Goal: Task Accomplishment & Management: Manage account settings

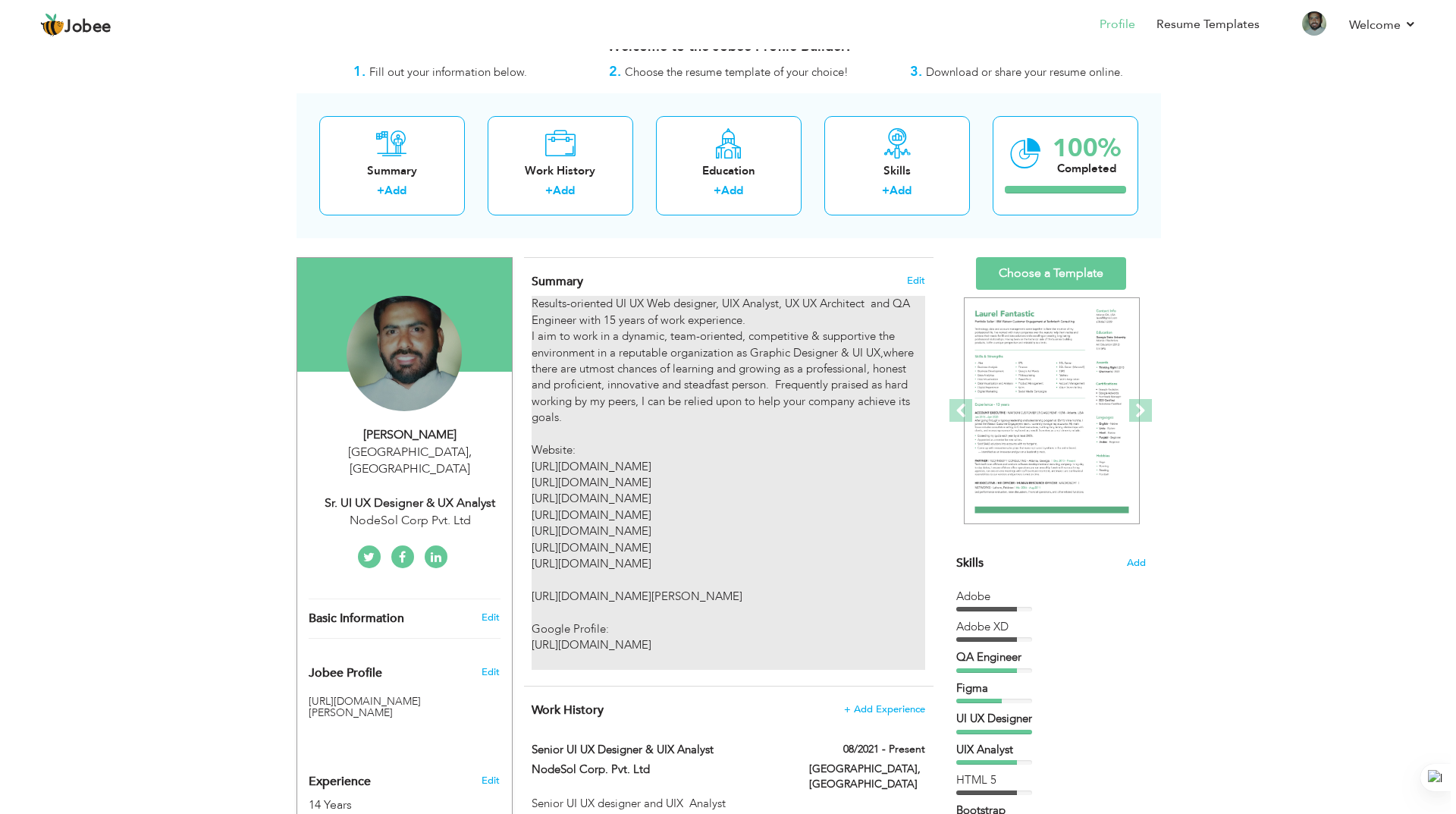
scroll to position [76, 0]
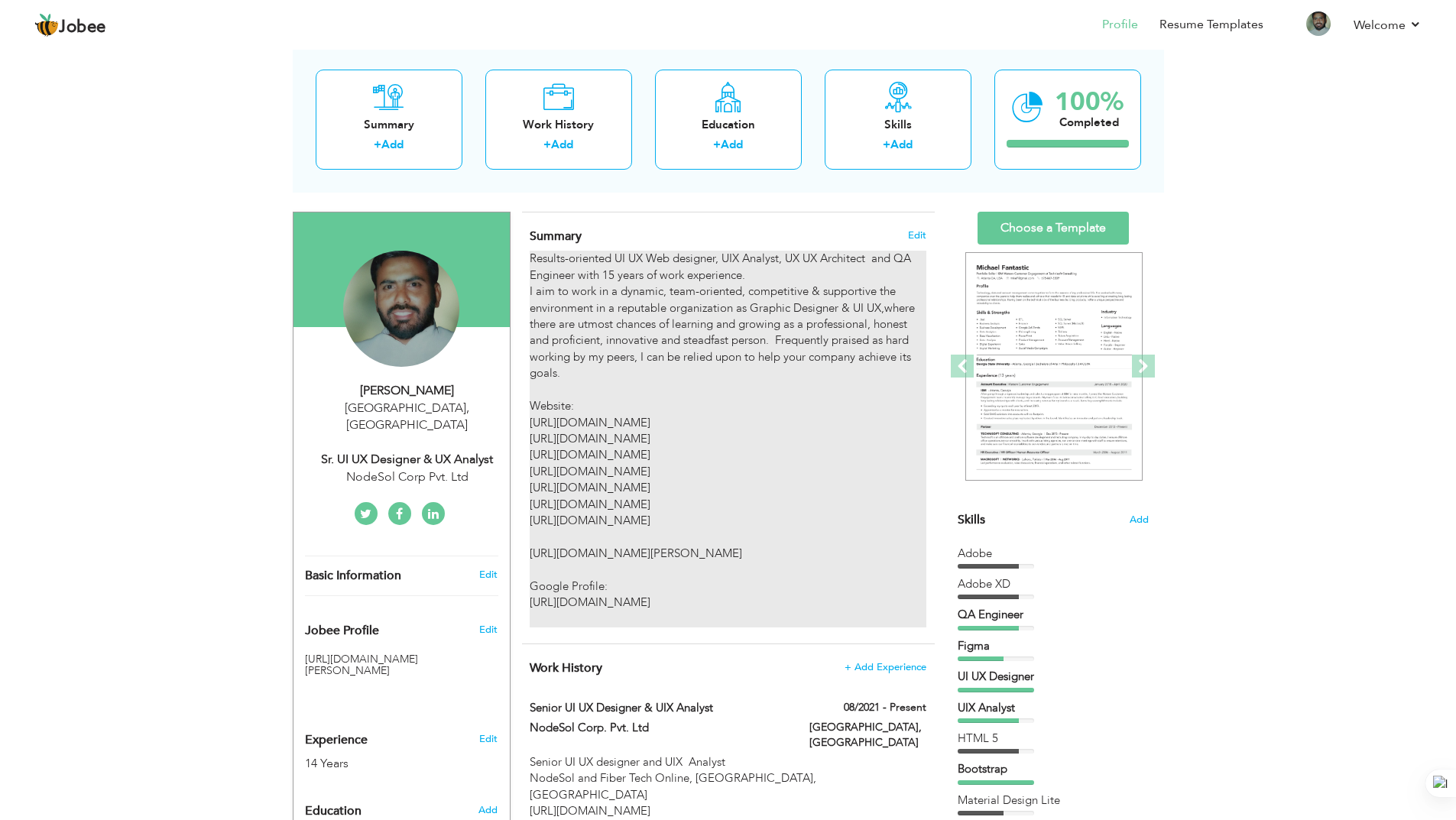
drag, startPoint x: 532, startPoint y: 256, endPoint x: 666, endPoint y: 337, distance: 156.6
click at [666, 337] on div "Results-oriented UI UX Web designer, UIX Analyst, UX UX Architect and QA Engine…" at bounding box center [727, 439] width 396 height 376
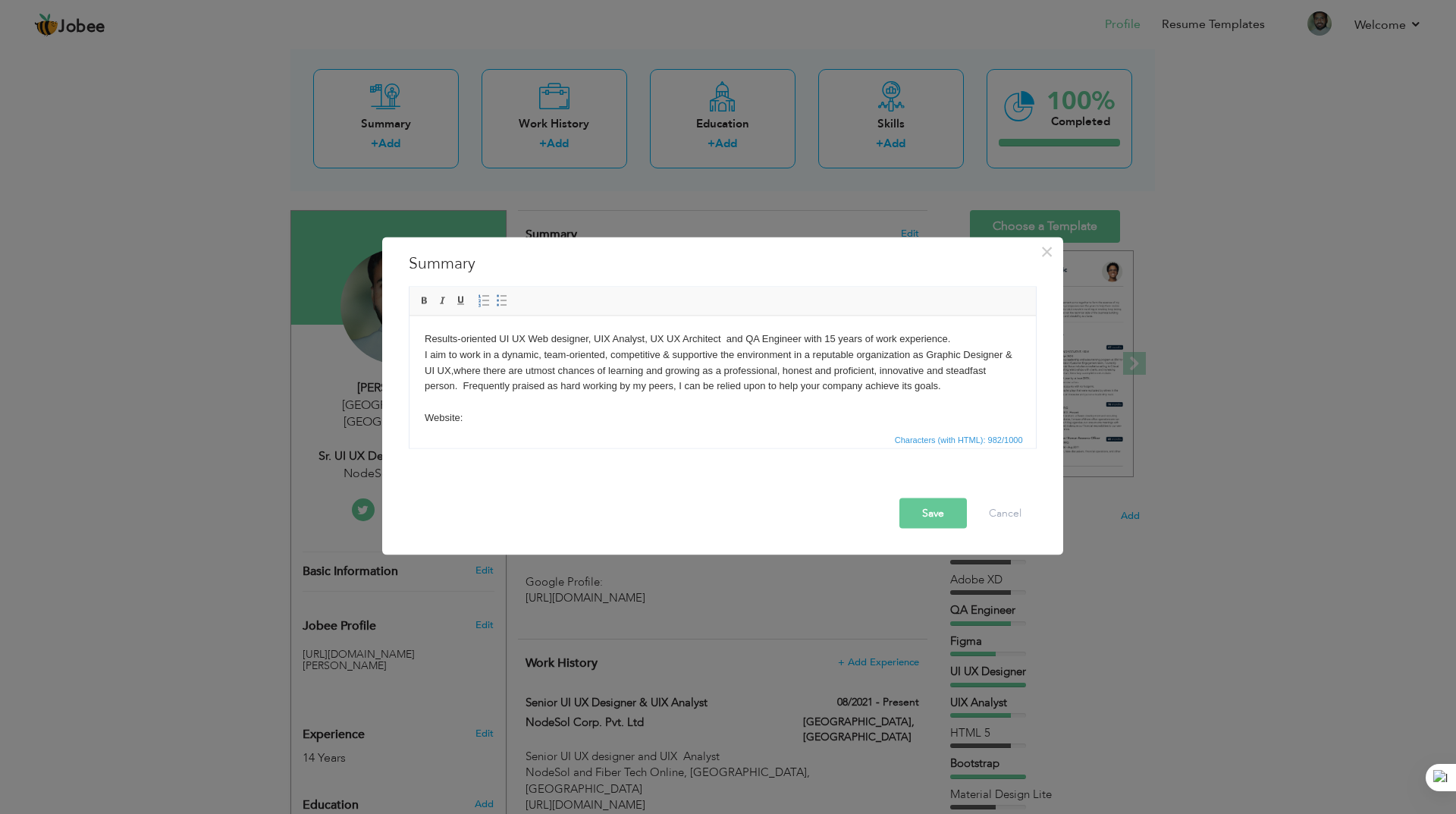
click at [853, 389] on body "Results-oriented UI UX Web designer, UIX Analyst, UX UX Architect and QA Engine…" at bounding box center [722, 480] width 596 height 300
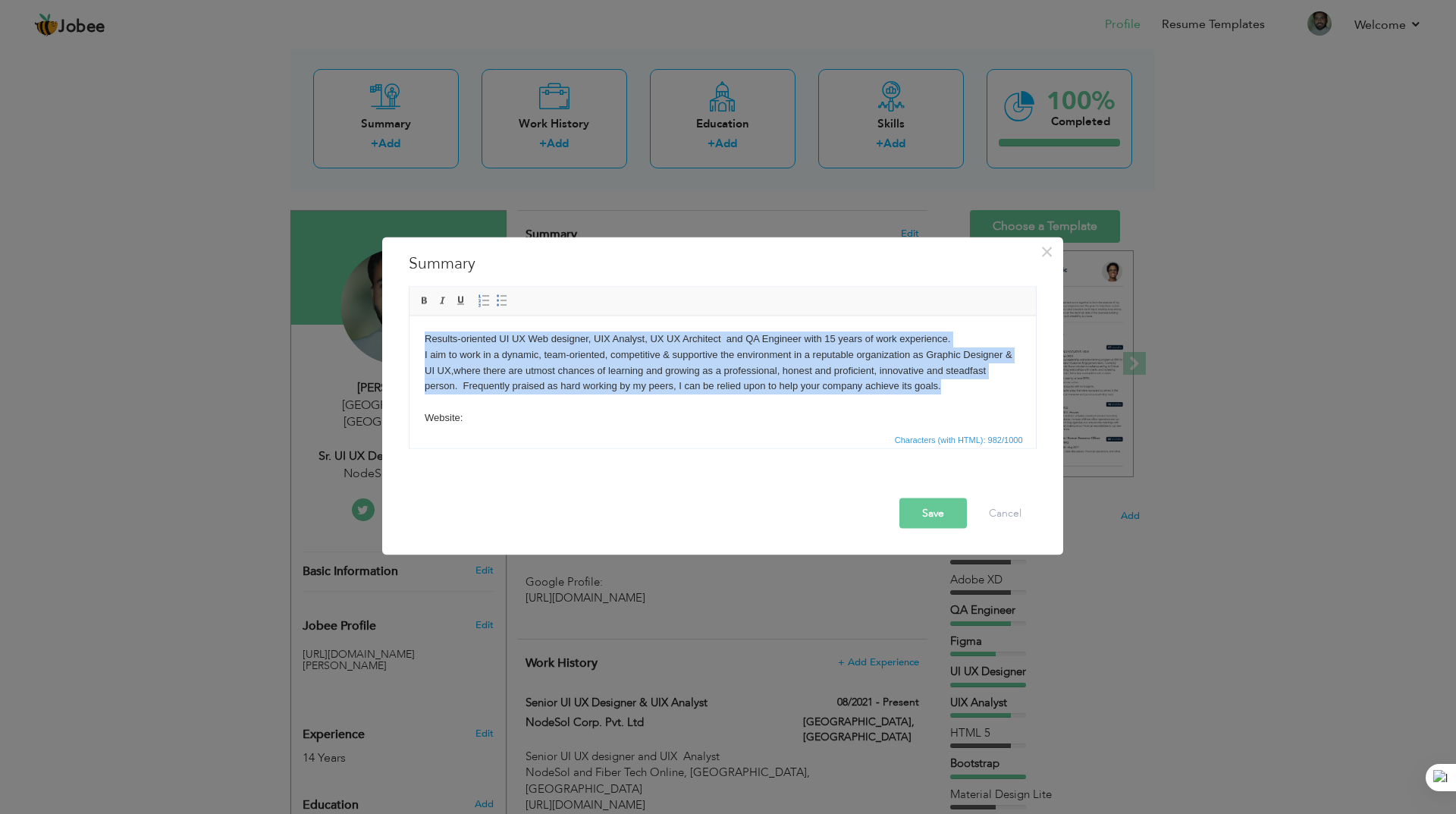
drag, startPoint x: 944, startPoint y: 385, endPoint x: 385, endPoint y: 338, distance: 561.0
click at [408, 338] on html "Results-oriented UI UX Web designer, UIX Analyst, UX UX Architect and QA Engine…" at bounding box center [722, 480] width 627 height 330
copy body "Results-oriented UI UX Web designer, UIX Analyst, UX UX Architect and QA Engine…"
click at [853, 418] on body "Results-oriented UI UX Web designer, UIX Analyst, UX UX Architect and QA Engine…" at bounding box center [722, 480] width 596 height 300
drag, startPoint x: 964, startPoint y: 394, endPoint x: 373, endPoint y: 333, distance: 594.1
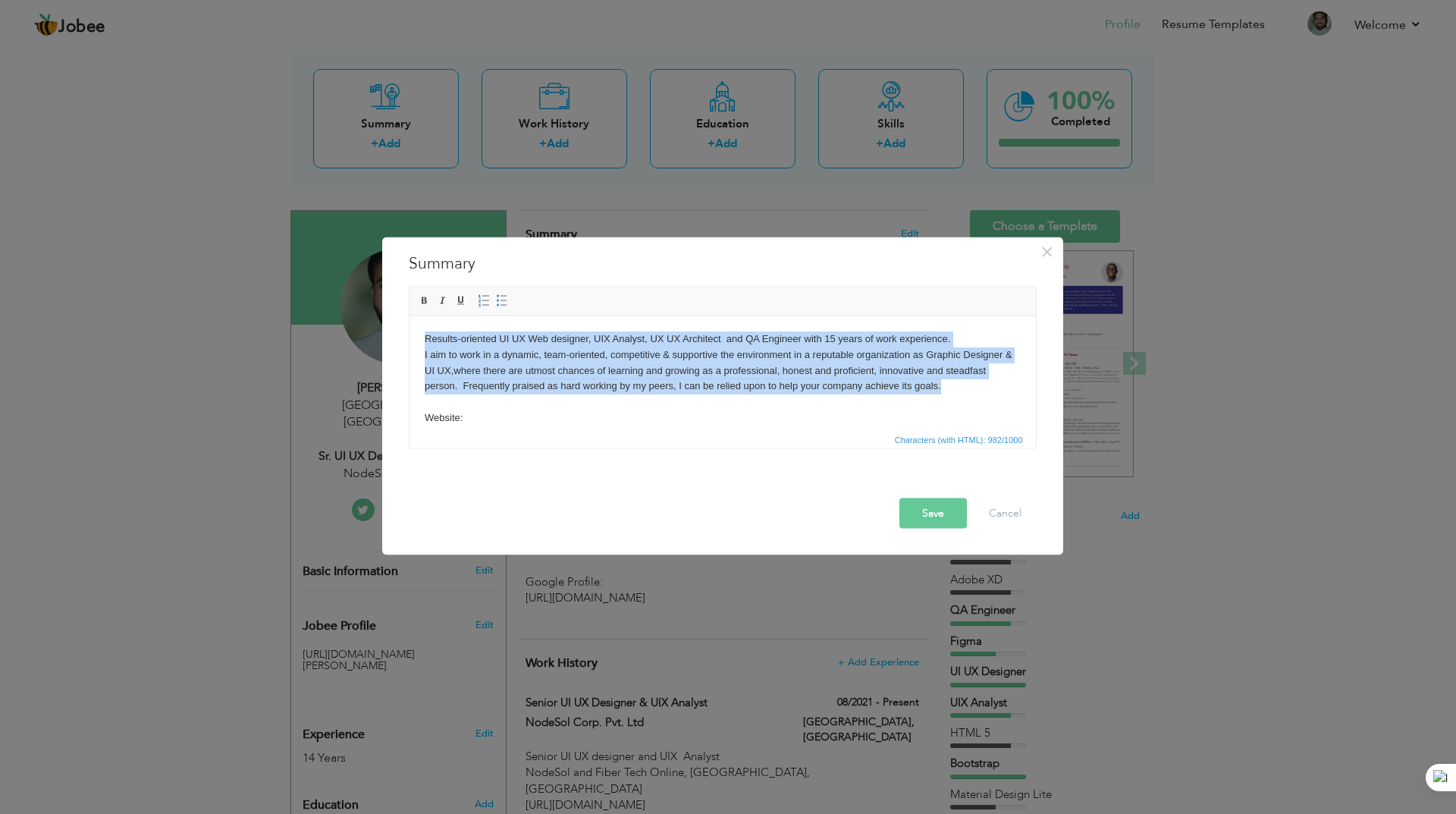
click at [408, 333] on html "Results-oriented UI UX Web designer, UIX Analyst, UX UX Architect and QA Engine…" at bounding box center [722, 480] width 627 height 330
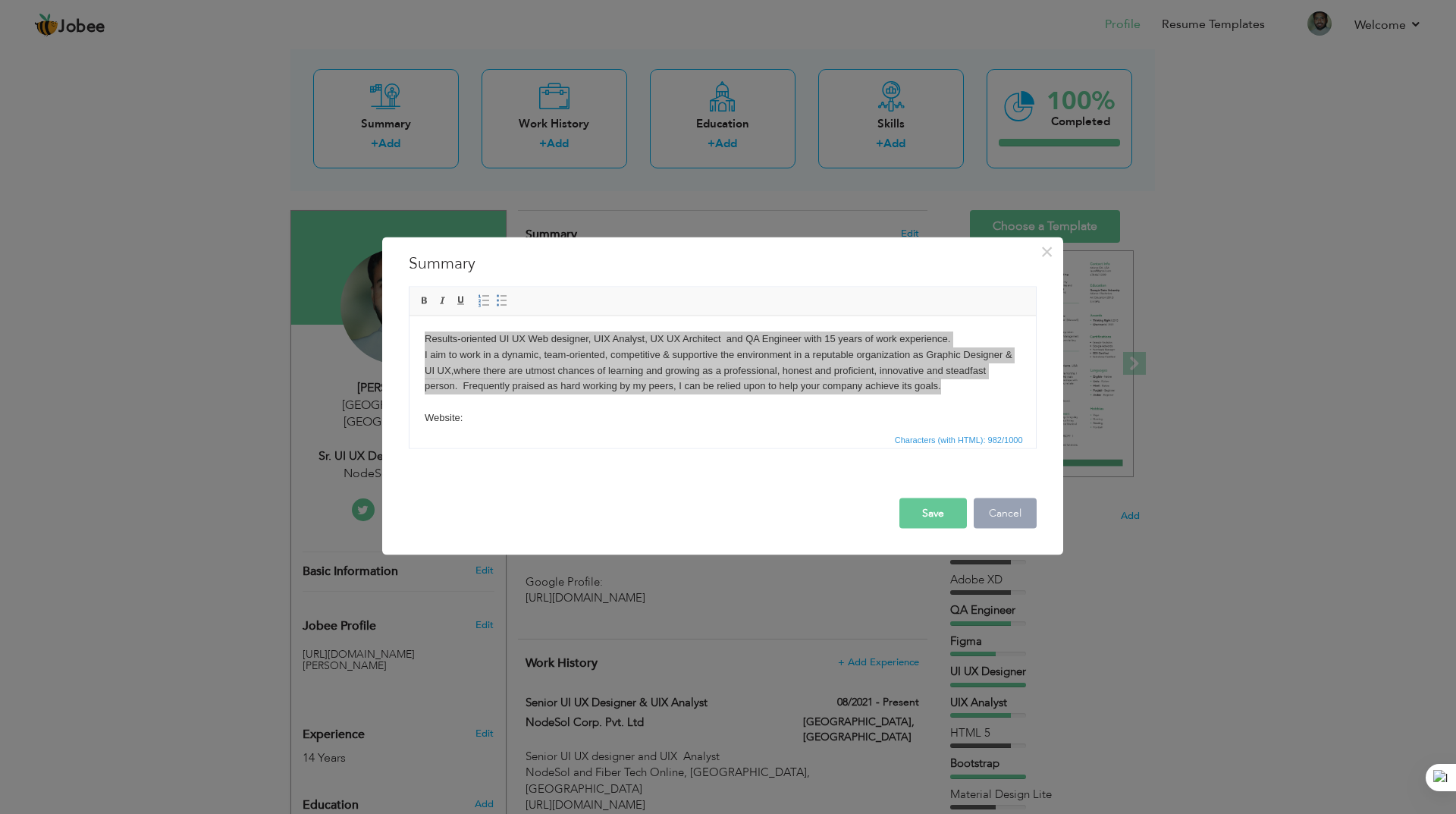
click at [1006, 502] on button "Cancel" at bounding box center [1005, 513] width 63 height 31
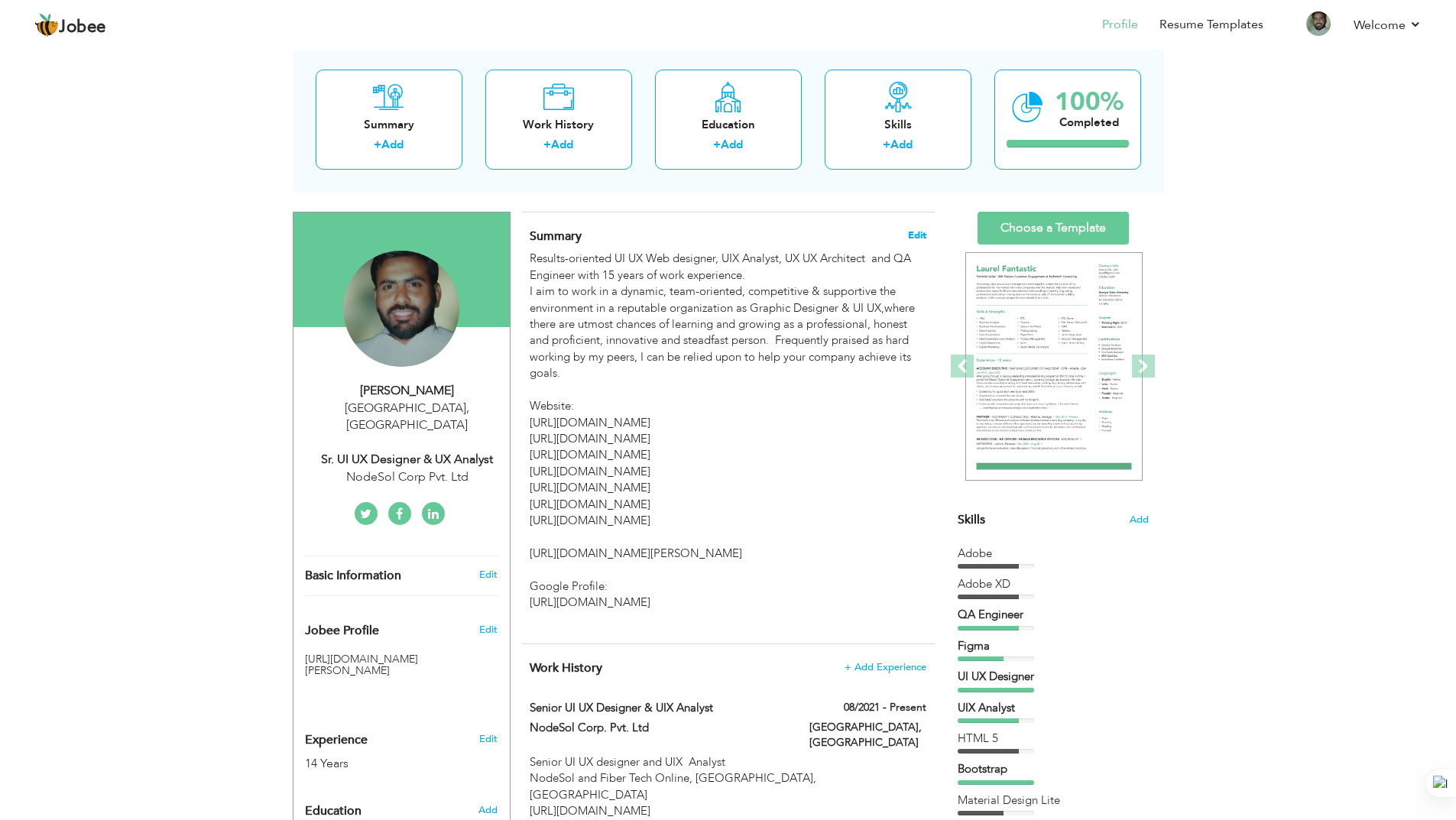
click at [921, 236] on span "Edit" at bounding box center [916, 235] width 18 height 11
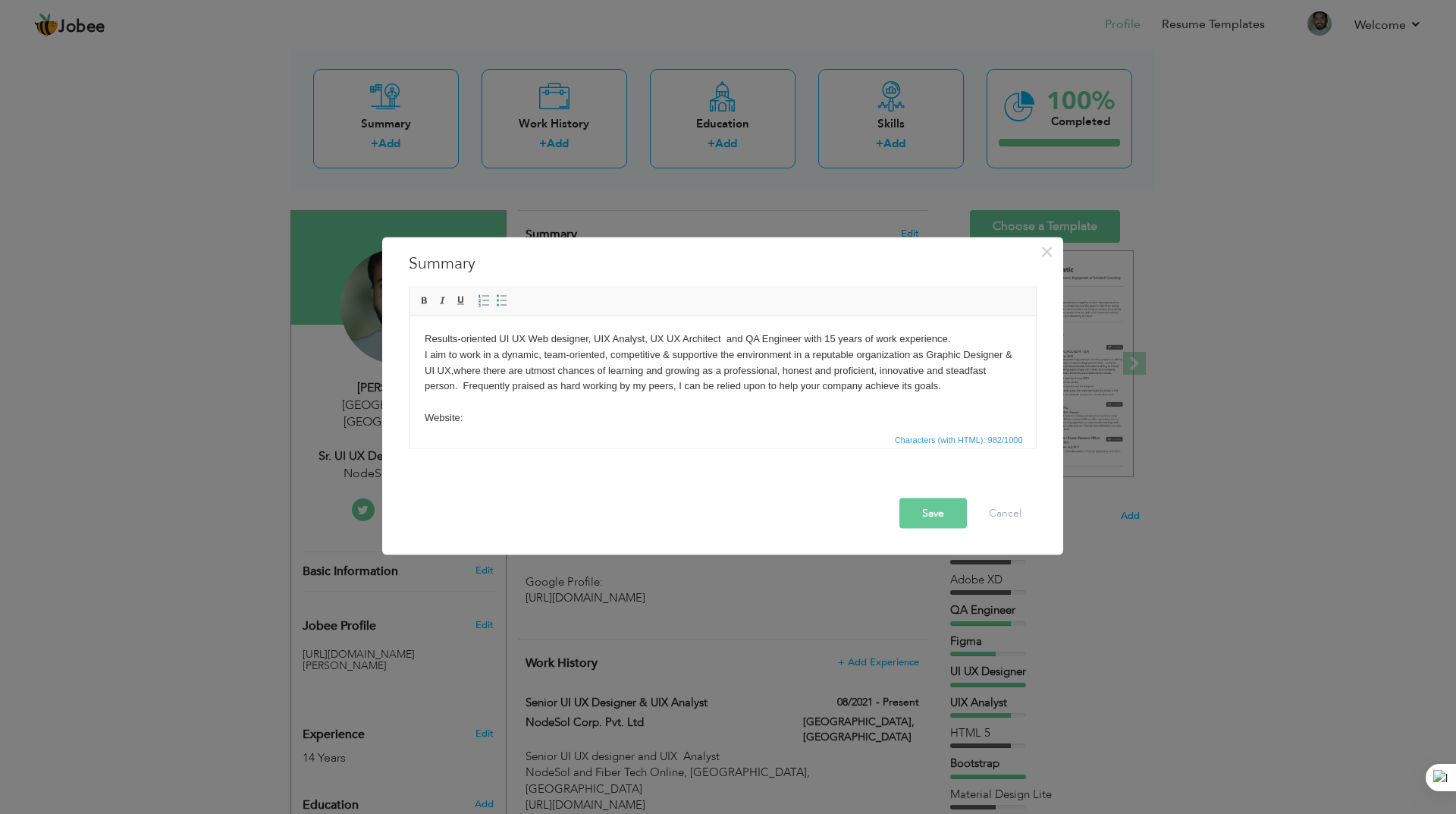
click at [704, 362] on body "Results-oriented UI UX Web designer, UIX Analyst, UX UX Architect and QA Engine…" at bounding box center [722, 480] width 596 height 300
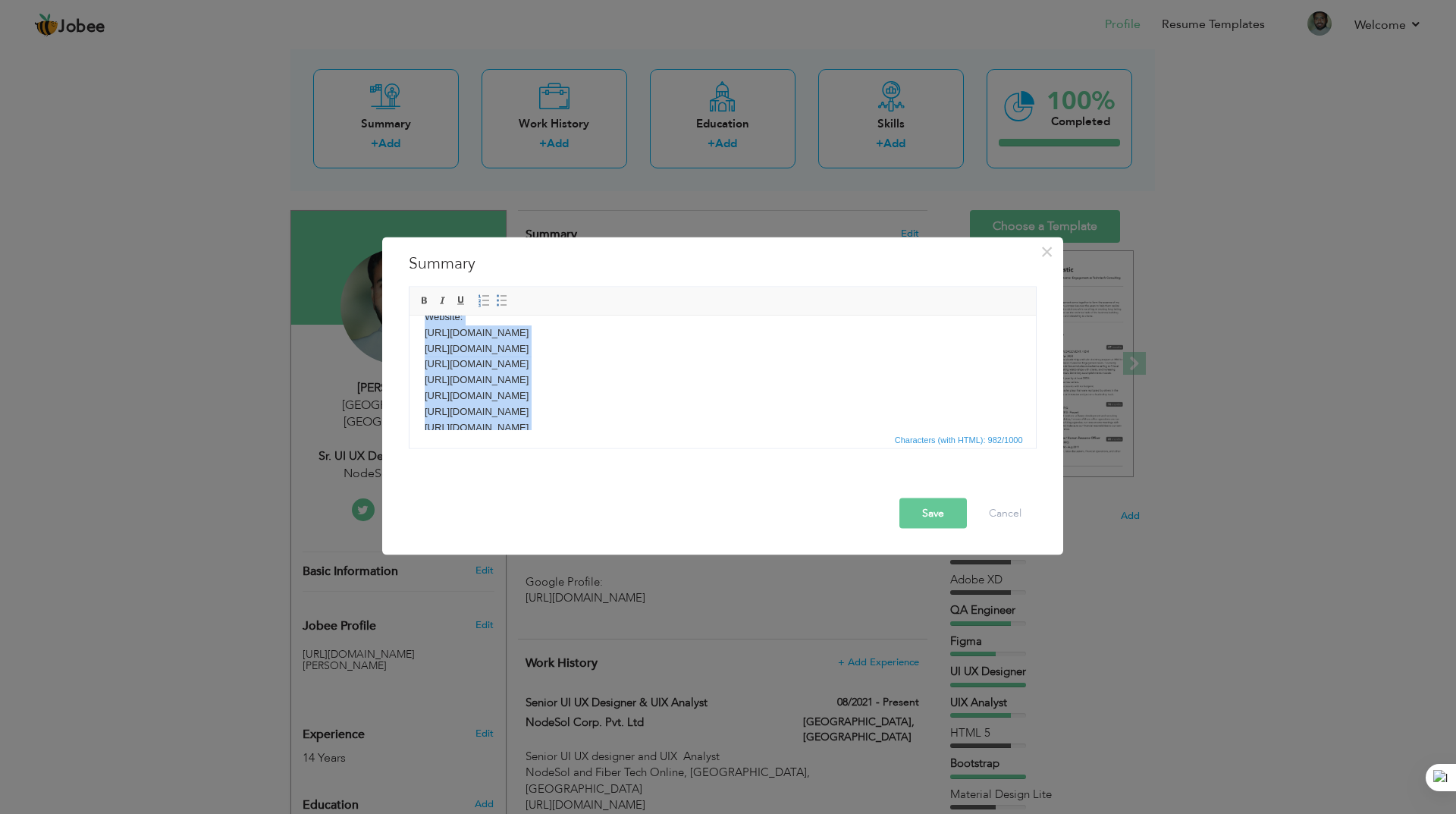
scroll to position [0, 0]
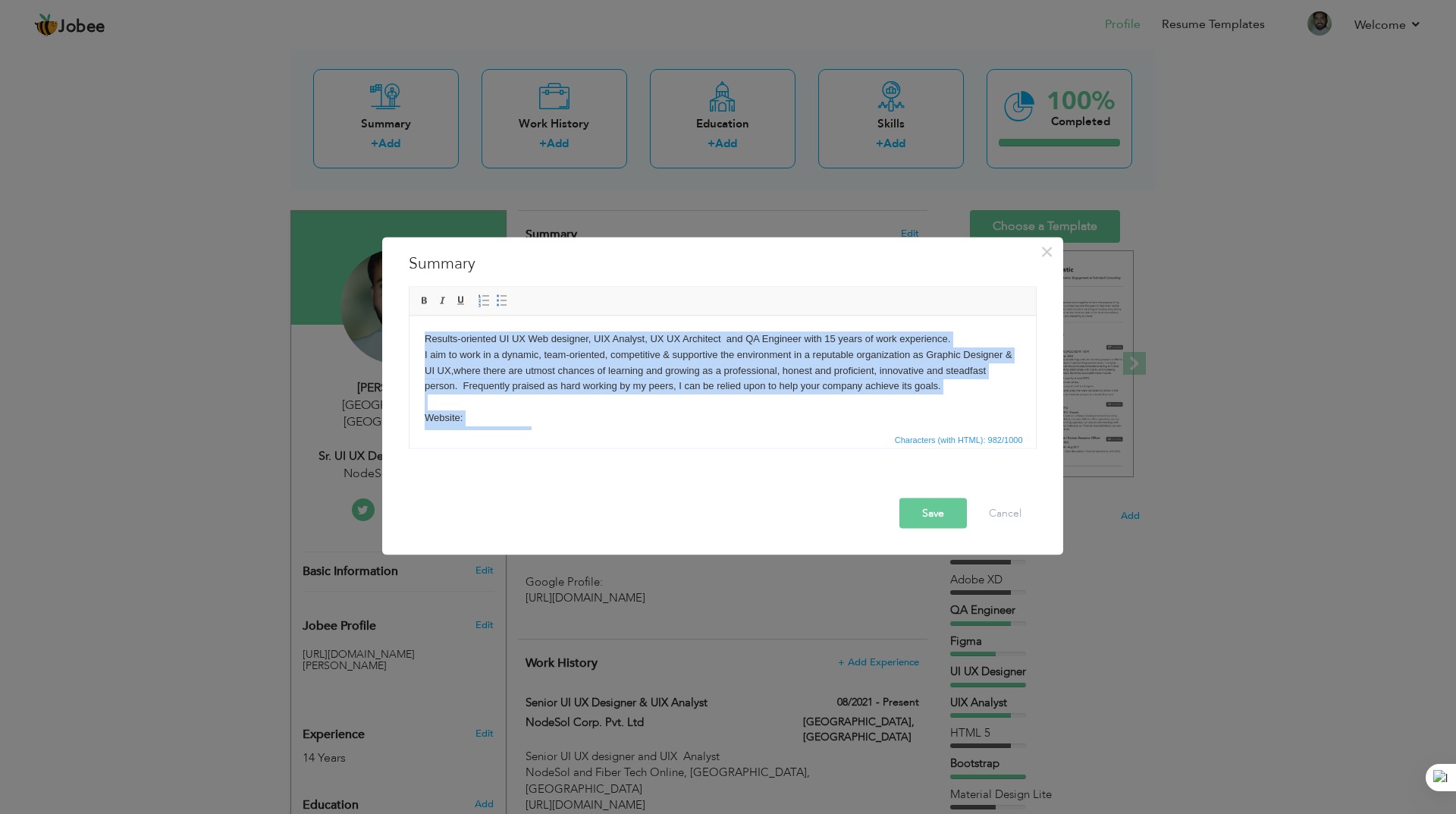
click at [683, 412] on body "Results-oriented UI UX Web designer, UIX Analyst, UX UX Architect and QA Engine…" at bounding box center [722, 480] width 596 height 300
drag, startPoint x: 953, startPoint y: 390, endPoint x: 408, endPoint y: 318, distance: 549.7
click at [408, 318] on html "Results-oriented UI UX Web designer, UIX Analyst, UX UX Architect and QA Engine…" at bounding box center [722, 480] width 627 height 330
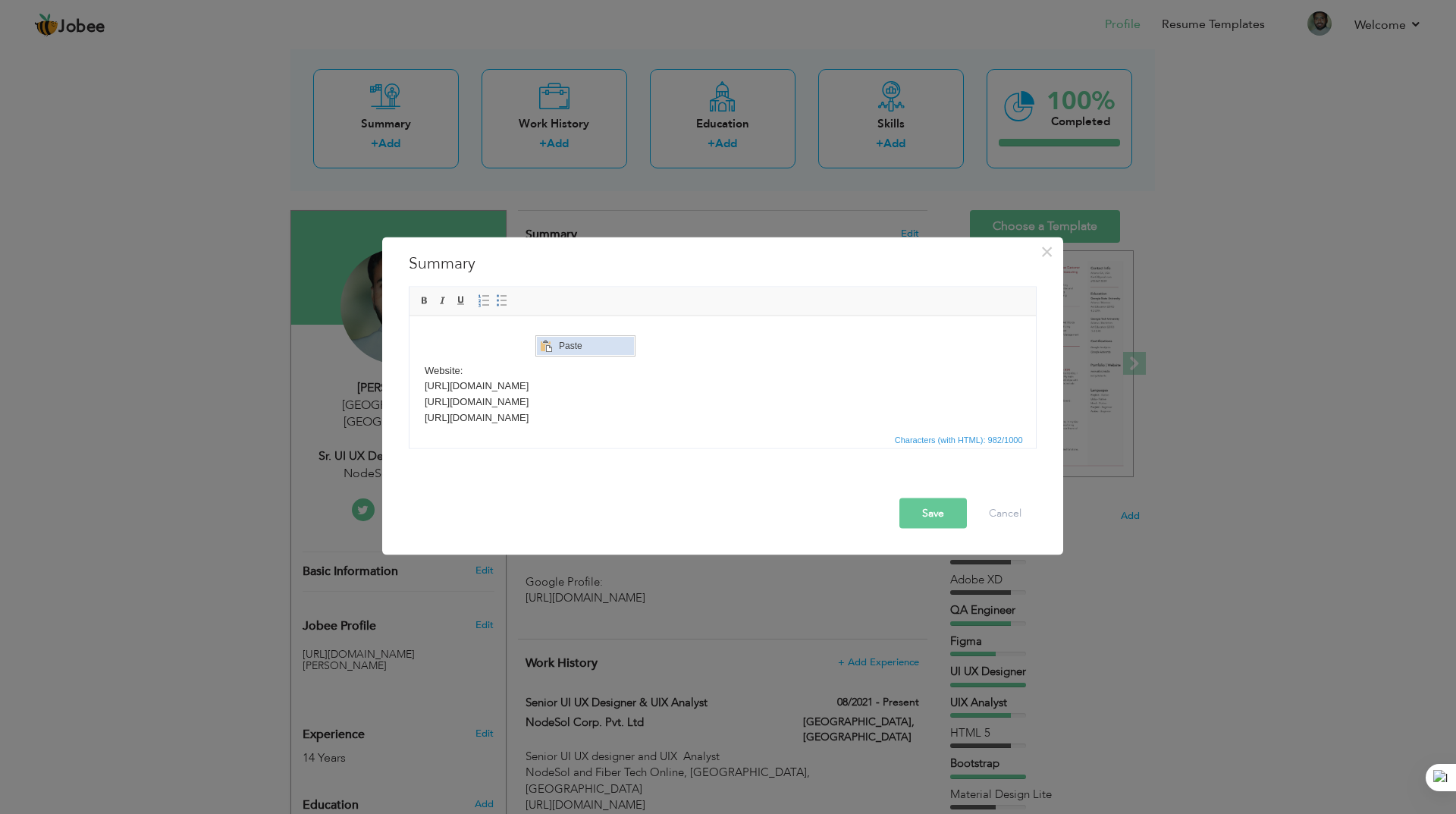
click at [577, 342] on span "Paste" at bounding box center [593, 345] width 79 height 18
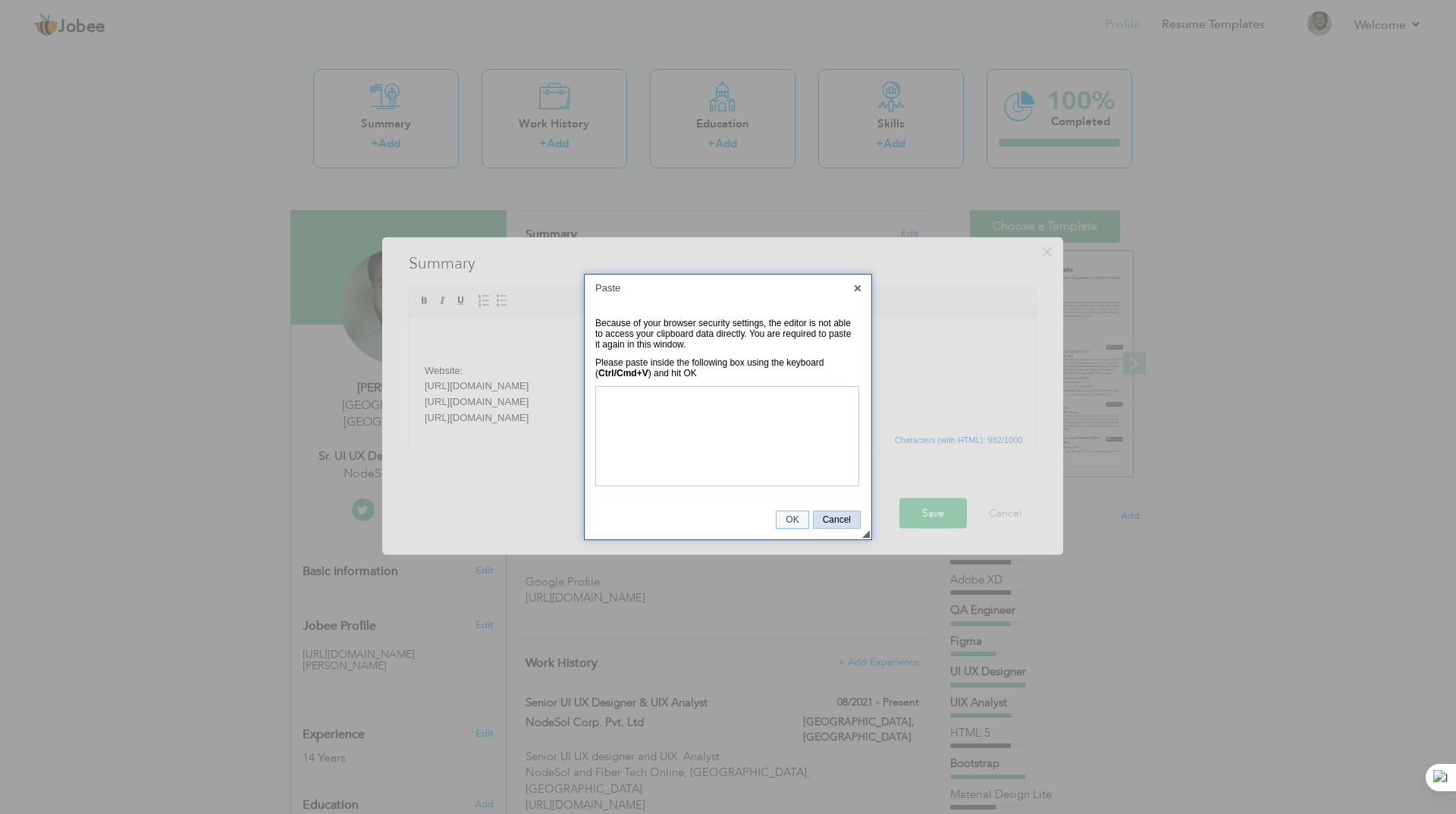
click at [827, 520] on span "Cancel" at bounding box center [837, 519] width 46 height 11
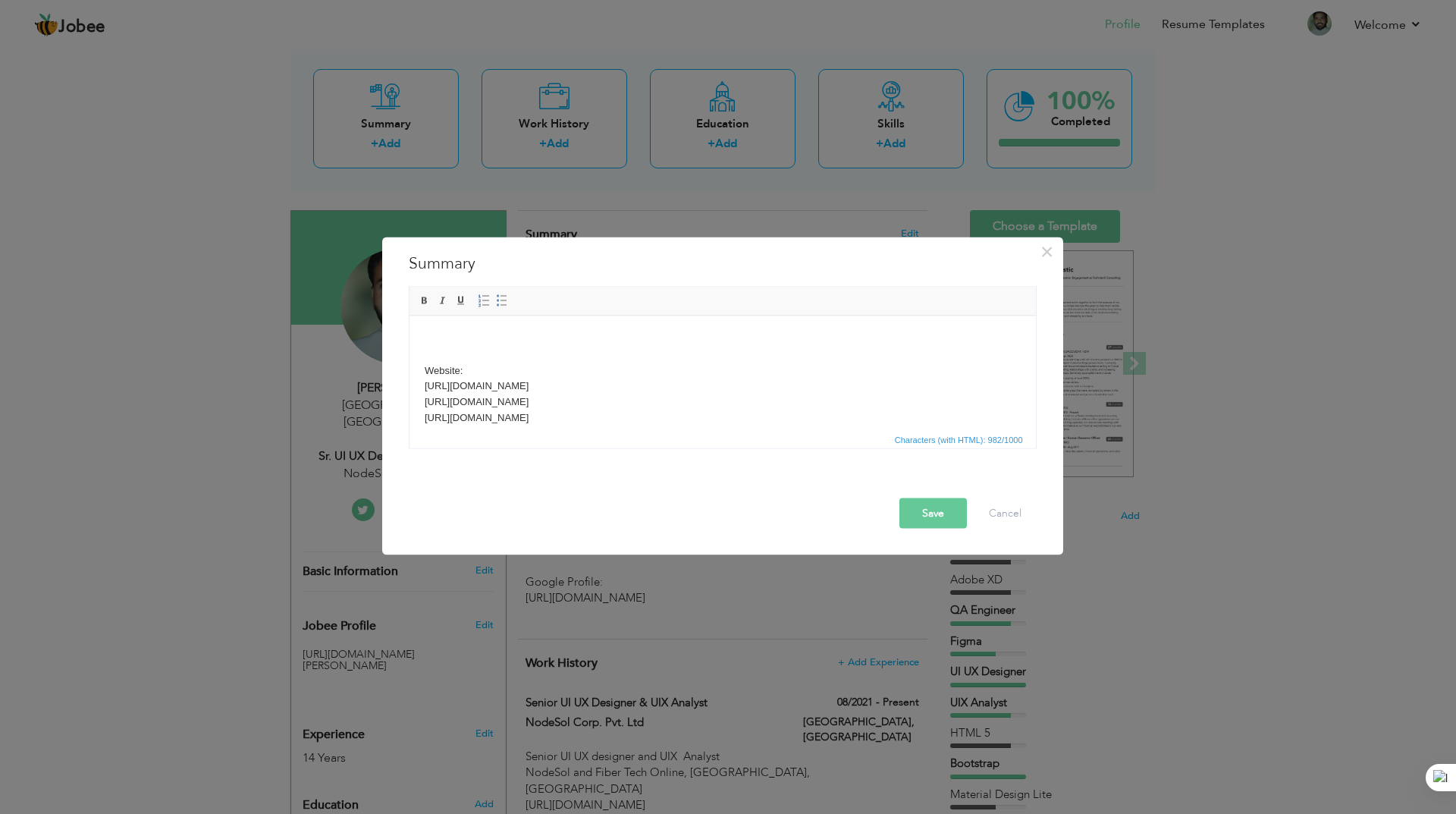
click at [631, 351] on body "Website: https://www.greeaustria.at/ https://www.navpointhealth.com/ https://th…" at bounding box center [722, 456] width 596 height 252
click at [572, 328] on html "Website: https://www.greeaustria.at/ https://www.navpointhealth.com/ https://th…" at bounding box center [722, 457] width 627 height 283
drag, startPoint x: 452, startPoint y: 340, endPoint x: 411, endPoint y: 336, distance: 41.2
click at [411, 336] on html "fdfdff Website: https://www.greeaustria.at/ https://www.navpointhealth.com/ htt…" at bounding box center [722, 457] width 627 height 283
click at [267, 143] on div "× Summary Results-oriented UI UX Web designer, UIX Analyst, UX UX Architect and…" at bounding box center [728, 407] width 1456 height 814
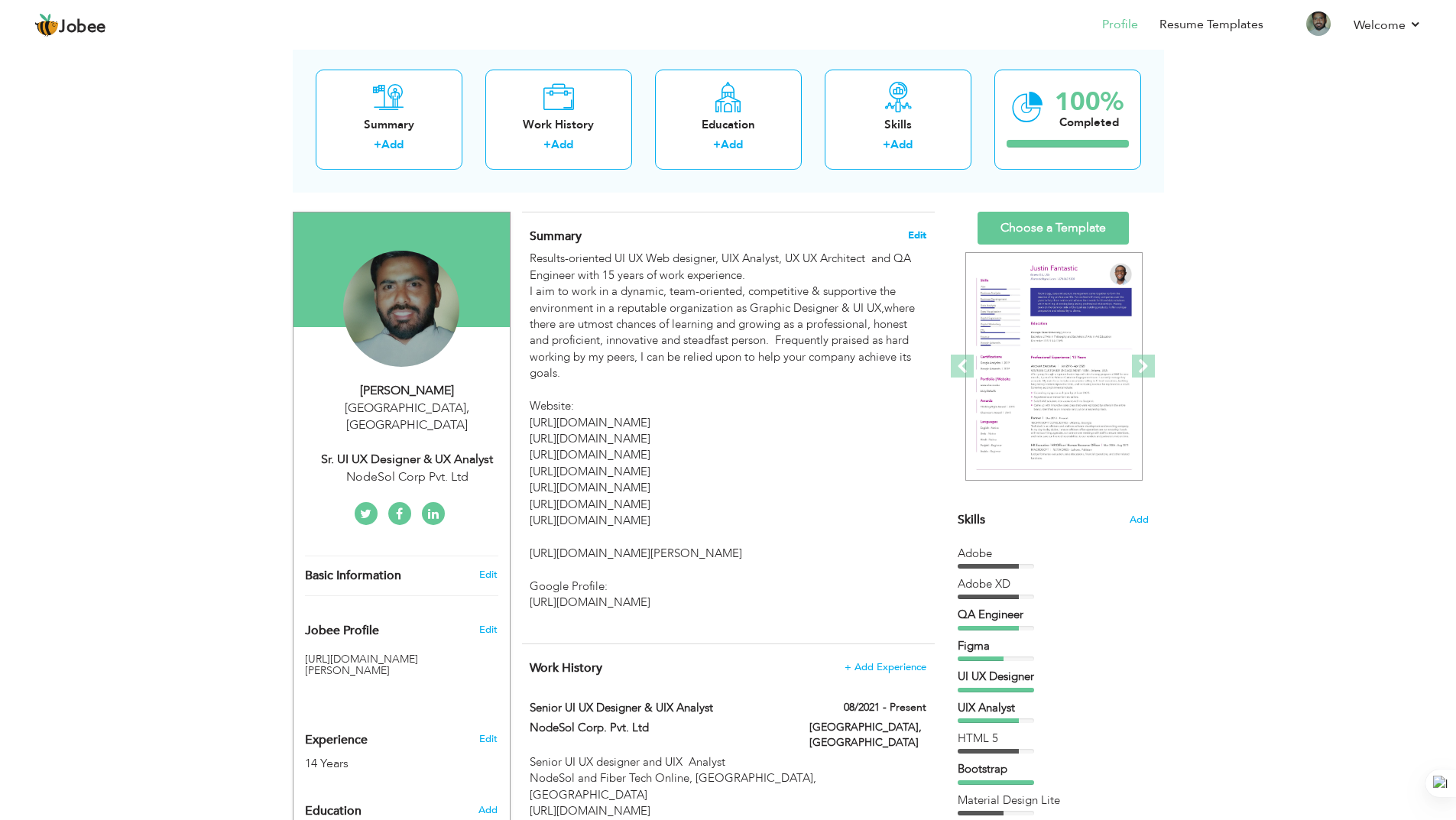
click at [920, 237] on span "Edit" at bounding box center [916, 235] width 18 height 11
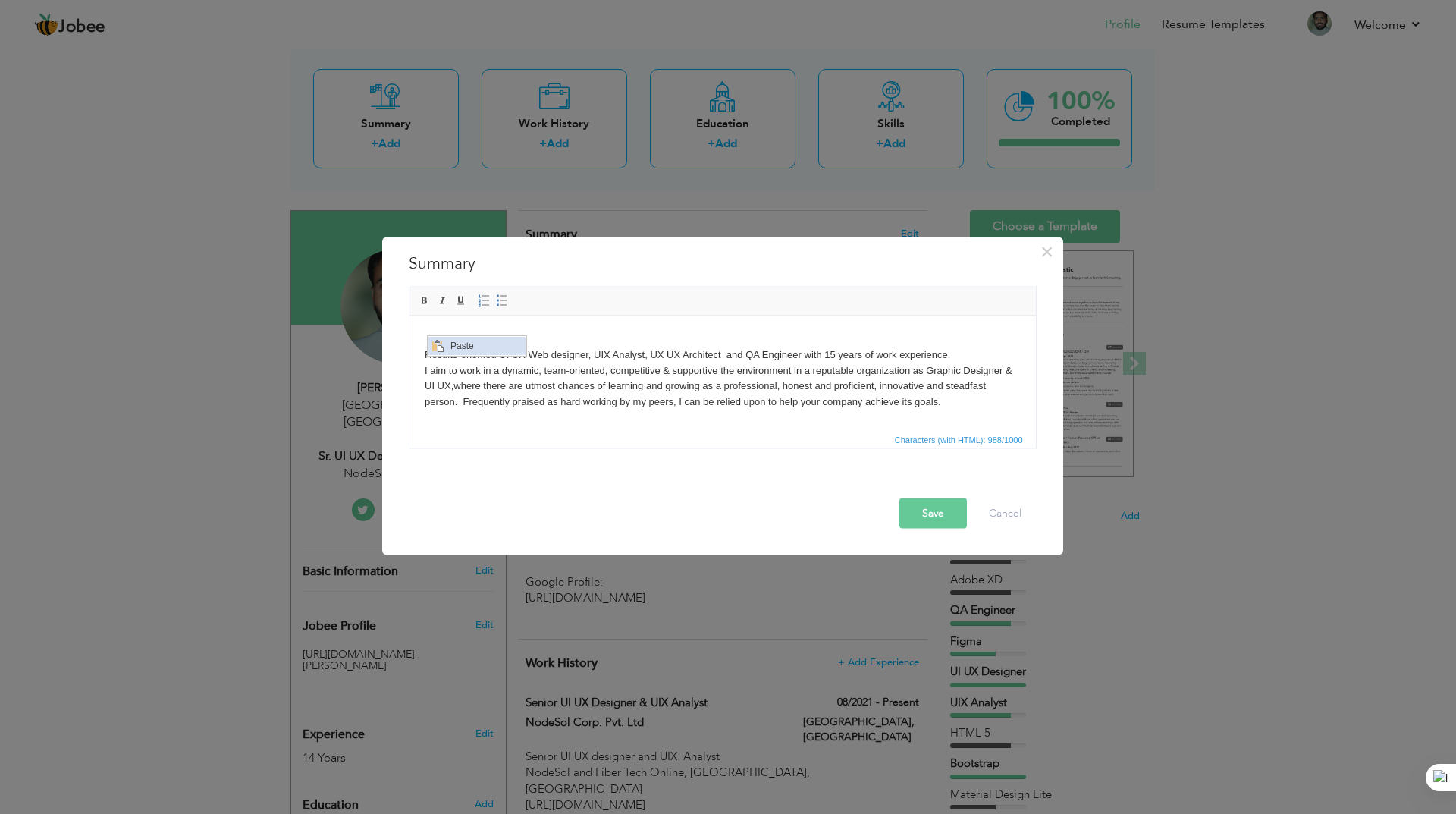
click at [457, 345] on span "Paste" at bounding box center [485, 345] width 79 height 18
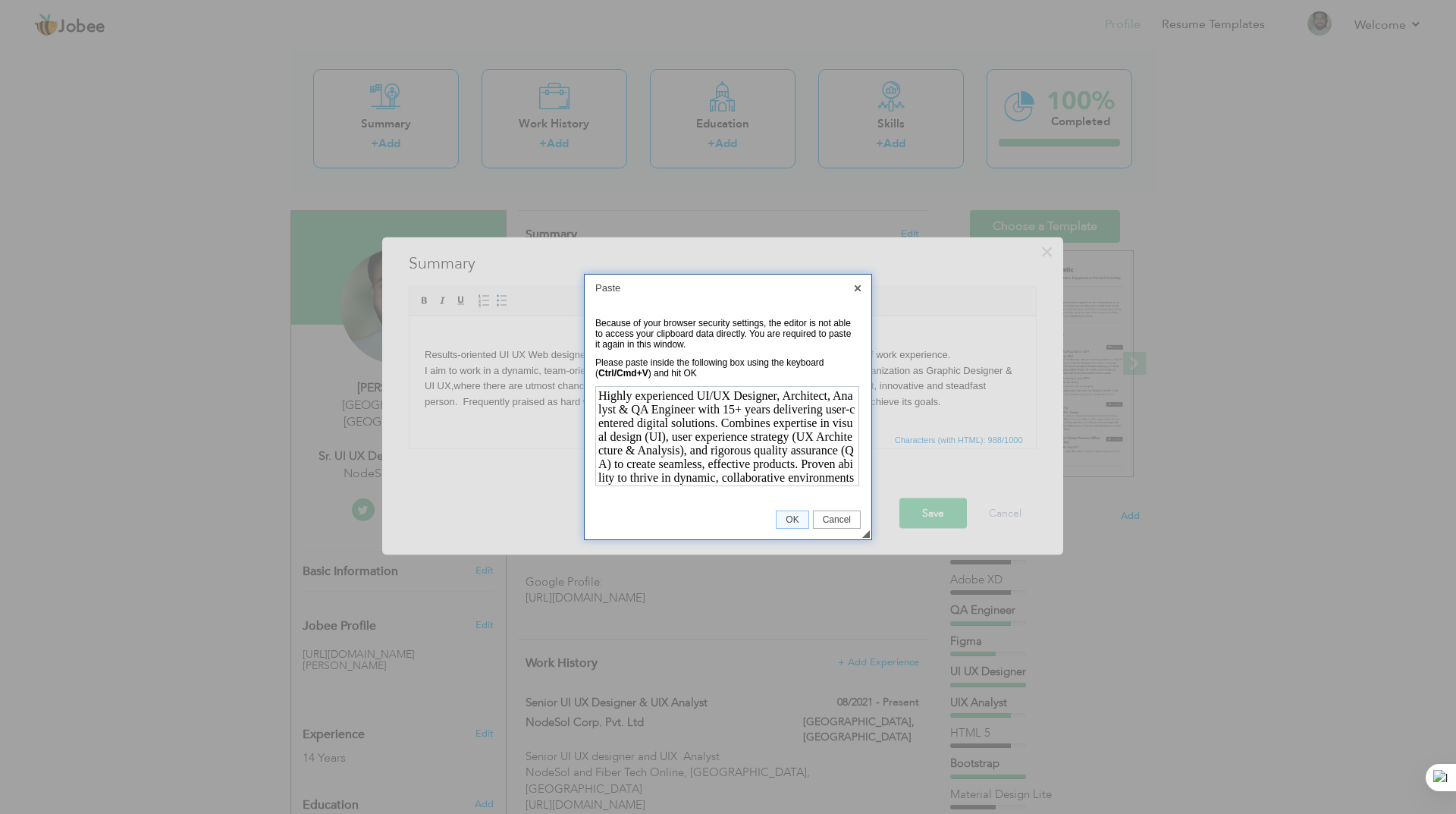
scroll to position [81, 0]
click at [785, 517] on span "OK" at bounding box center [792, 519] width 31 height 11
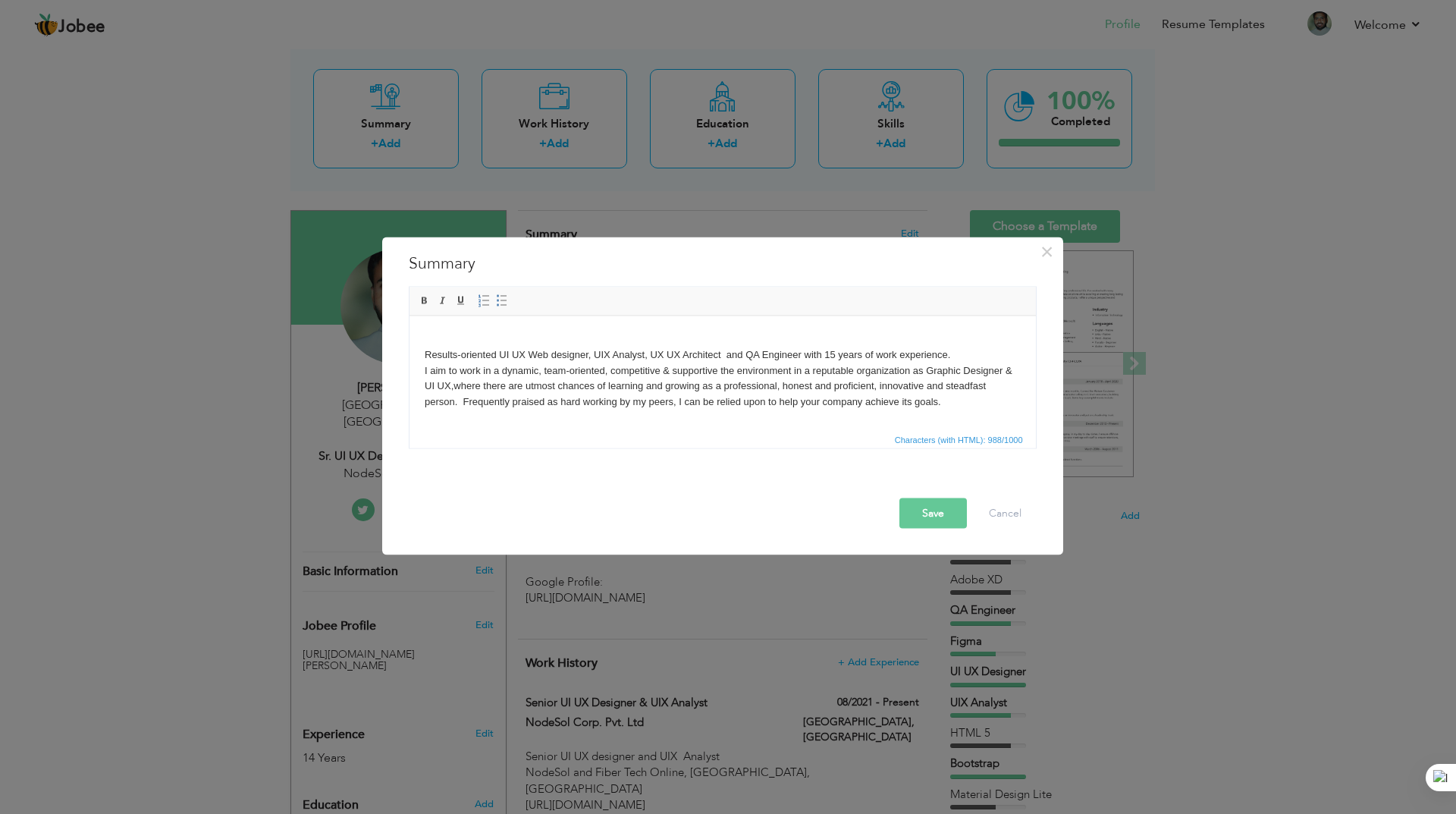
click at [499, 339] on body "Results-oriented UI UX Web designer, UIX Analyst, UX UX Architect and QA Engine…" at bounding box center [722, 488] width 596 height 316
click at [539, 351] on span "Paste" at bounding box center [558, 343] width 79 height 18
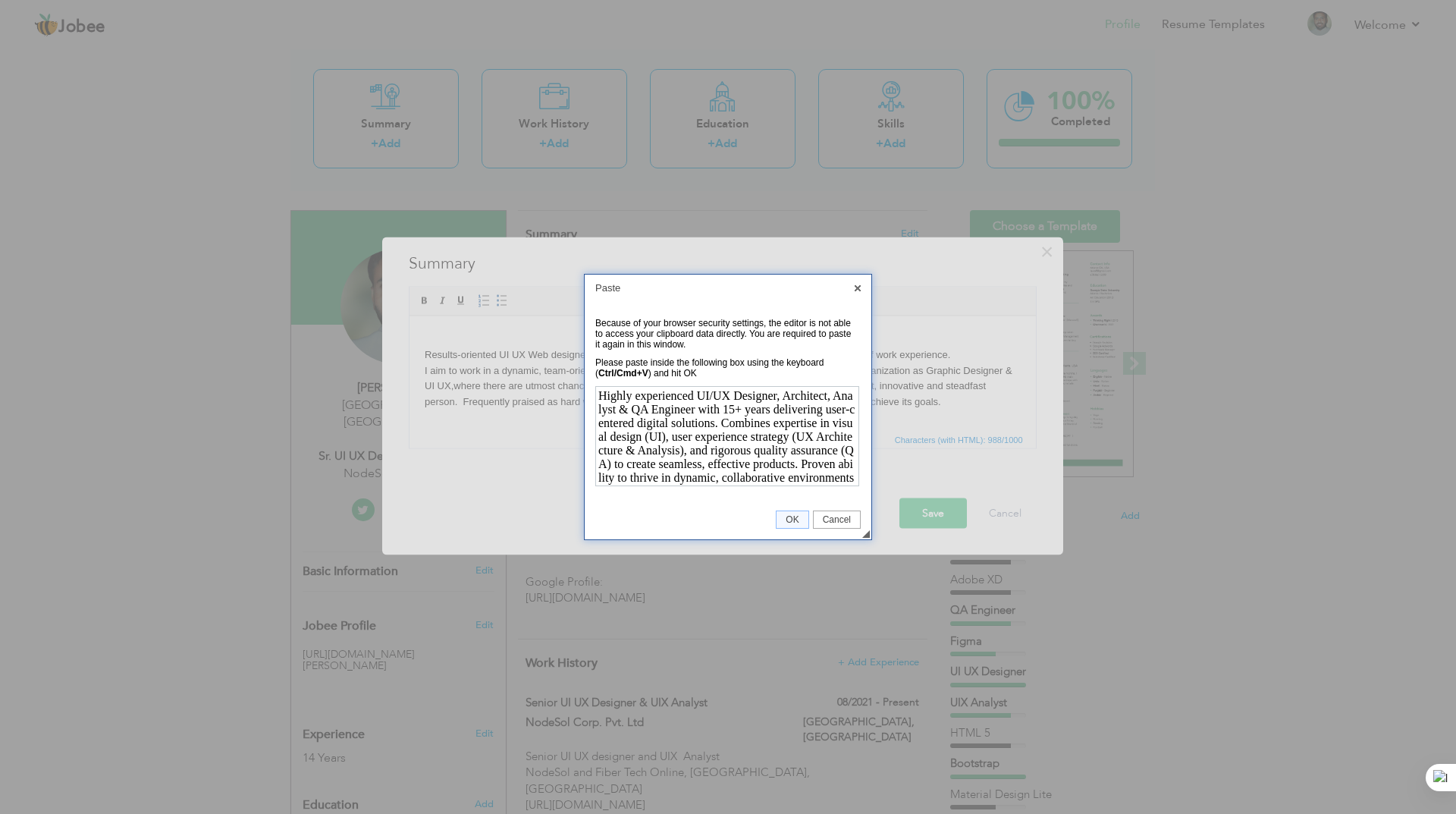
scroll to position [81, 0]
click at [795, 523] on span "OK" at bounding box center [792, 519] width 31 height 11
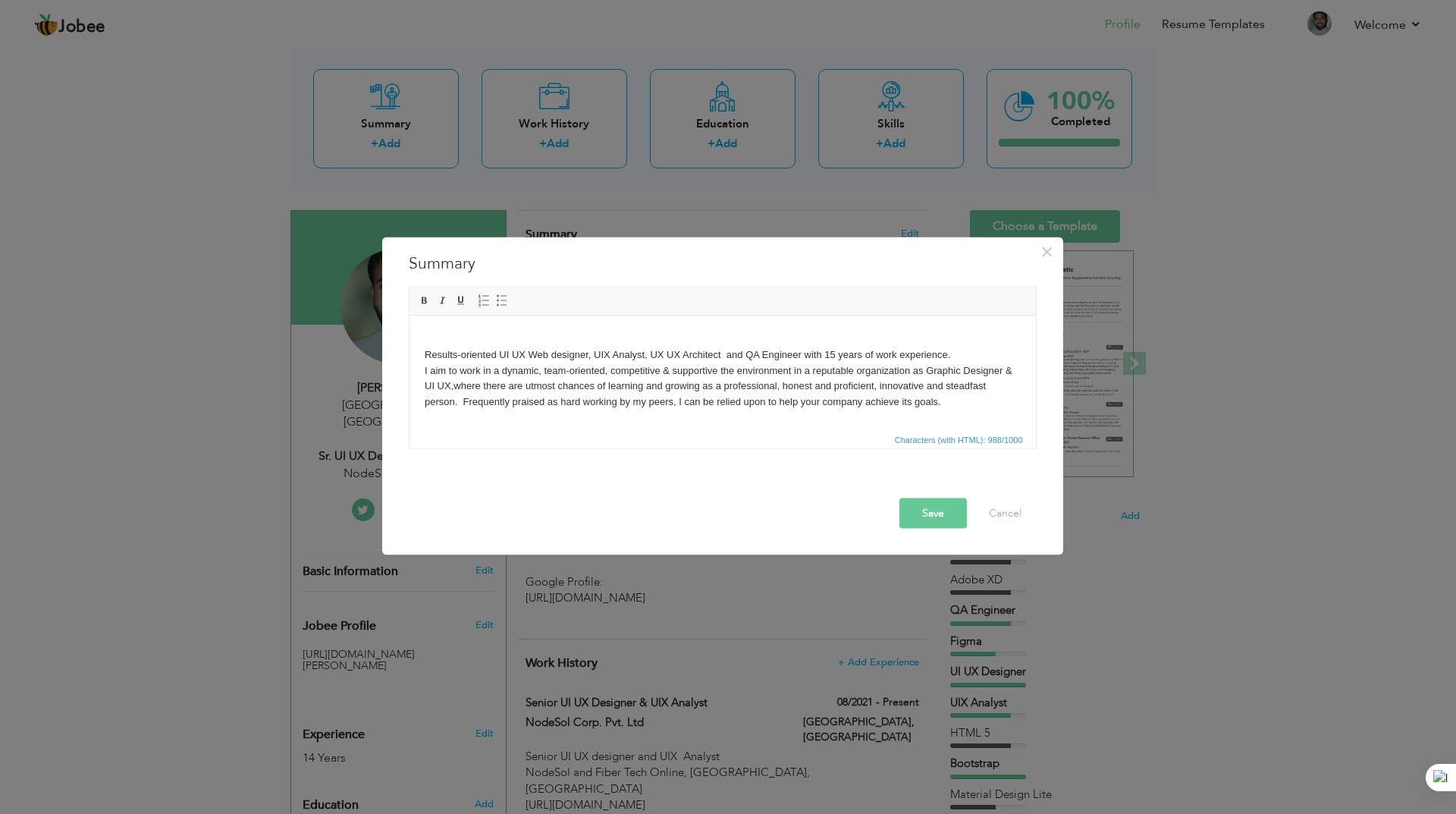
click at [570, 339] on body "Results-oriented UI UX Web designer, UIX Analyst, UX UX Architect and QA Engine…" at bounding box center [722, 488] width 596 height 316
click at [906, 440] on span "Characters (with HTML): 988/1000" at bounding box center [959, 439] width 134 height 14
click at [930, 443] on span "Characters (with HTML): 988/1000" at bounding box center [959, 439] width 134 height 14
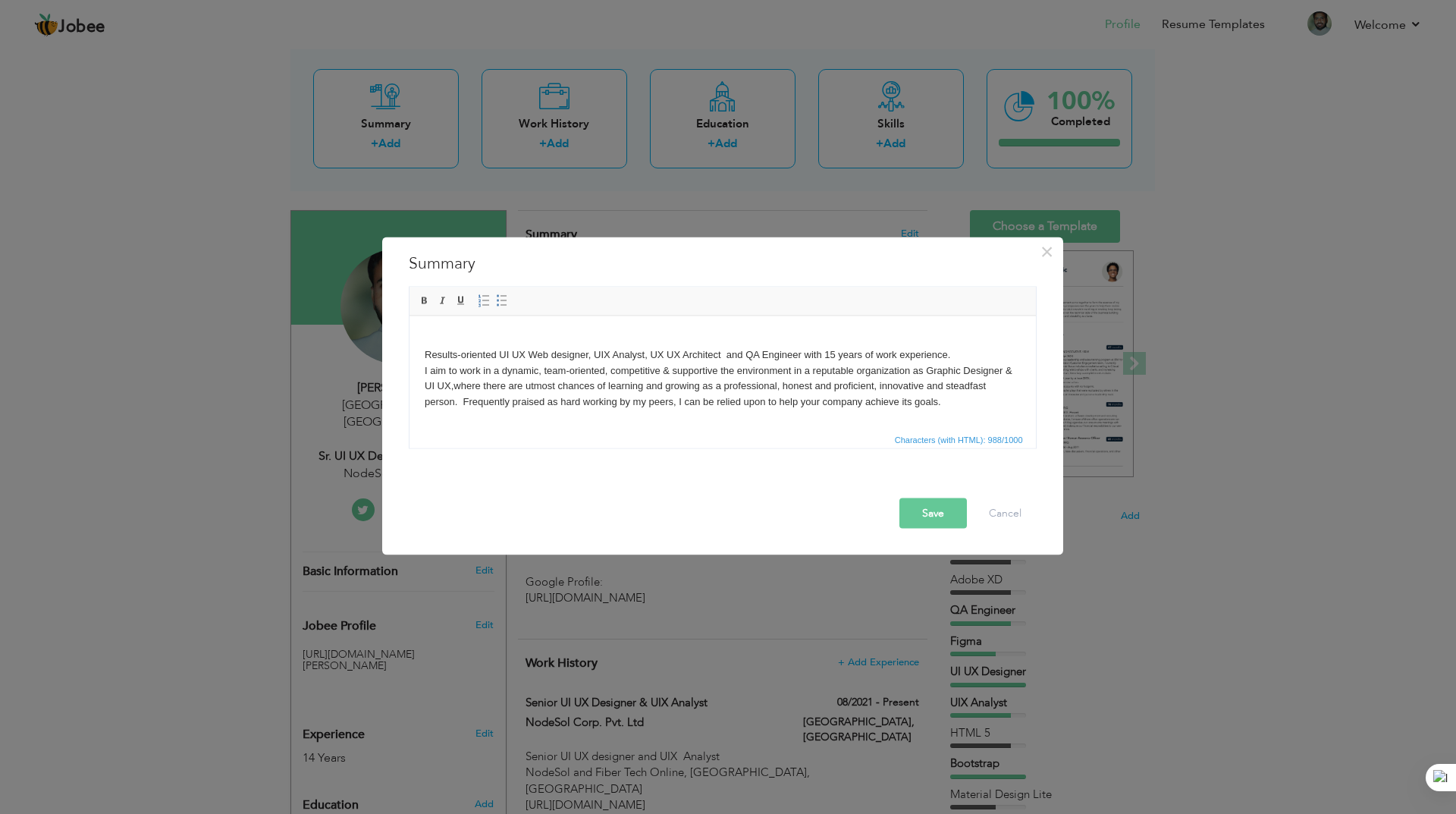
click at [829, 413] on body "Results-oriented UI UX Web designer, UIX Analyst, UX UX Architect and QA Engine…" at bounding box center [722, 488] width 596 height 316
click at [1004, 513] on button "Cancel" at bounding box center [1005, 513] width 63 height 31
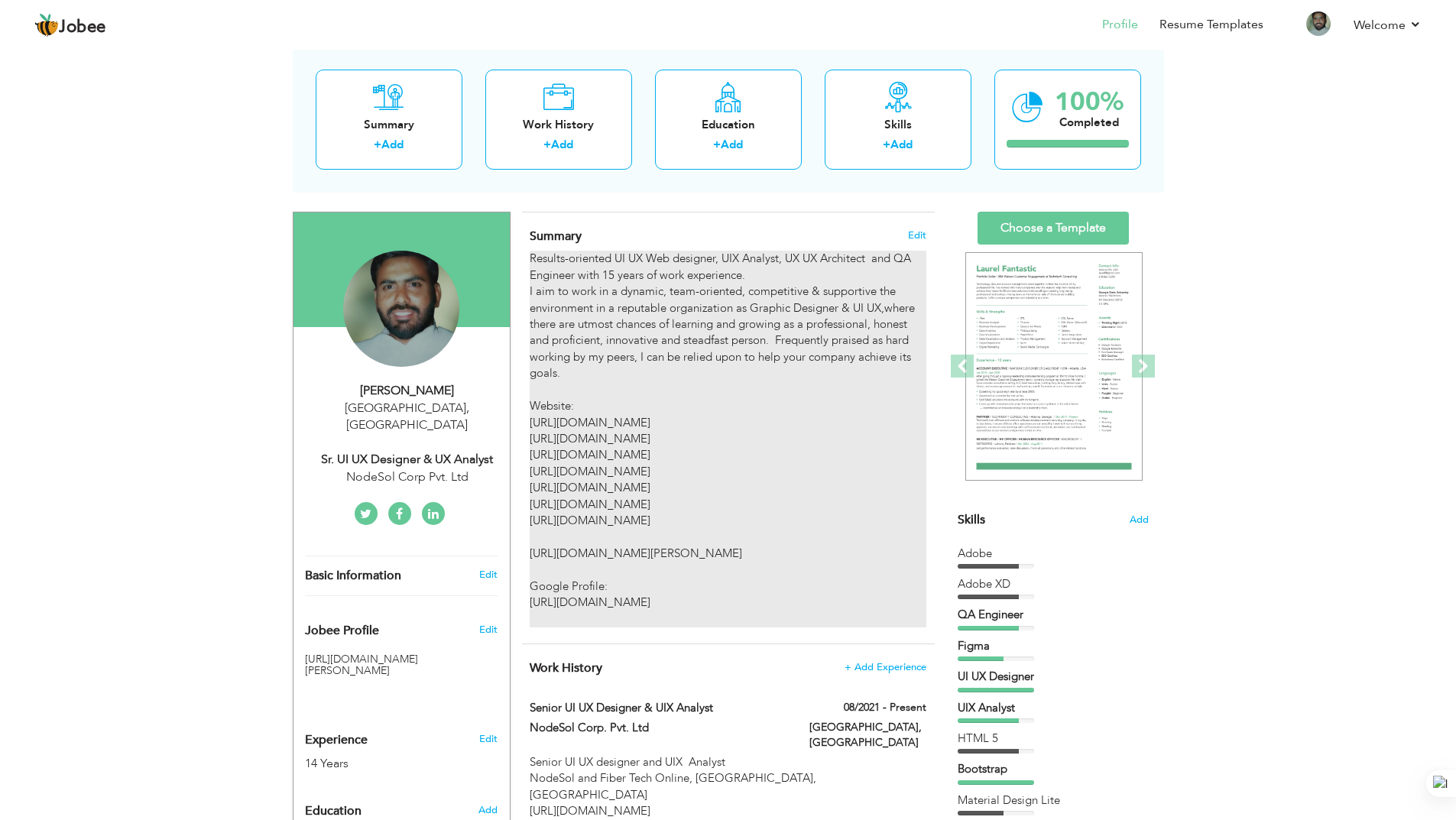
click at [731, 316] on div "Results-oriented UI UX Web designer, UIX Analyst, UX UX Architect and QA Engine…" at bounding box center [727, 439] width 396 height 376
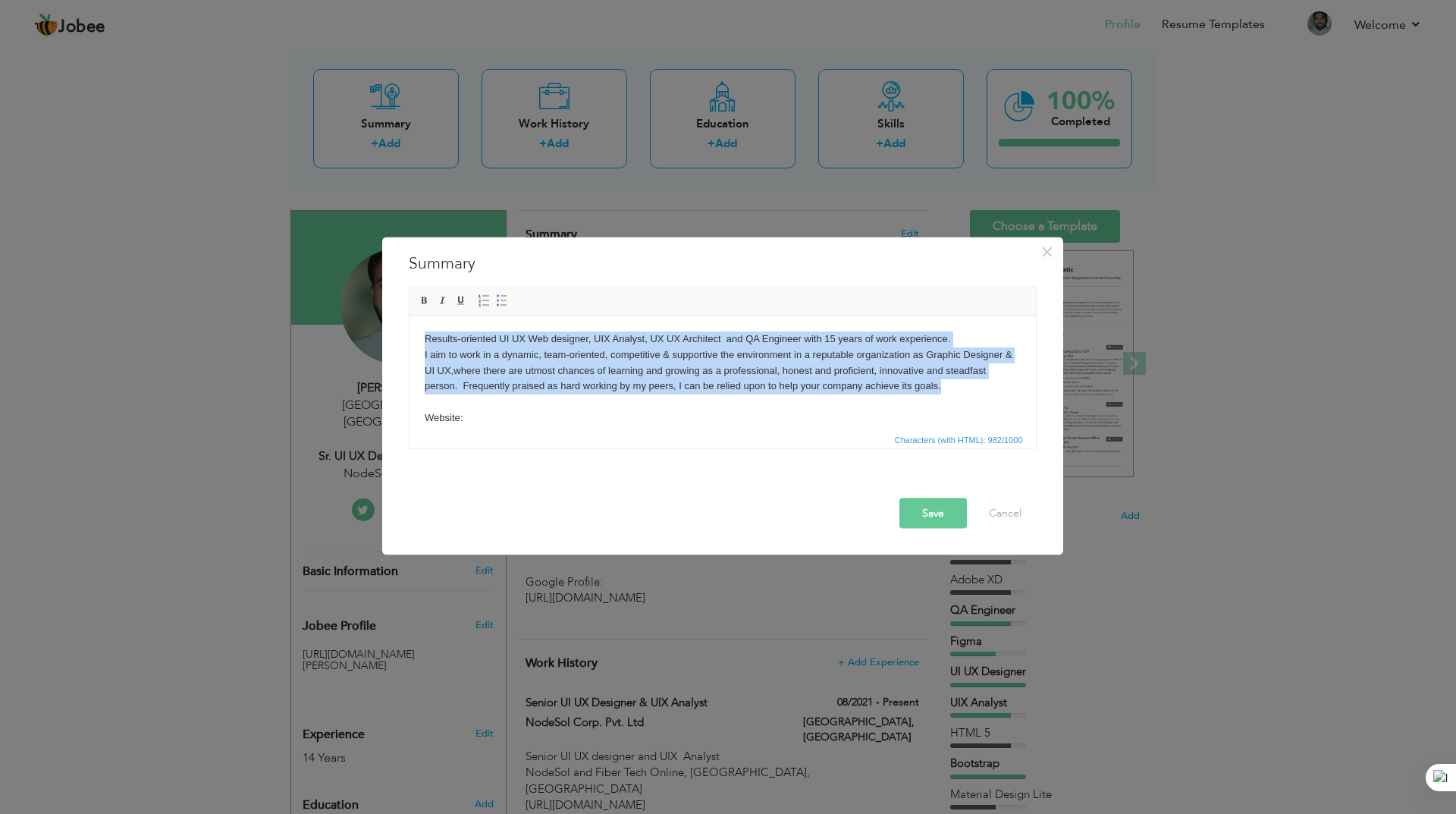
drag, startPoint x: 942, startPoint y: 390, endPoint x: 386, endPoint y: 336, distance: 558.6
click at [408, 336] on html "Results-oriented UI UX Web designer, UIX Analyst, UX UX Architect and QA Engine…" at bounding box center [722, 480] width 627 height 330
copy body "Results-oriented UI UX Web designer, UIX Analyst, UX UX Architect and QA Engine…"
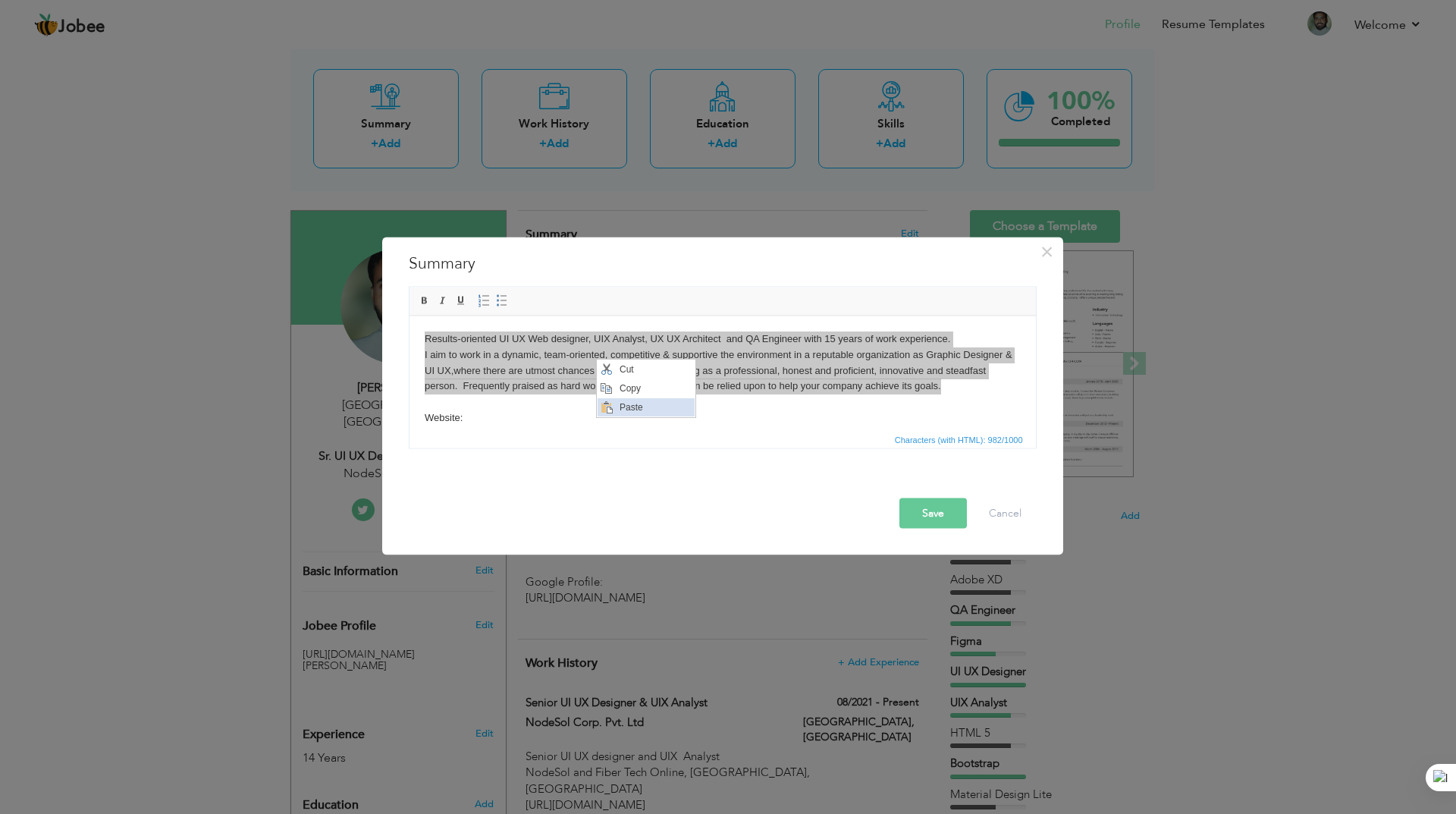
click at [622, 407] on span "Paste" at bounding box center [654, 407] width 79 height 18
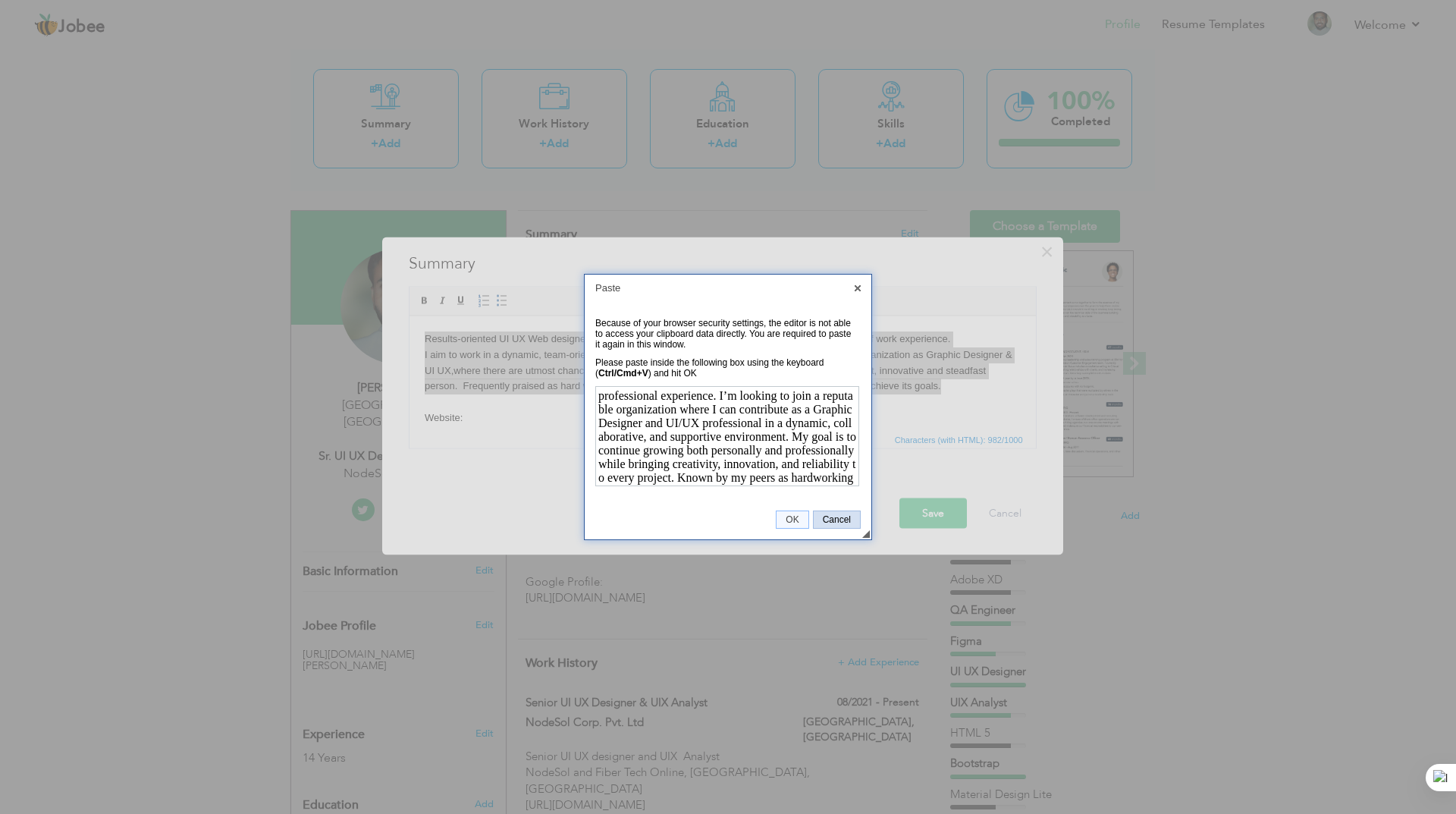
click at [832, 519] on span "Cancel" at bounding box center [837, 519] width 46 height 11
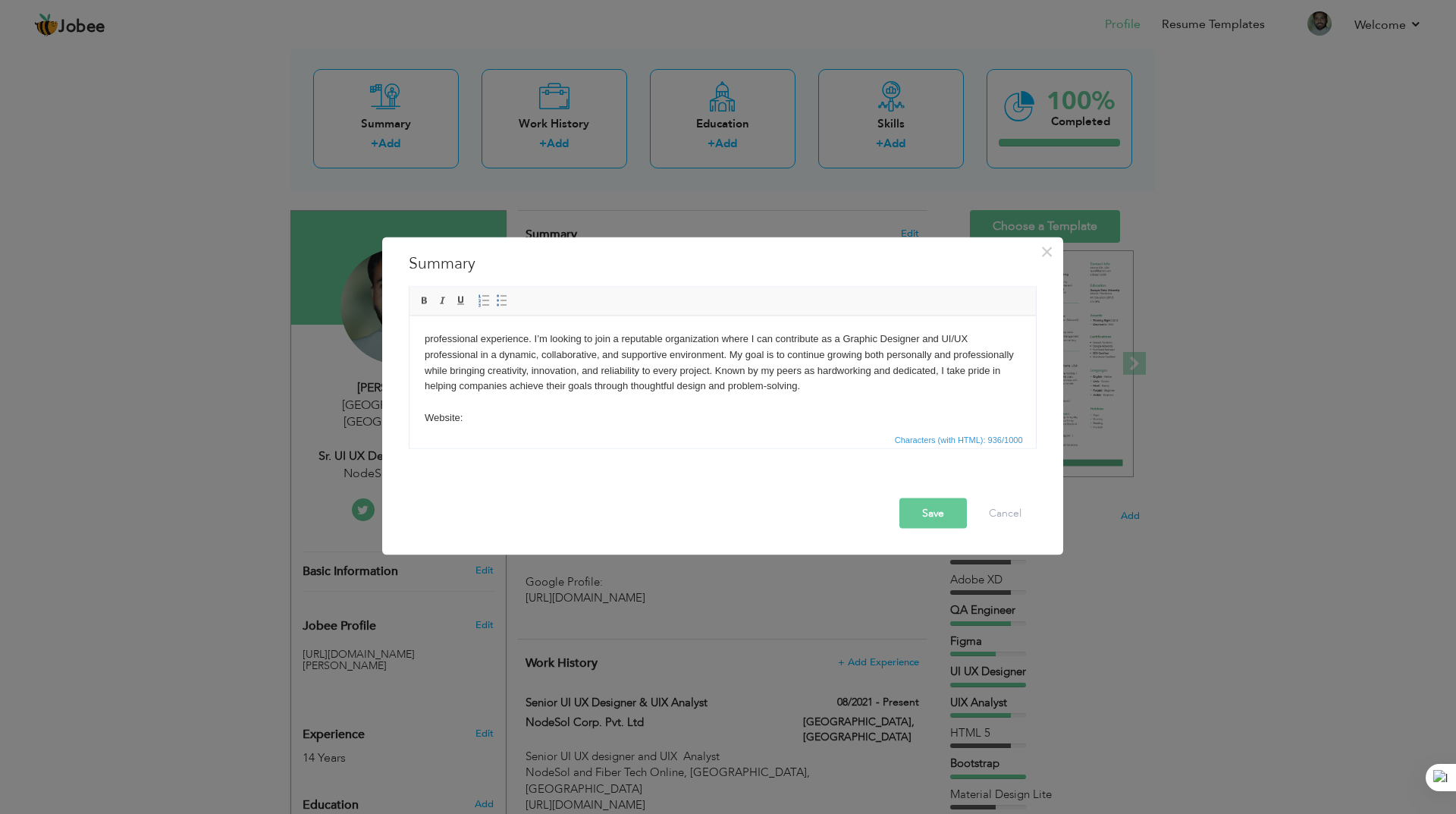
click at [601, 369] on body "professional experience. I’m looking to join a reputable organization where I c…" at bounding box center [722, 480] width 596 height 300
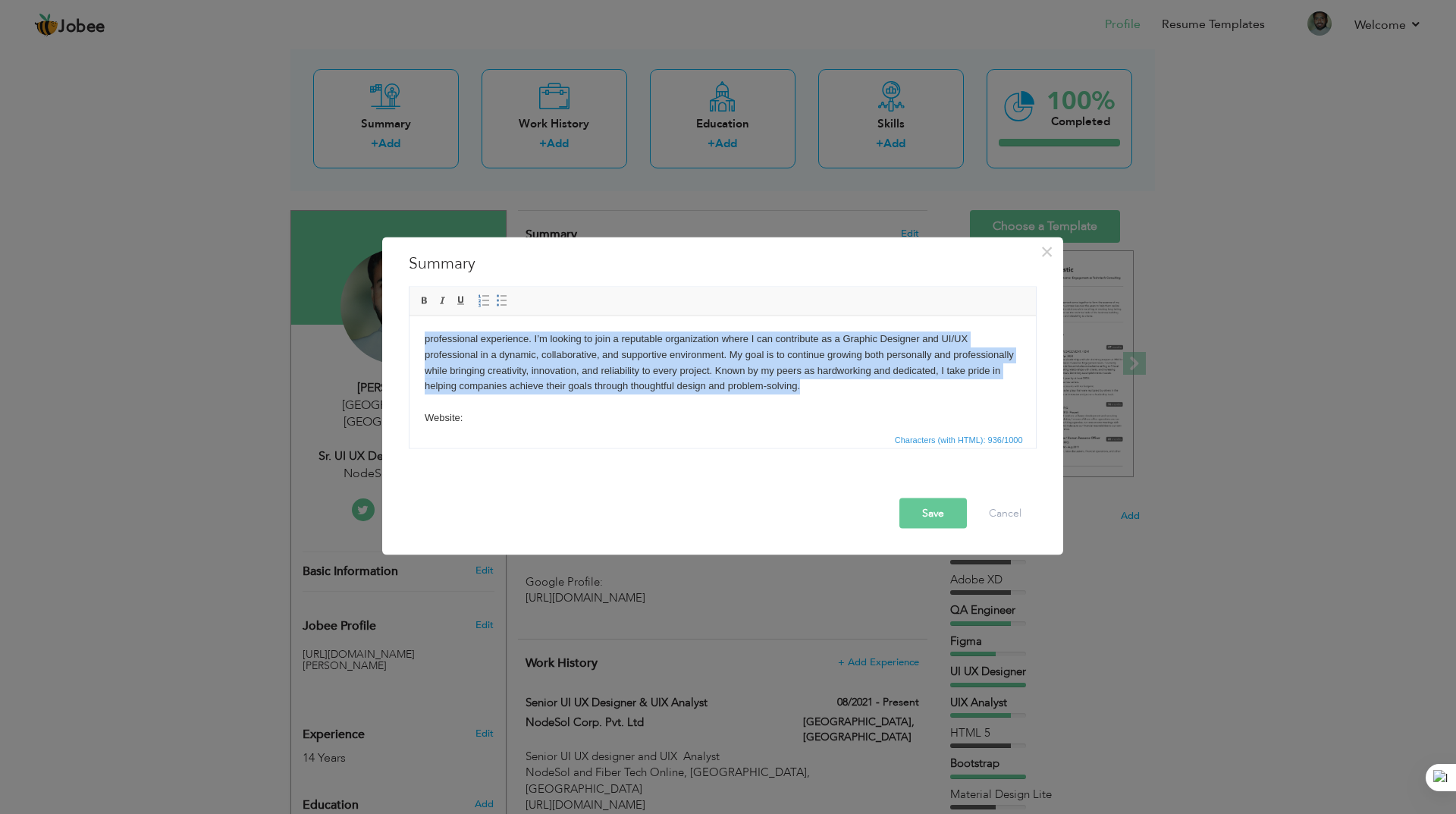
drag, startPoint x: 872, startPoint y: 387, endPoint x: 340, endPoint y: 323, distance: 535.8
click at [408, 323] on html "professional experience. I’m looking to join a reputable organization where I c…" at bounding box center [722, 480] width 627 height 330
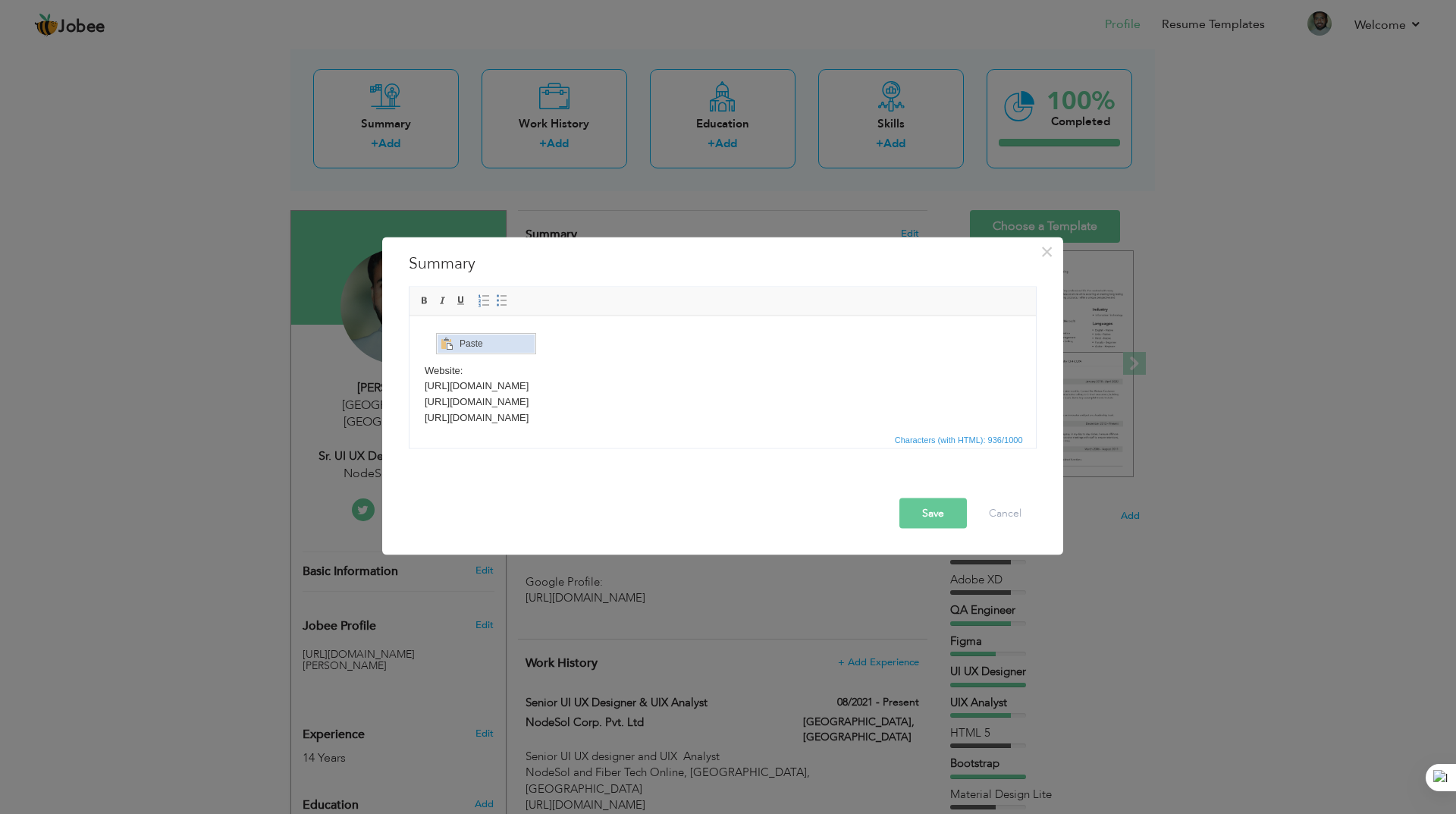
click at [453, 338] on span "Context Menu Options" at bounding box center [446, 343] width 18 height 18
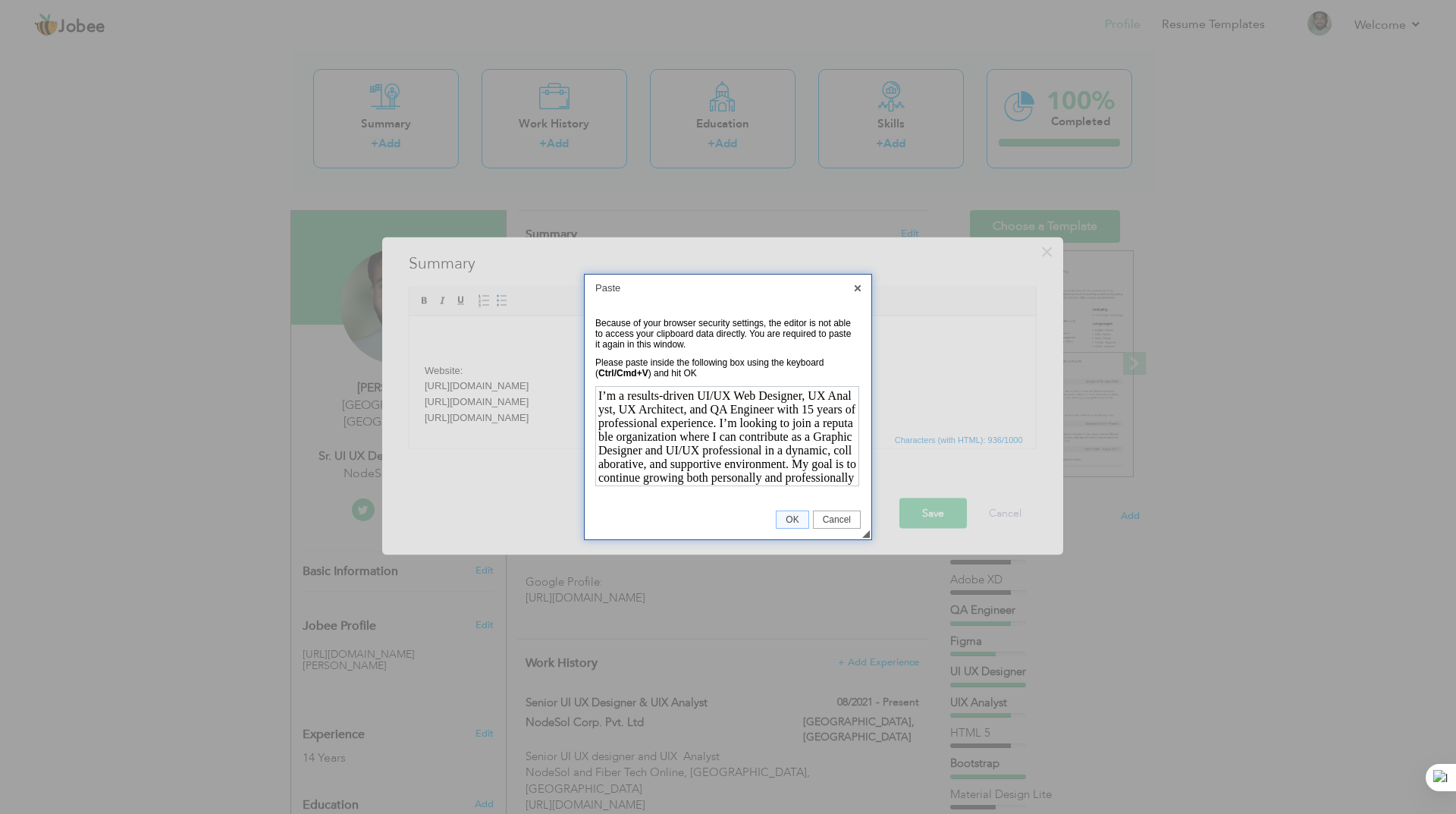
scroll to position [67, 0]
click at [799, 520] on span "OK" at bounding box center [792, 519] width 31 height 11
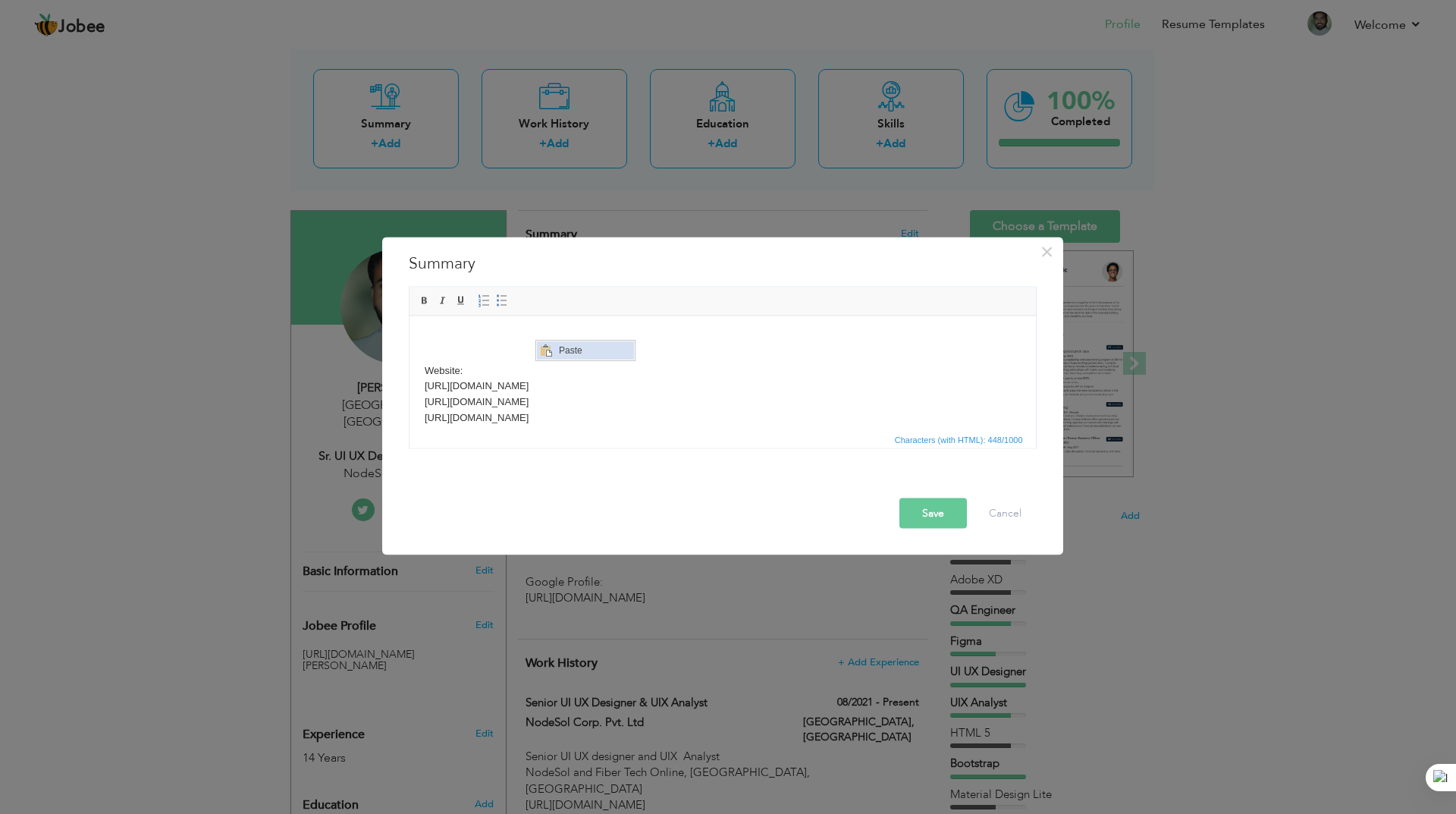
click at [566, 349] on span "Paste" at bounding box center [593, 350] width 79 height 18
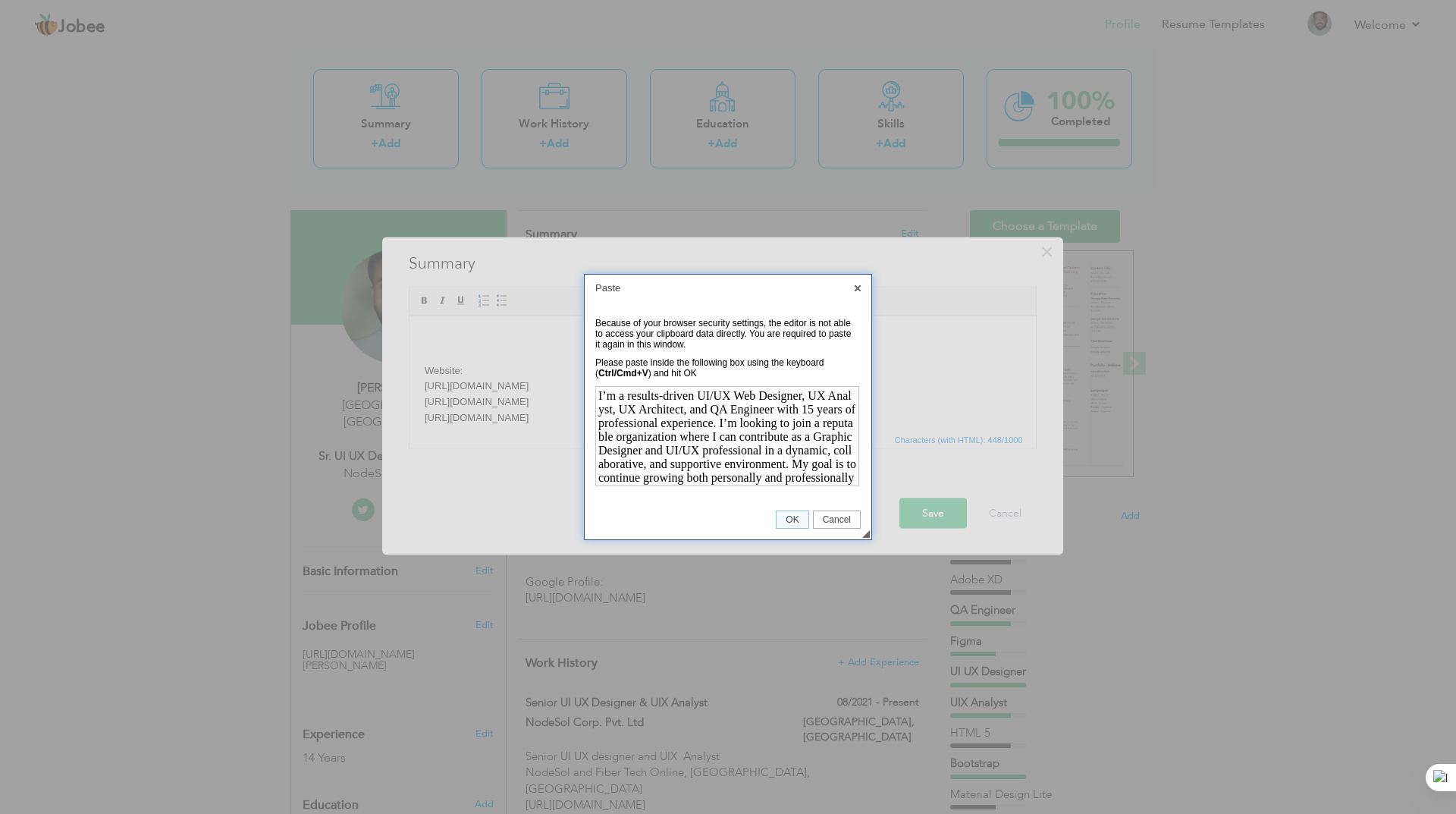
scroll to position [67, 0]
click at [796, 523] on span "OK" at bounding box center [792, 519] width 31 height 11
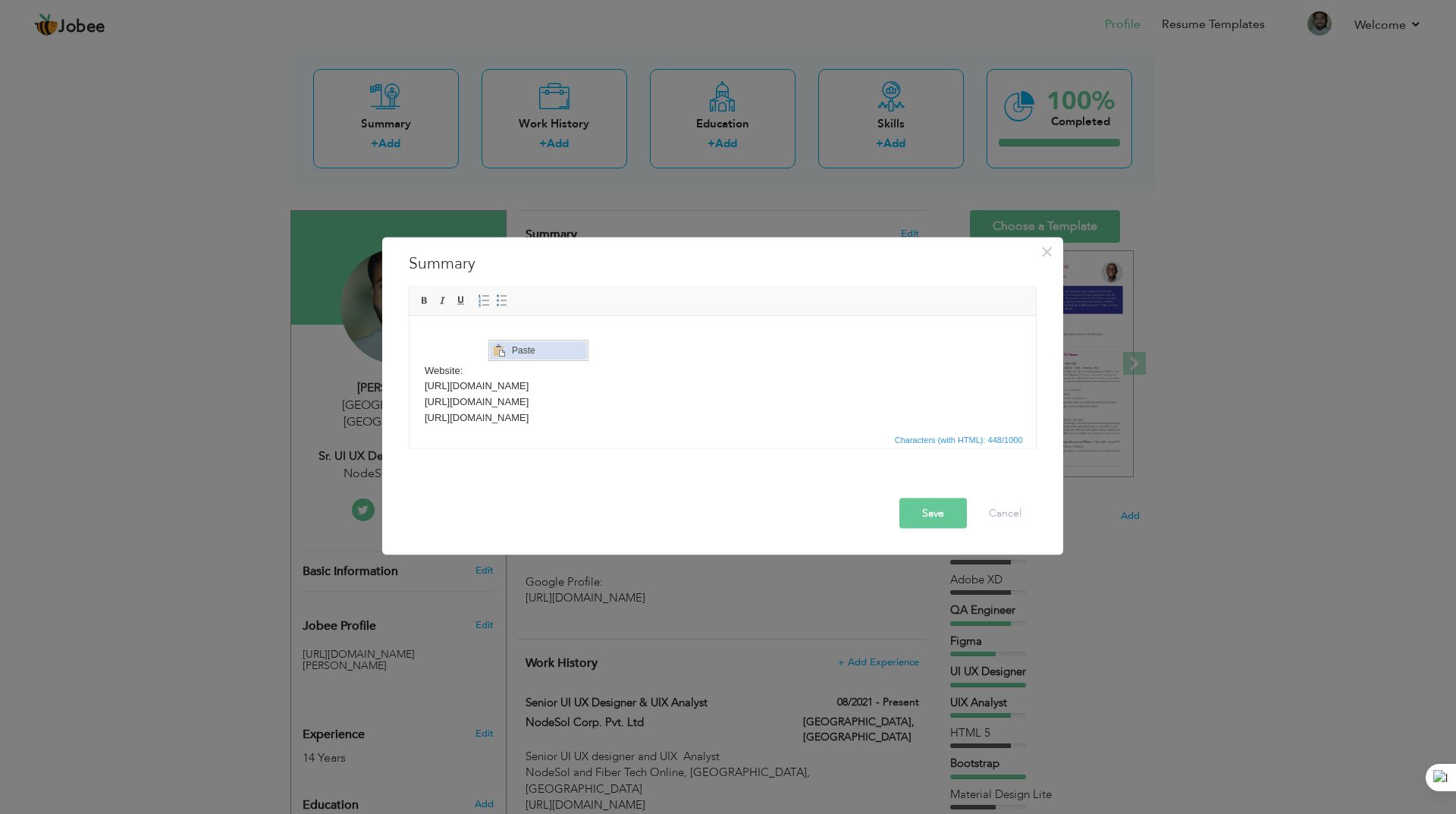
click at [522, 351] on span "Paste" at bounding box center [547, 350] width 79 height 18
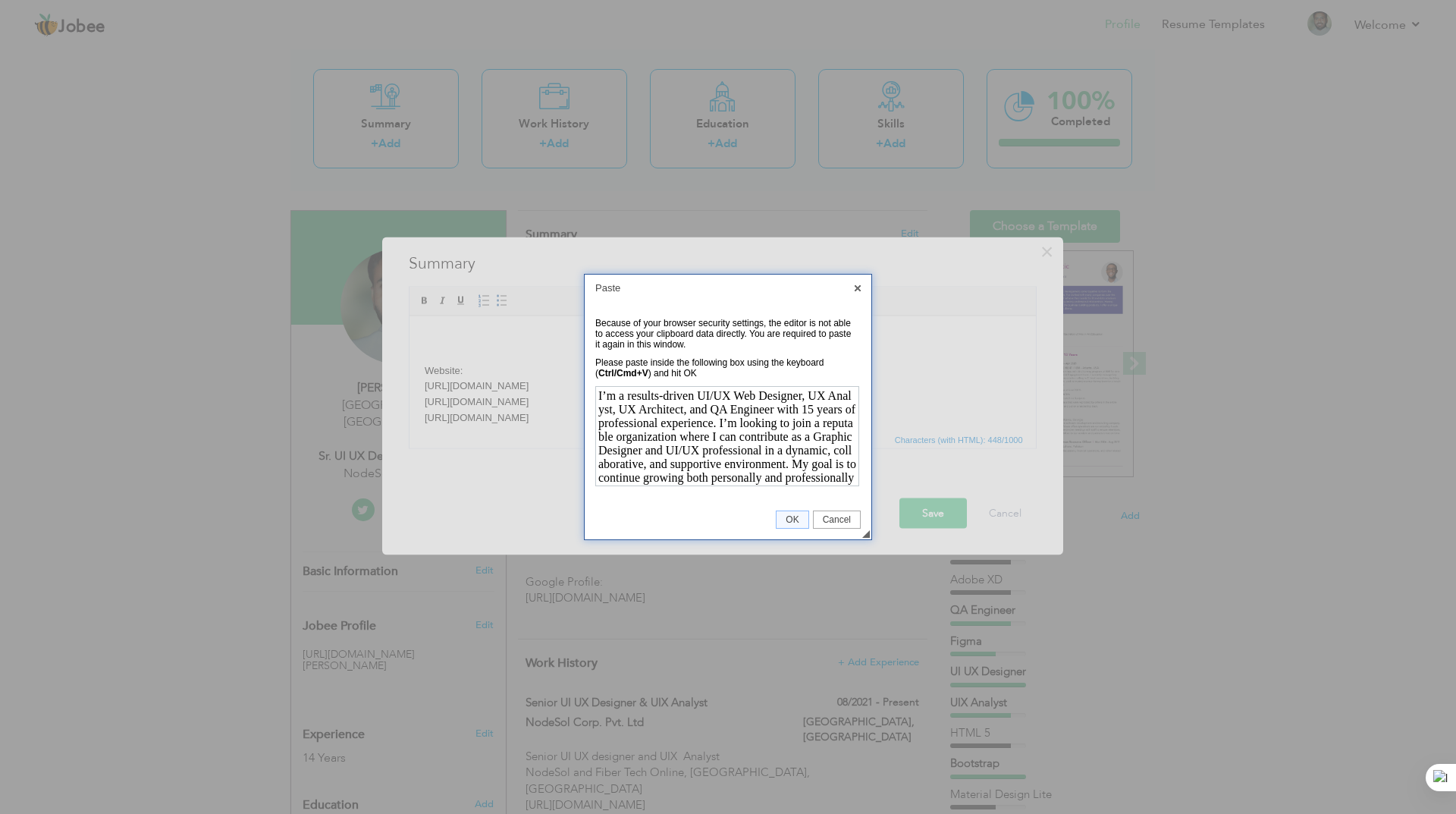
scroll to position [67, 0]
click at [790, 522] on span "OK" at bounding box center [792, 519] width 31 height 11
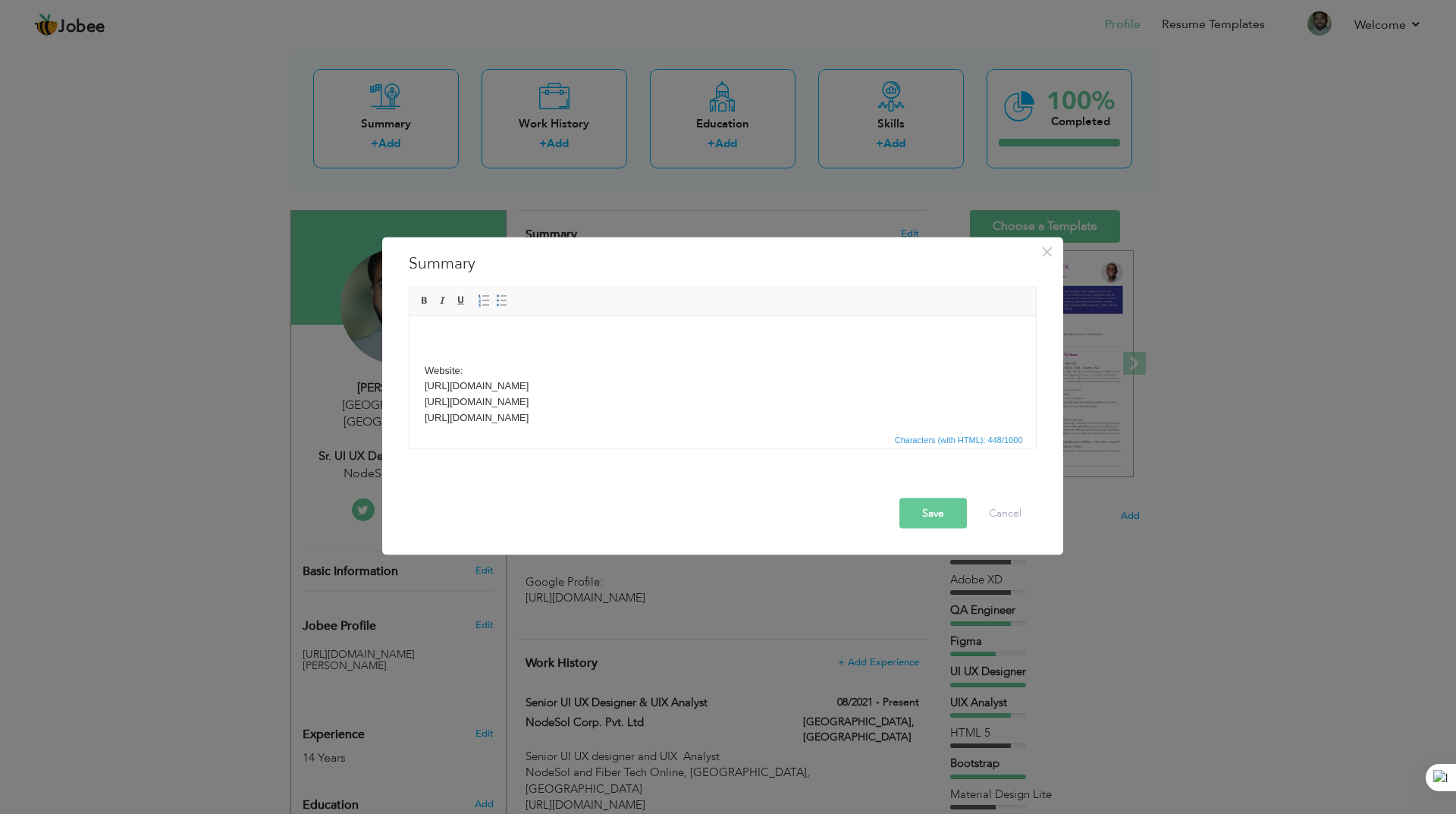
scroll to position [0, 0]
click at [501, 345] on body "Website: https://www.greeaustria.at/ https://www.navpointhealth.com/ https://th…" at bounding box center [722, 456] width 596 height 252
click at [522, 343] on span "Paste" at bounding box center [552, 350] width 79 height 18
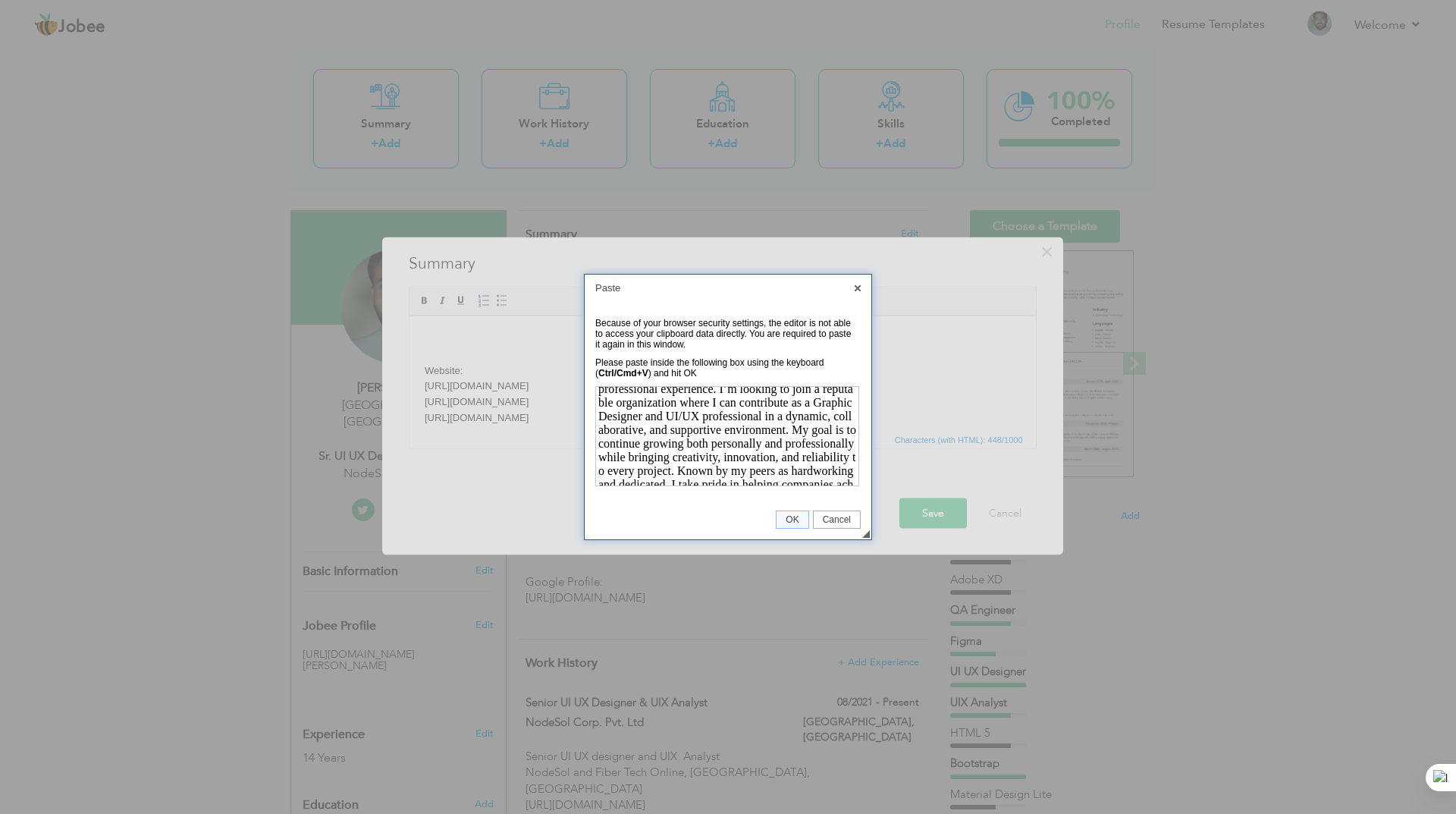
scroll to position [68, 0]
click at [787, 520] on span "OK" at bounding box center [792, 519] width 31 height 11
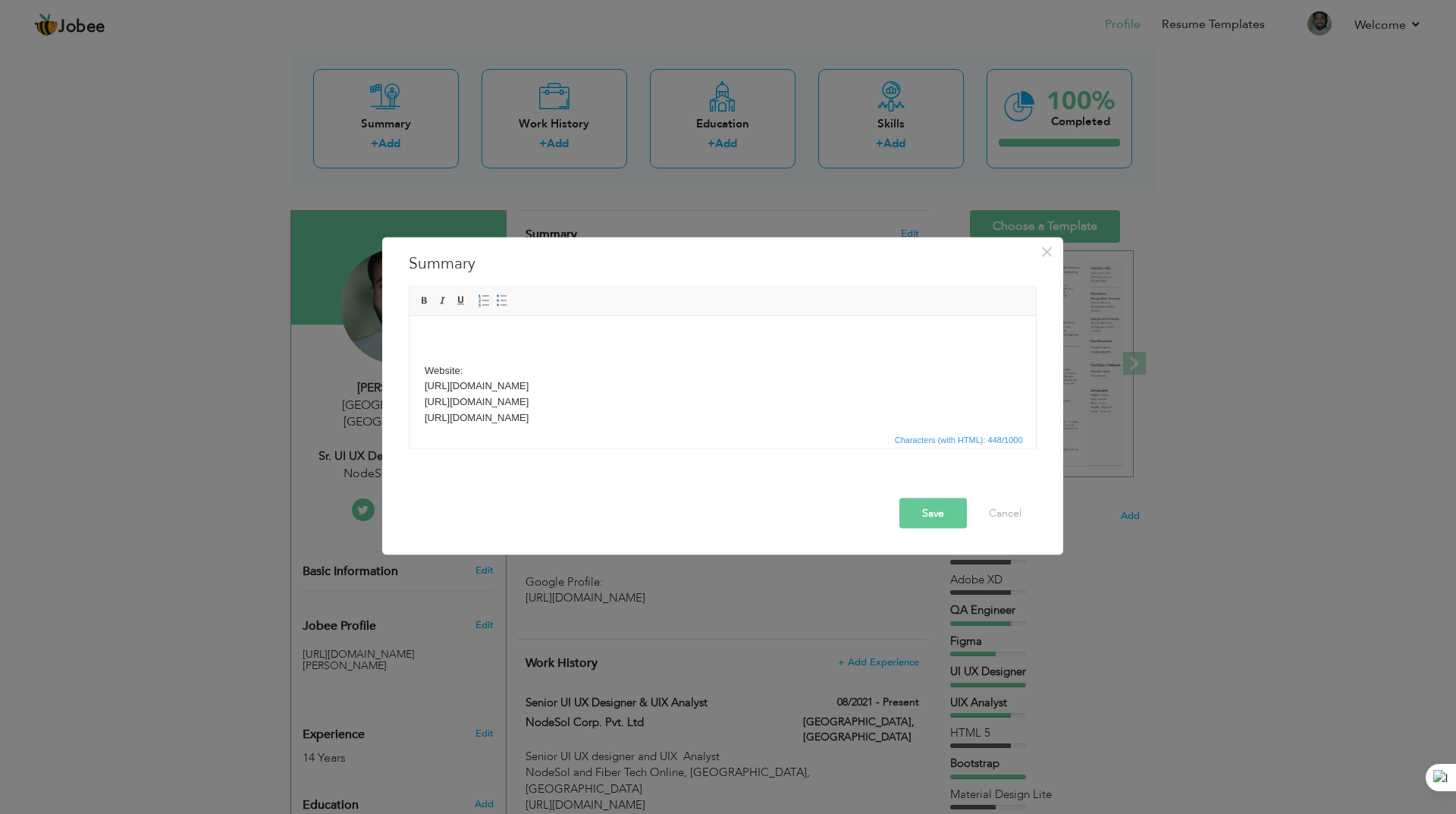
click at [418, 329] on html "Website: https://www.greeaustria.at/ https://www.navpointhealth.com/ https://th…" at bounding box center [722, 457] width 627 height 283
click at [465, 345] on span "Paste" at bounding box center [489, 341] width 79 height 18
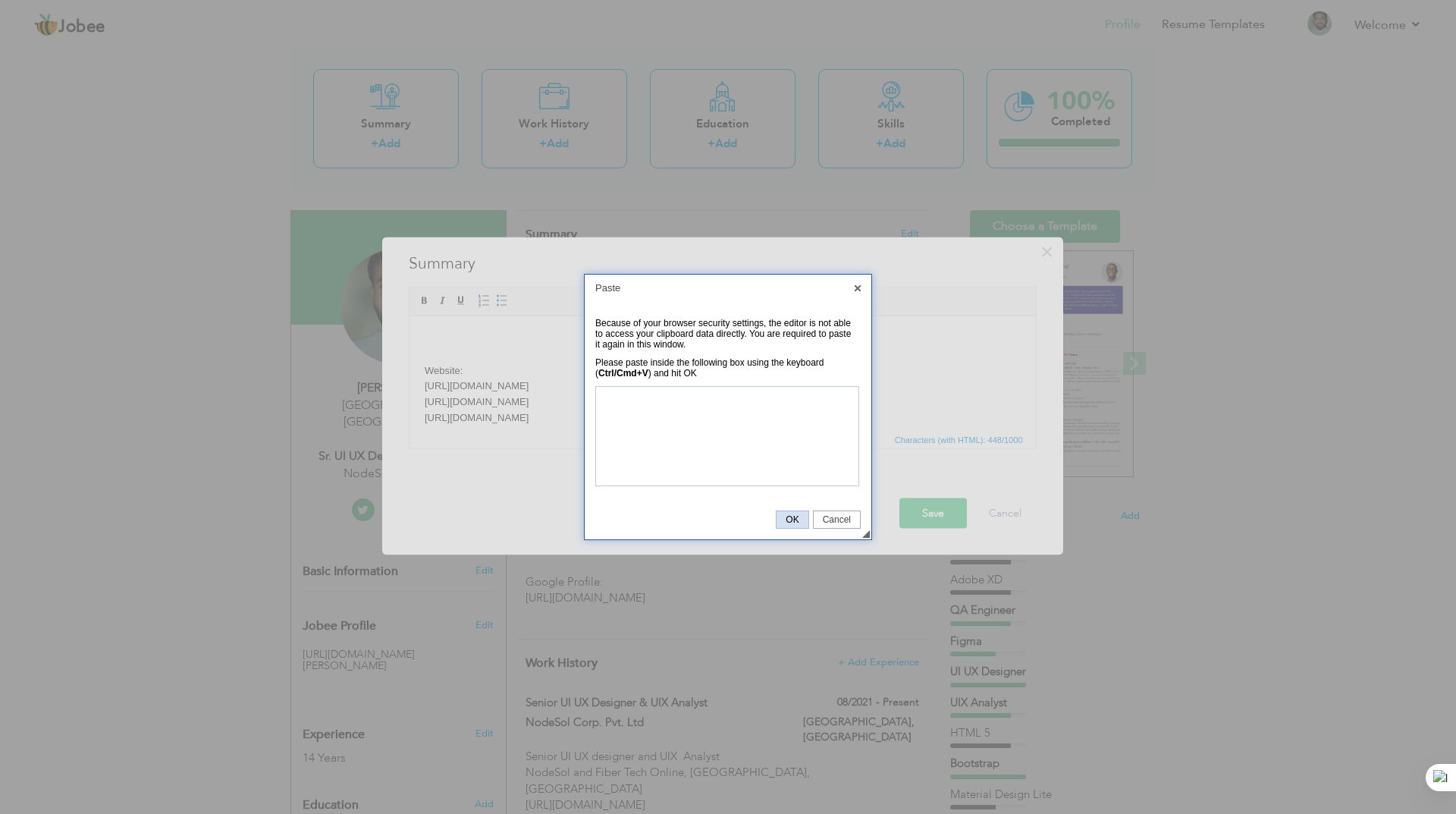
click at [795, 515] on span "OK" at bounding box center [792, 519] width 31 height 11
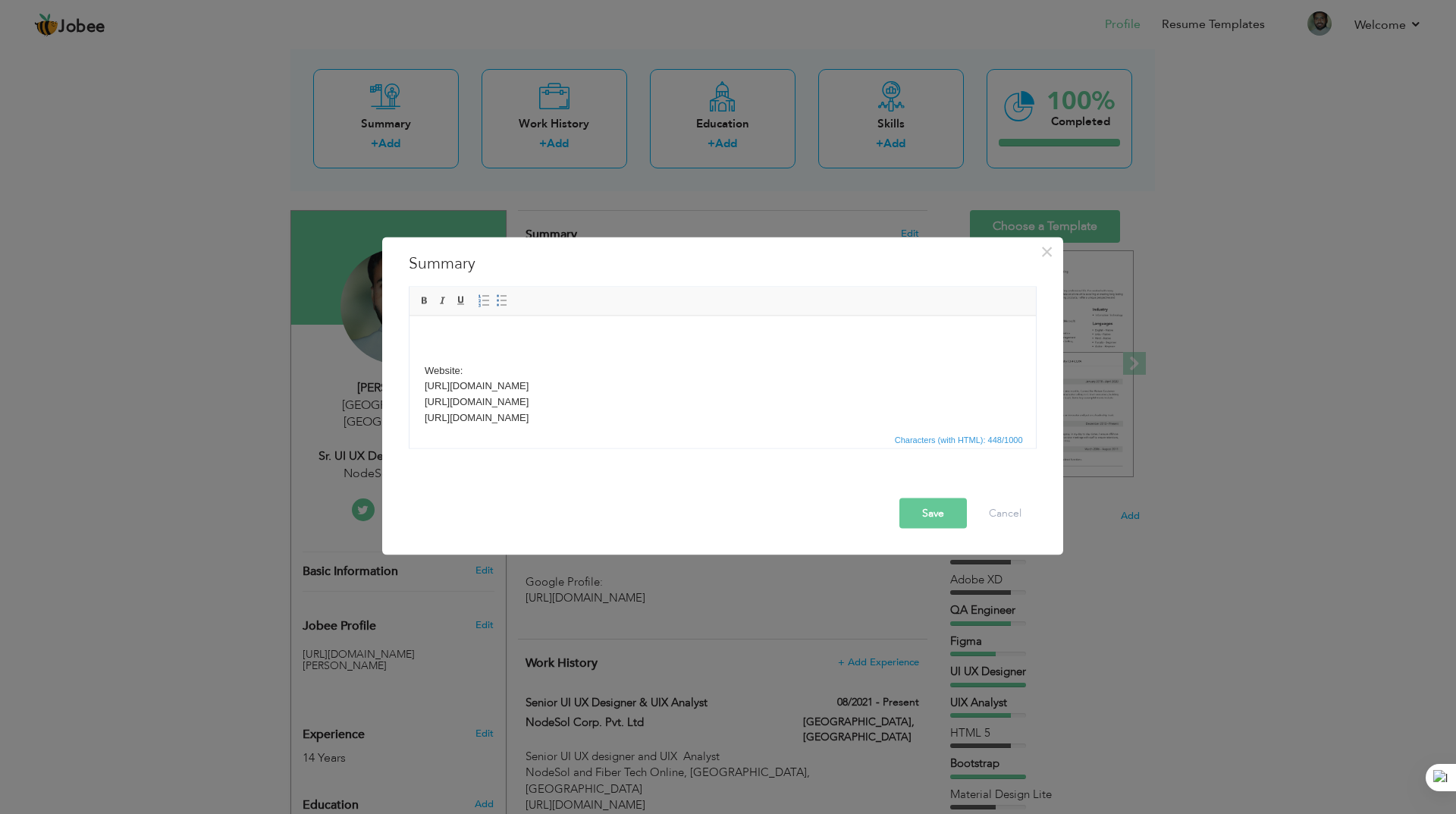
click at [814, 341] on body "Website: https://www.greeaustria.at/ https://www.navpointhealth.com/ https://th…" at bounding box center [722, 456] width 596 height 252
click at [634, 340] on body "An effective XDR Website: https://www.greeaustria.at/ https://www.navpointhealt…" at bounding box center [722, 456] width 596 height 252
click at [513, 324] on html "Website: https://www.greeaustria.at/ https://www.navpointhealth.com/ https://th…" at bounding box center [722, 448] width 627 height 267
click at [593, 358] on body "Website: https://www.greeaustria.at/ https://www.navpointhealth.com/ https://th…" at bounding box center [722, 448] width 596 height 237
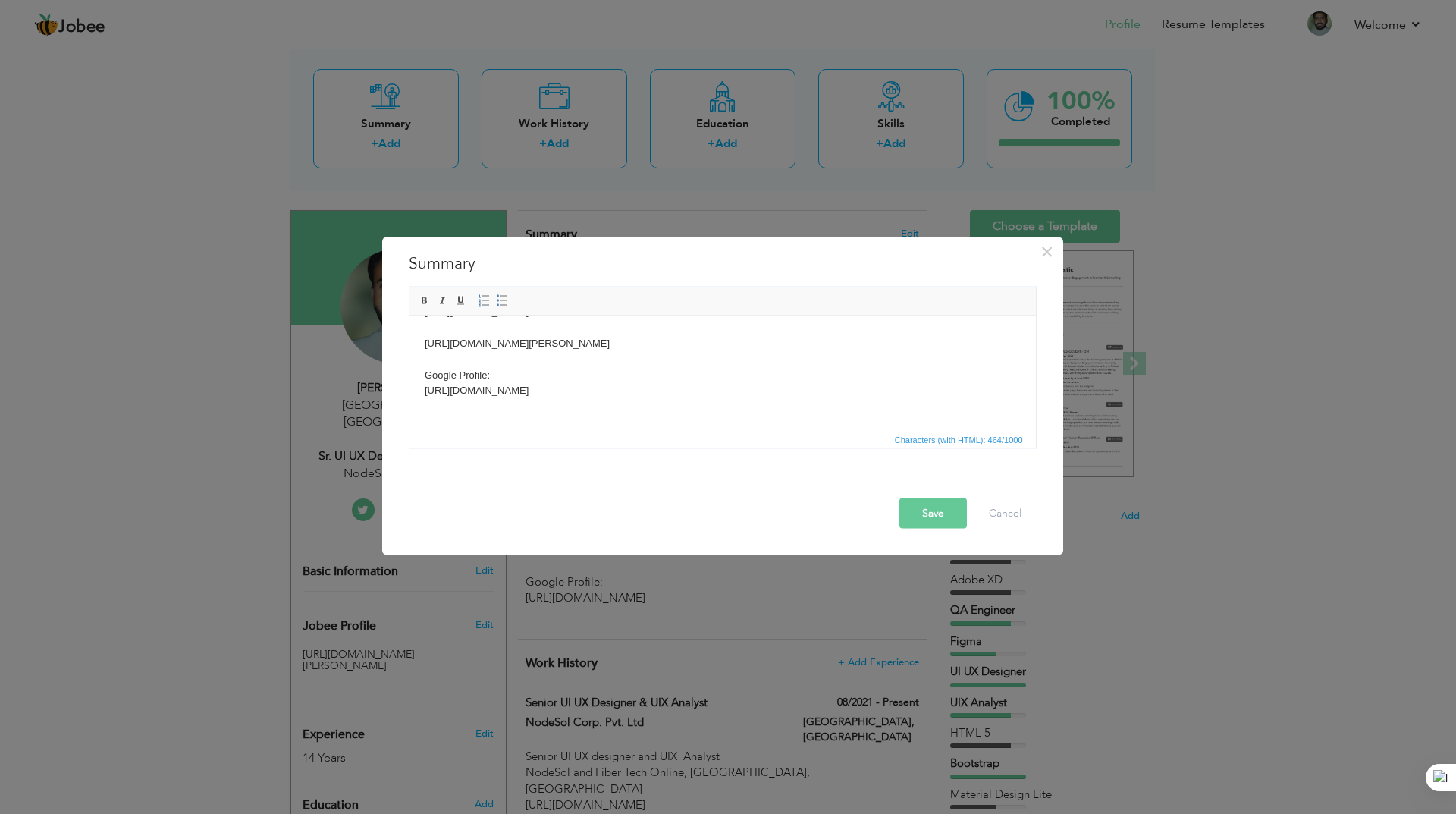
scroll to position [0, 0]
drag, startPoint x: 1027, startPoint y: 347, endPoint x: 1419, endPoint y: 629, distance: 482.9
click at [1003, 521] on button "Cancel" at bounding box center [1005, 513] width 63 height 31
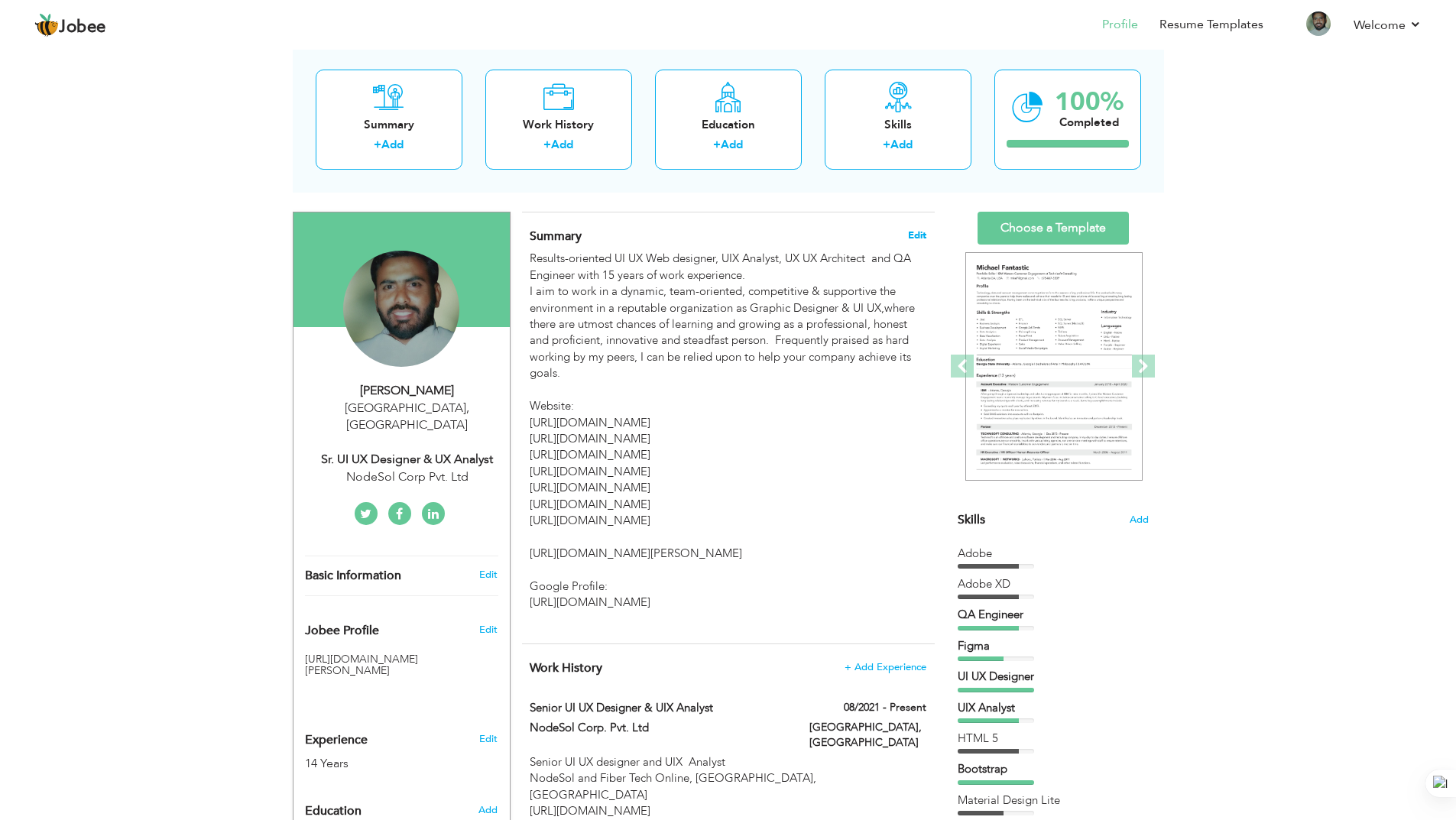
click at [924, 233] on span "Edit" at bounding box center [916, 235] width 18 height 11
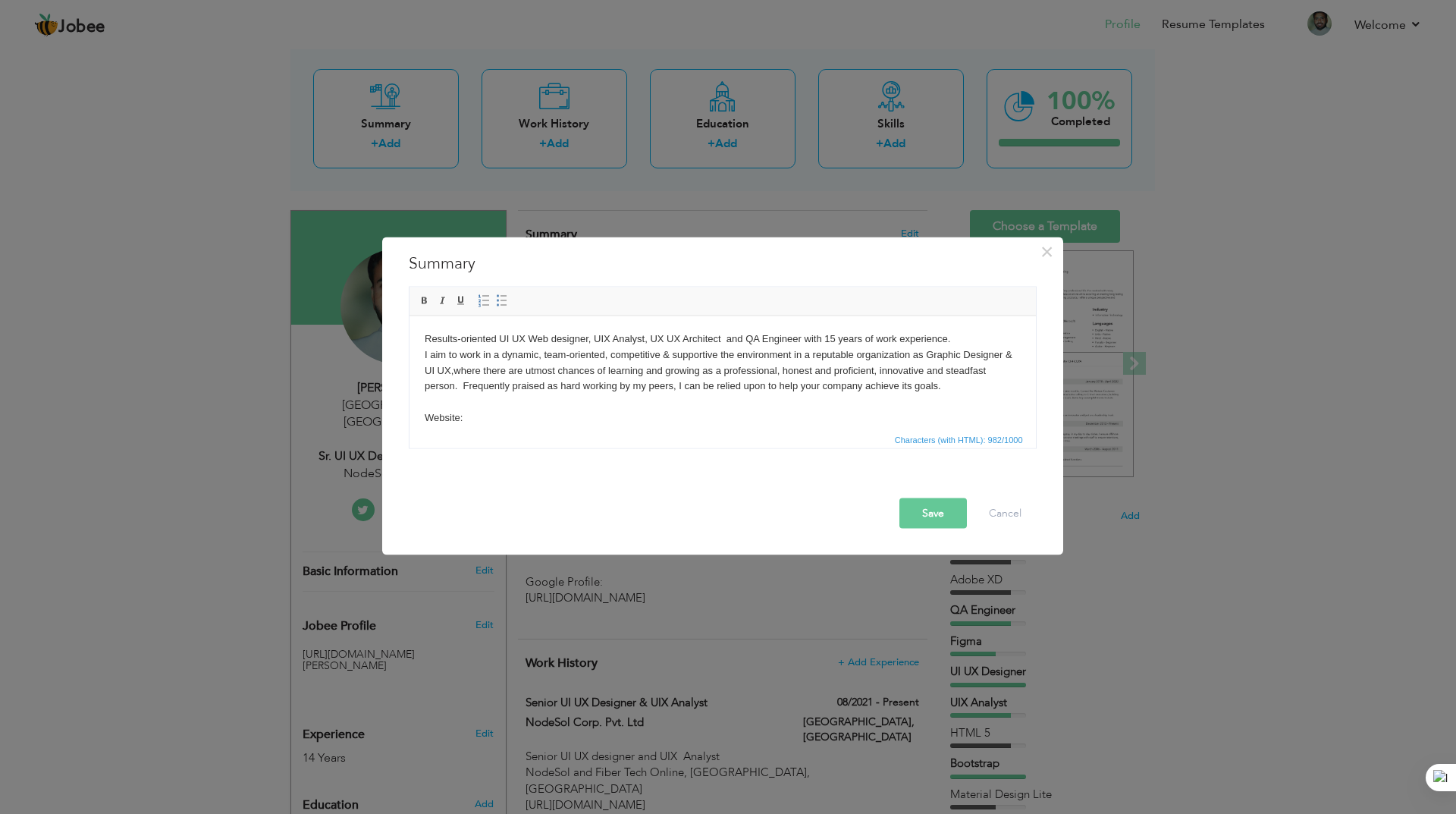
click at [476, 402] on body "Results-oriented UI UX Web designer, UIX Analyst, UX UX Architect and QA Engine…" at bounding box center [722, 480] width 596 height 300
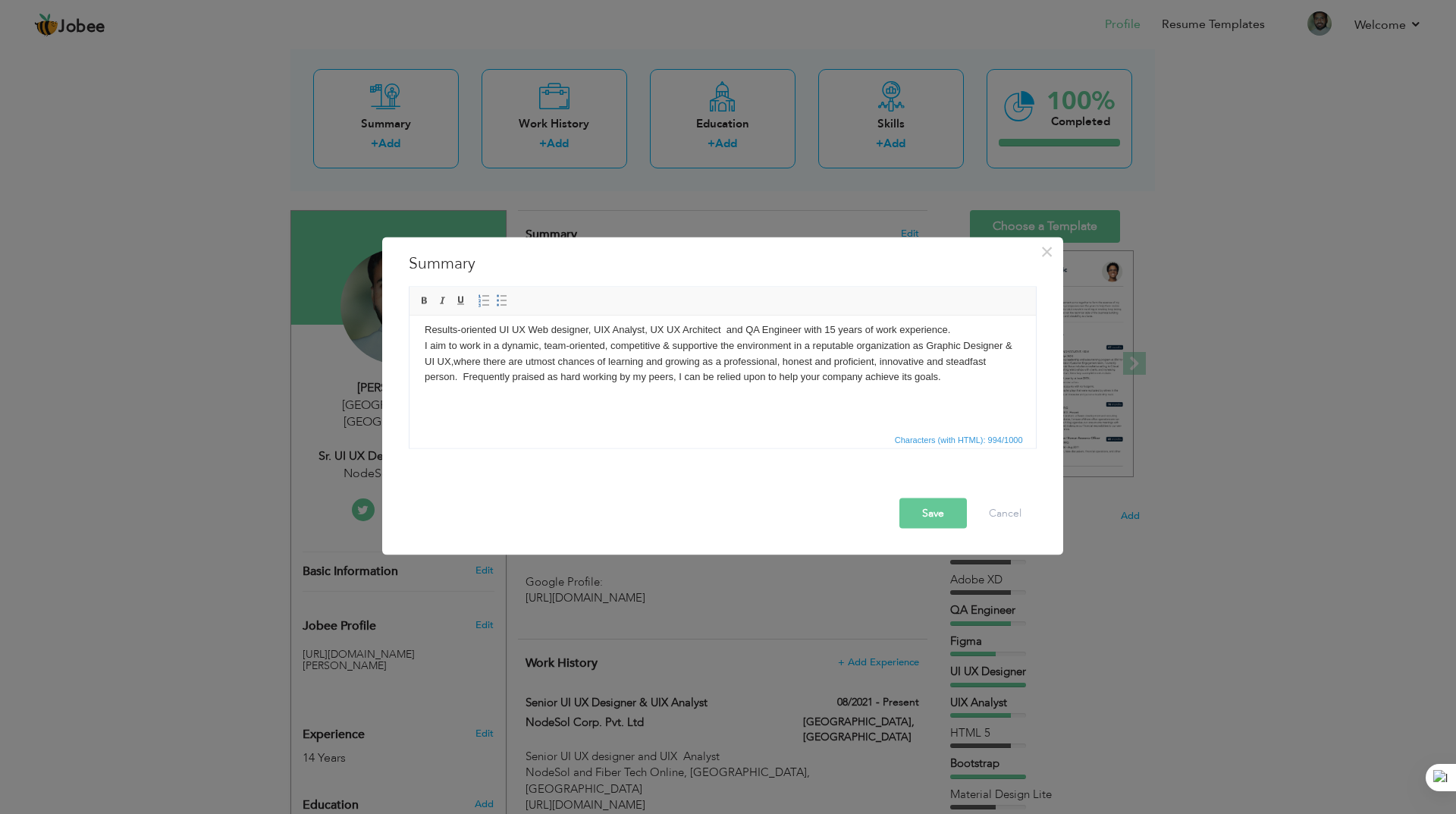
click at [427, 403] on body "Results-oriented UI UX Web designer, UIX Analyst, UX UX Architect and QA Engine…" at bounding box center [722, 487] width 596 height 331
click at [473, 410] on span "Paste" at bounding box center [487, 407] width 79 height 18
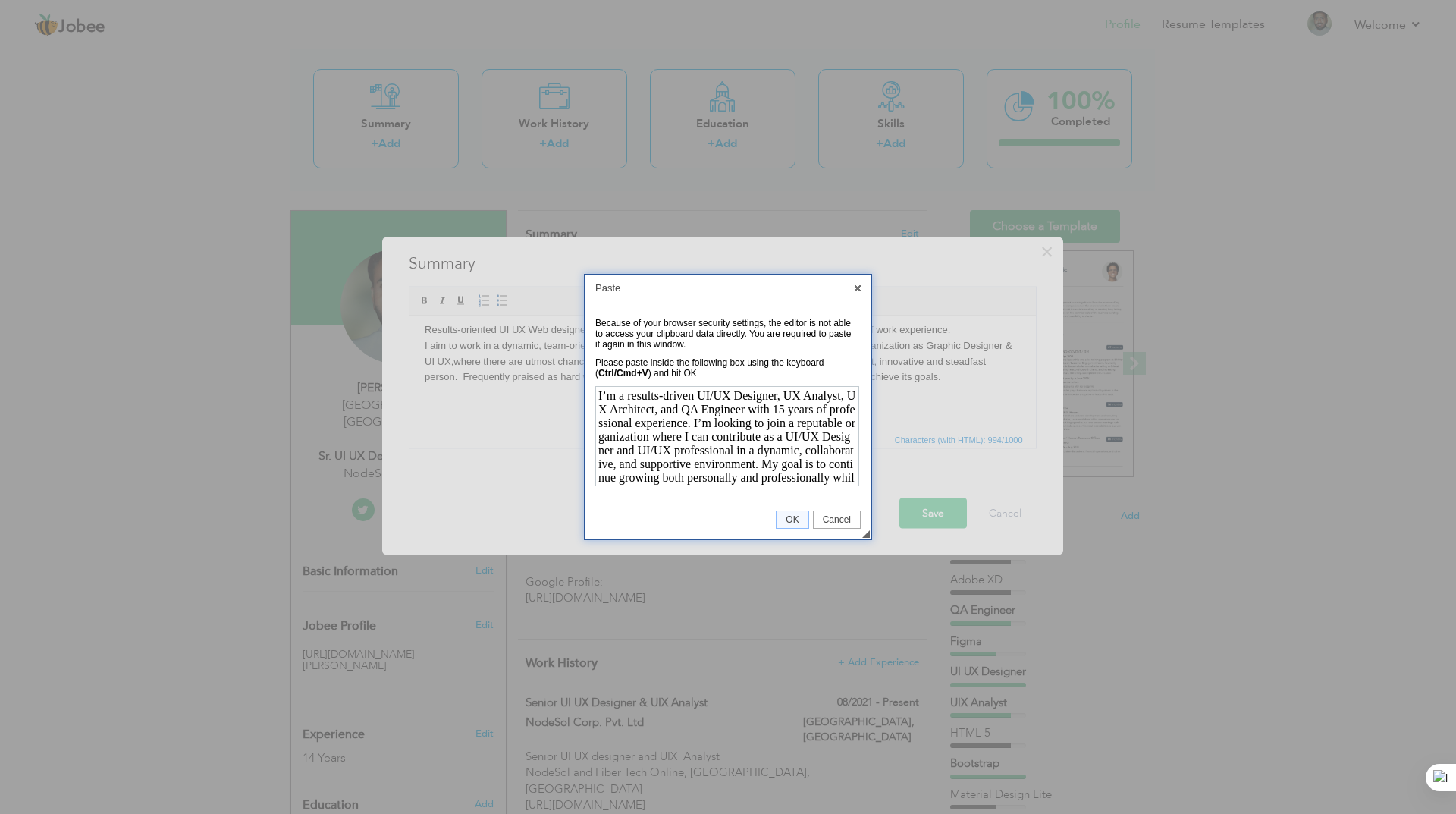
scroll to position [67, 0]
click at [789, 514] on span "OK" at bounding box center [792, 519] width 31 height 11
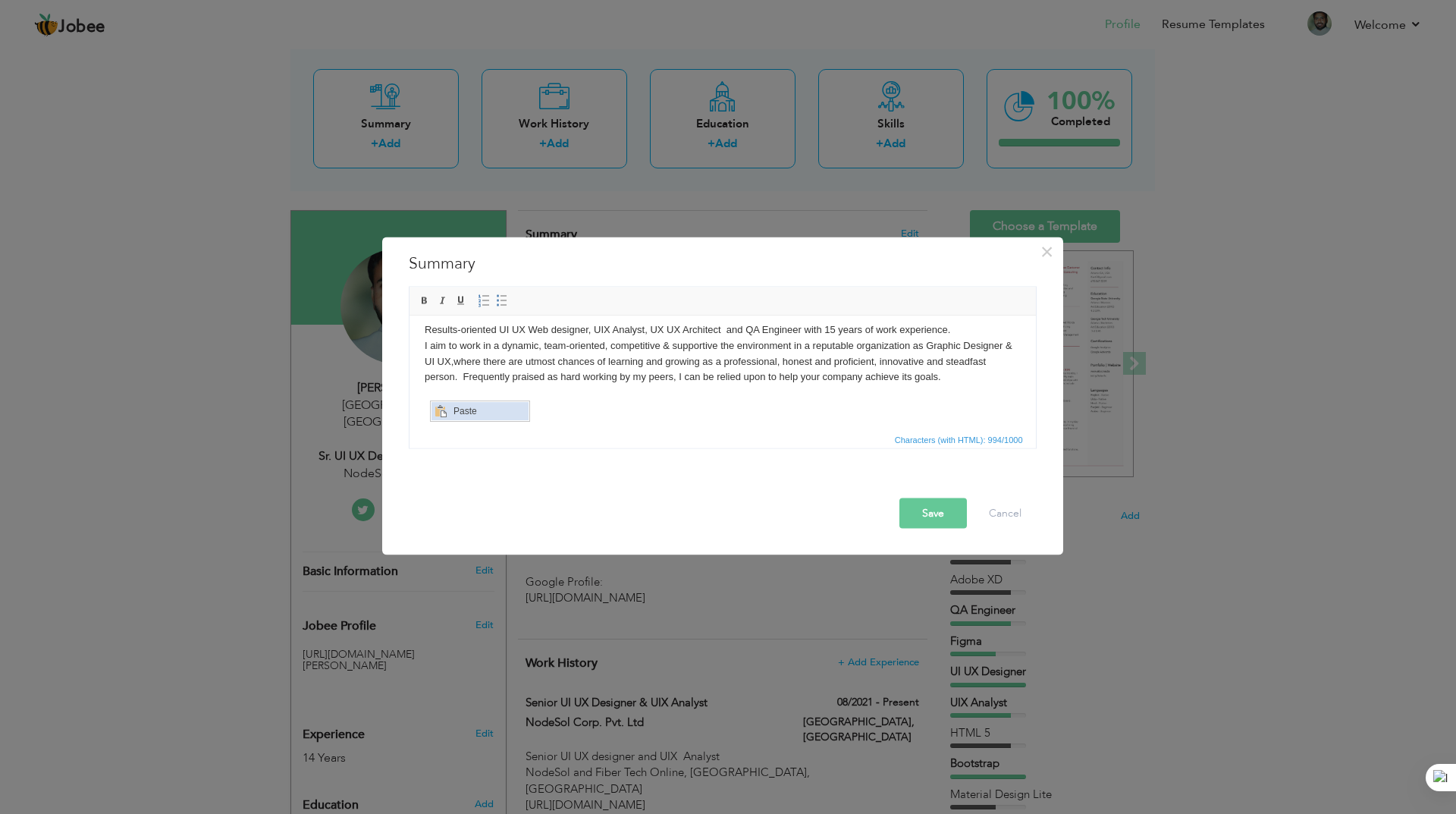
click at [464, 415] on span "Paste" at bounding box center [488, 410] width 79 height 18
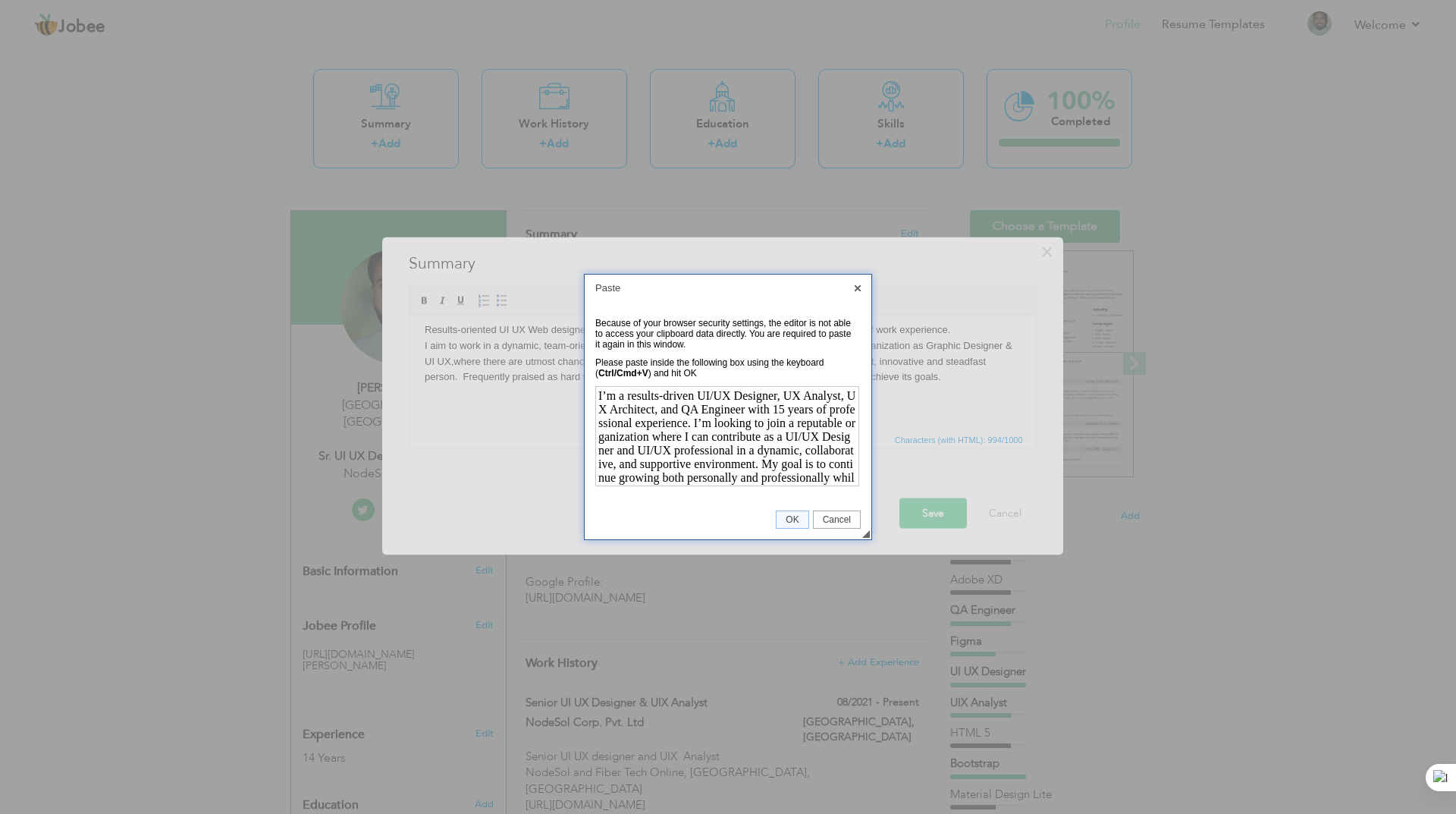
scroll to position [67, 0]
click at [801, 519] on span "OK" at bounding box center [792, 519] width 31 height 11
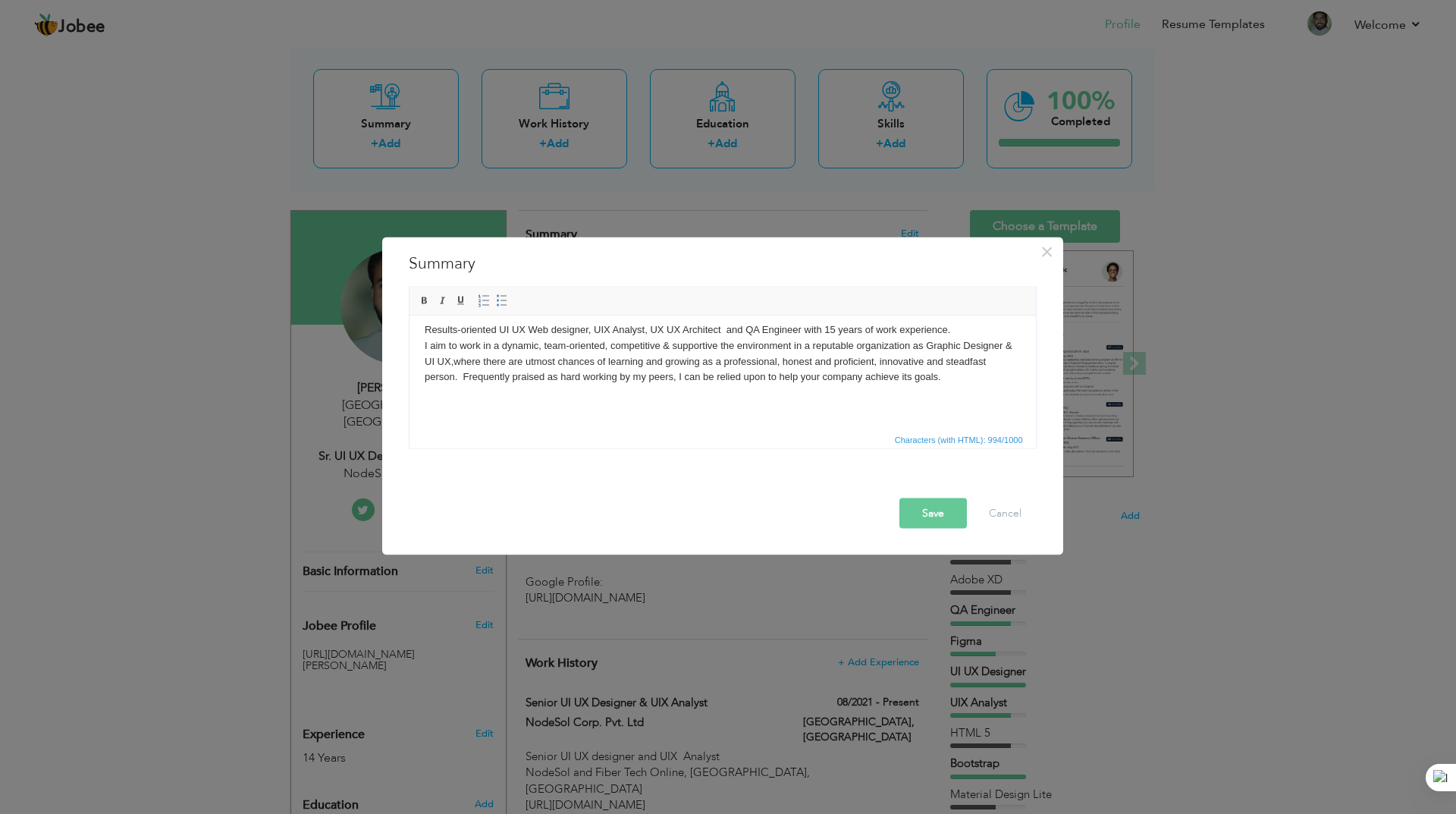
scroll to position [0, 0]
click at [492, 429] on span "Paste" at bounding box center [519, 427] width 79 height 18
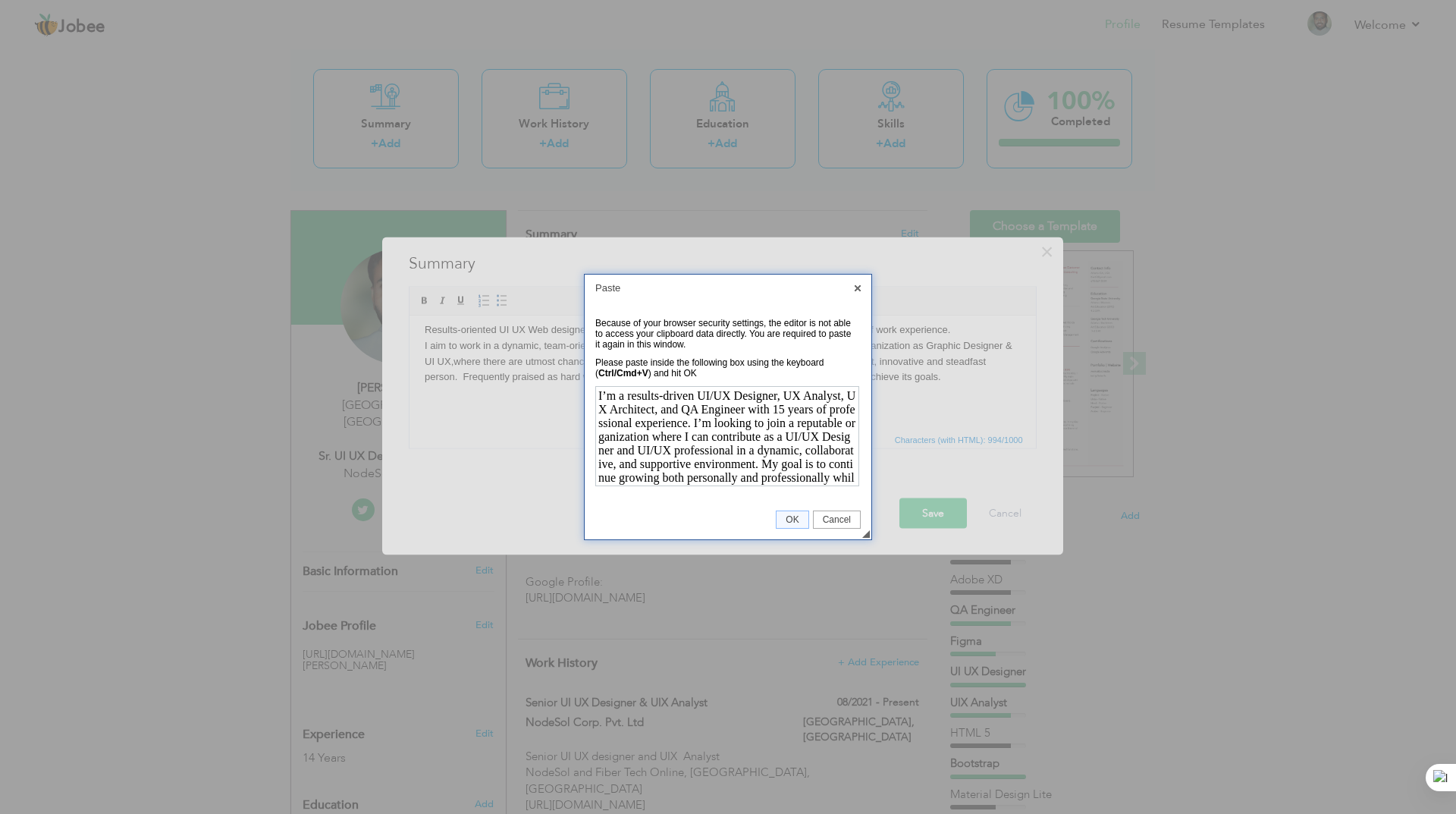
scroll to position [67, 0]
click at [784, 516] on span "OK" at bounding box center [792, 519] width 31 height 11
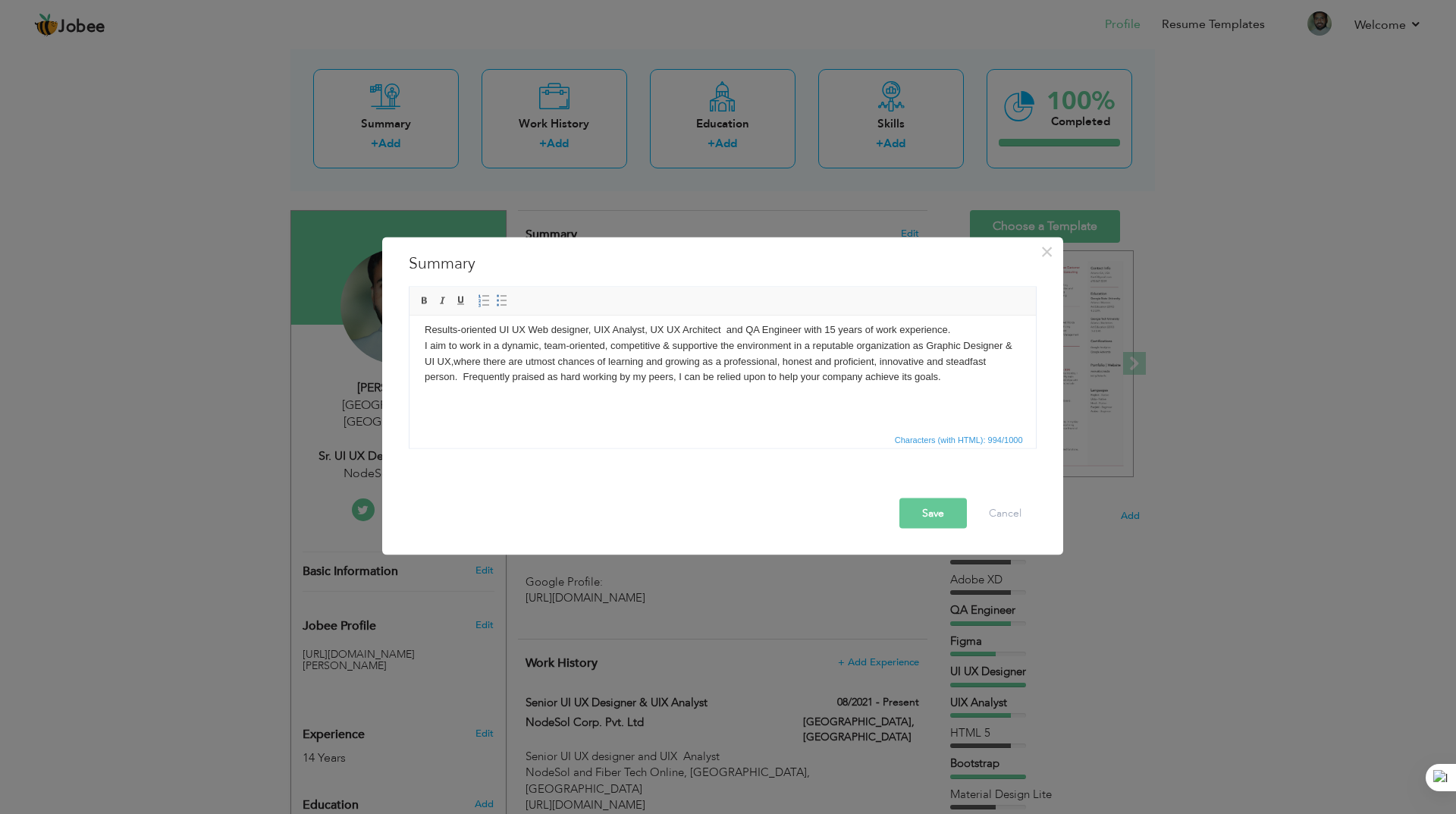
scroll to position [0, 0]
click at [559, 433] on span "Characters (with HTML): 994/1000" at bounding box center [722, 438] width 627 height 18
click at [511, 408] on body "Results-oriented UI UX Web designer, UIX Analyst, UX UX Architect and QA Engine…" at bounding box center [722, 487] width 596 height 331
drag, startPoint x: 752, startPoint y: 409, endPoint x: 792, endPoint y: 409, distance: 40.0
click at [753, 409] on body "Results-oriented UI UX Web designer, UIX Analyst, UX UX Architect and QA Engine…" at bounding box center [722, 487] width 596 height 331
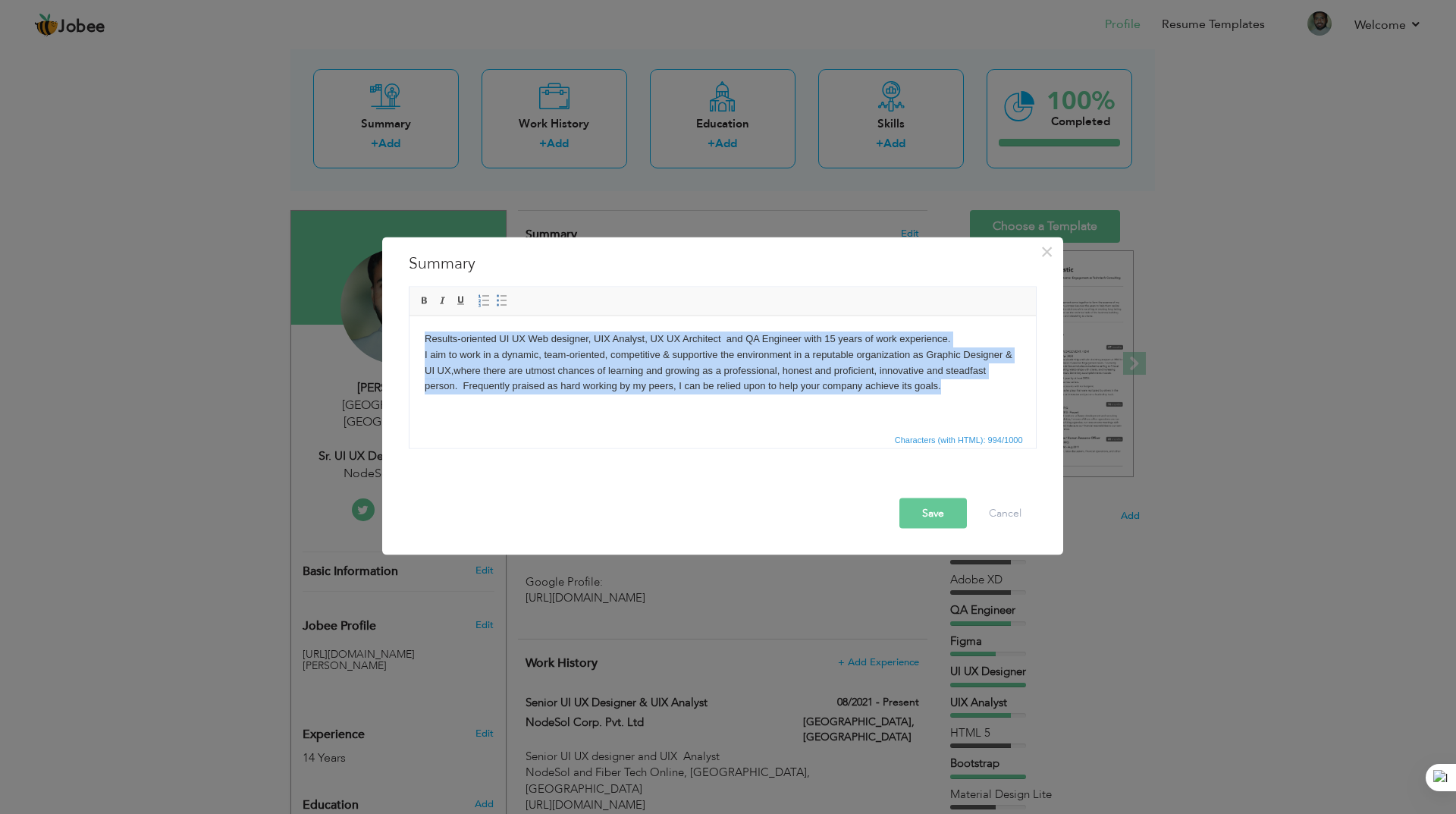
drag, startPoint x: 958, startPoint y: 381, endPoint x: 761, endPoint y: 645, distance: 329.4
click at [408, 330] on html "Results-oriented UI UX Web designer, UIX Analyst, UX UX Architect and QA Engine…" at bounding box center [722, 497] width 627 height 362
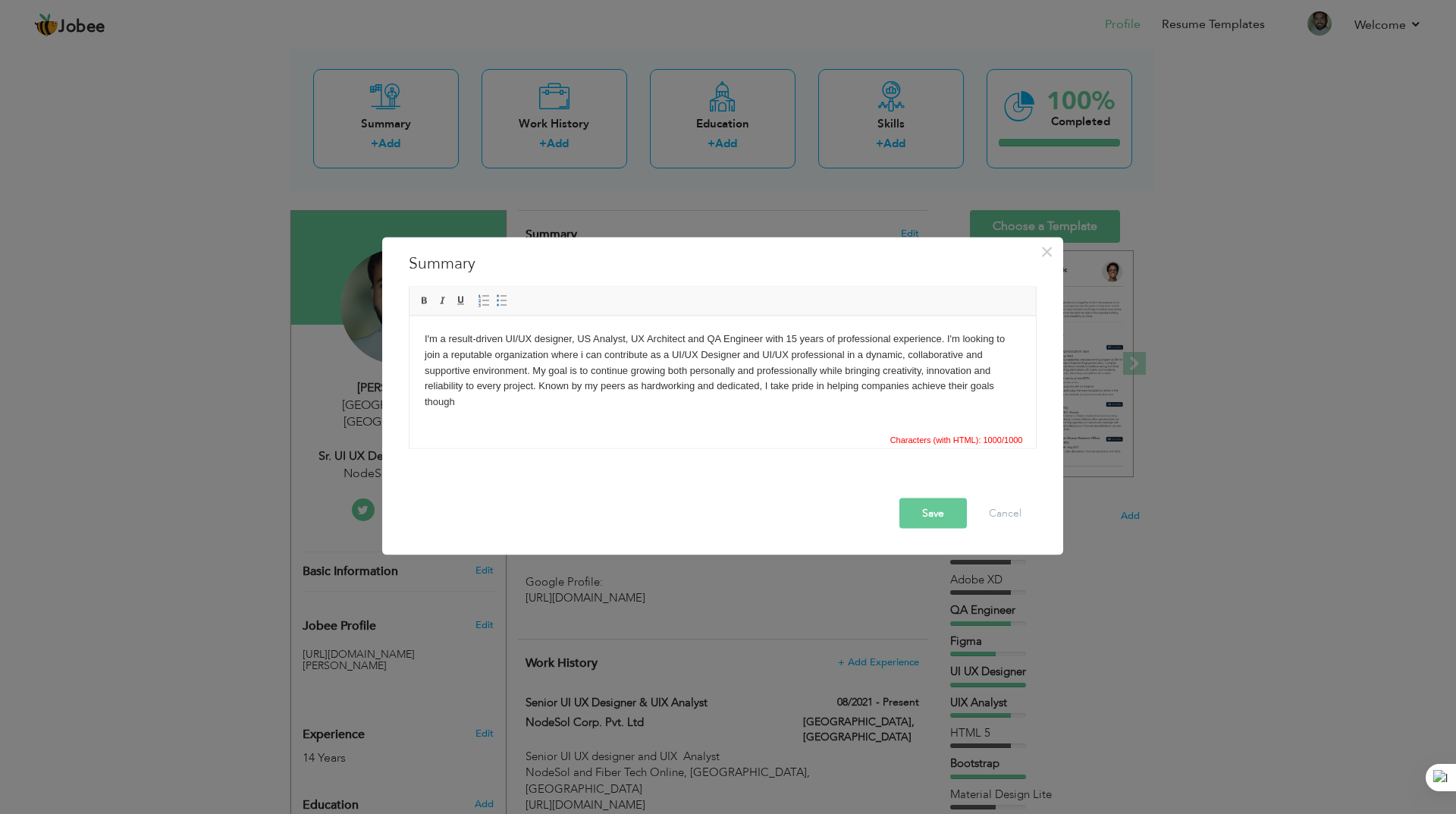
click at [731, 414] on body "I'm a result-driven UI/UX designer, US Analyst, UX Architect and QA Engineer wi…" at bounding box center [722, 503] width 596 height 347
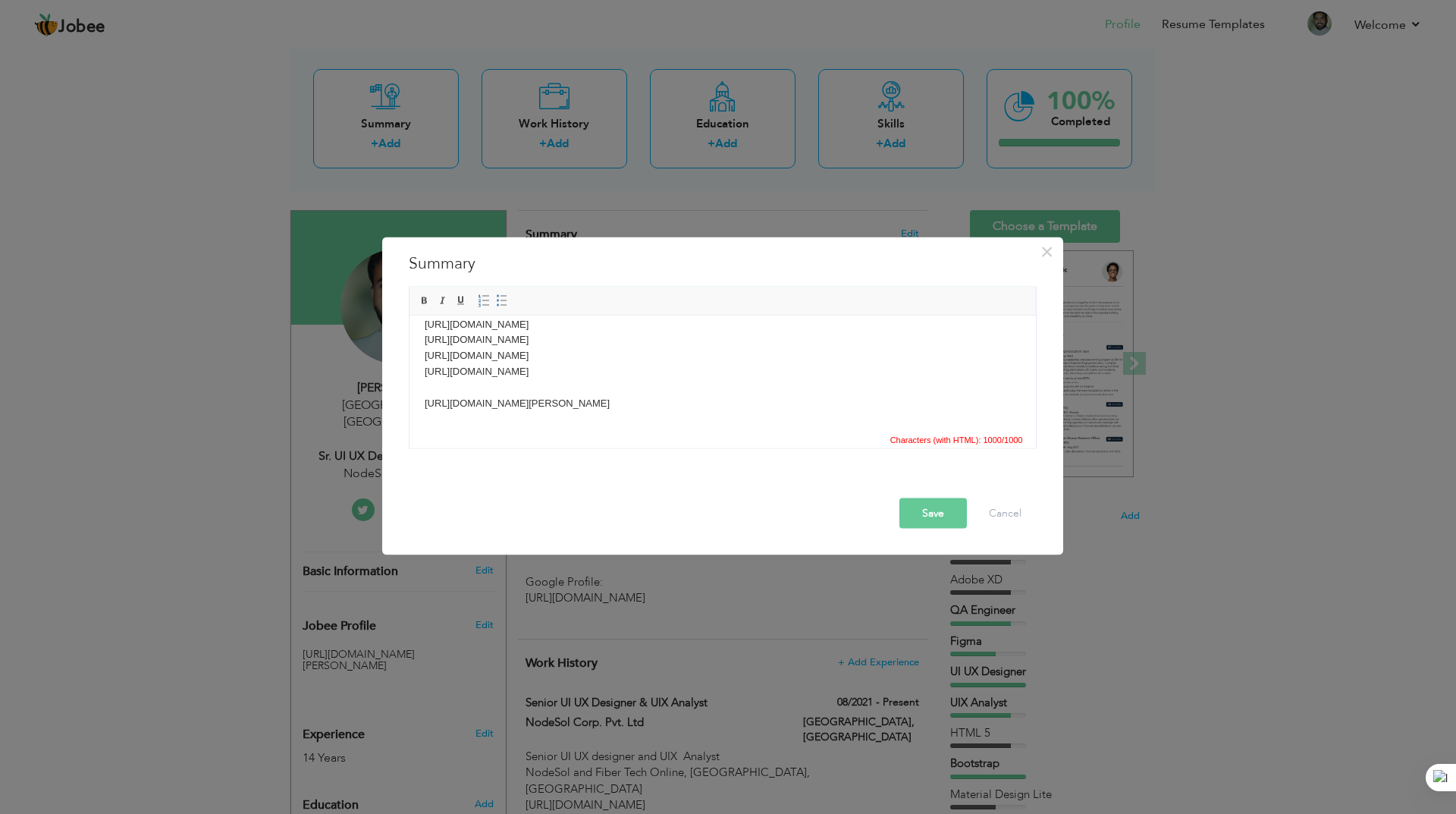
scroll to position [227, 0]
drag, startPoint x: 727, startPoint y: 373, endPoint x: 814, endPoint y: 696, distance: 334.5
click at [408, 378] on html "I'm a result-driven UI/UX designer, US Analyst, UX Architect and QA Engineer wi…" at bounding box center [722, 277] width 627 height 378
drag, startPoint x: 426, startPoint y: 357, endPoint x: 672, endPoint y: 401, distance: 249.9
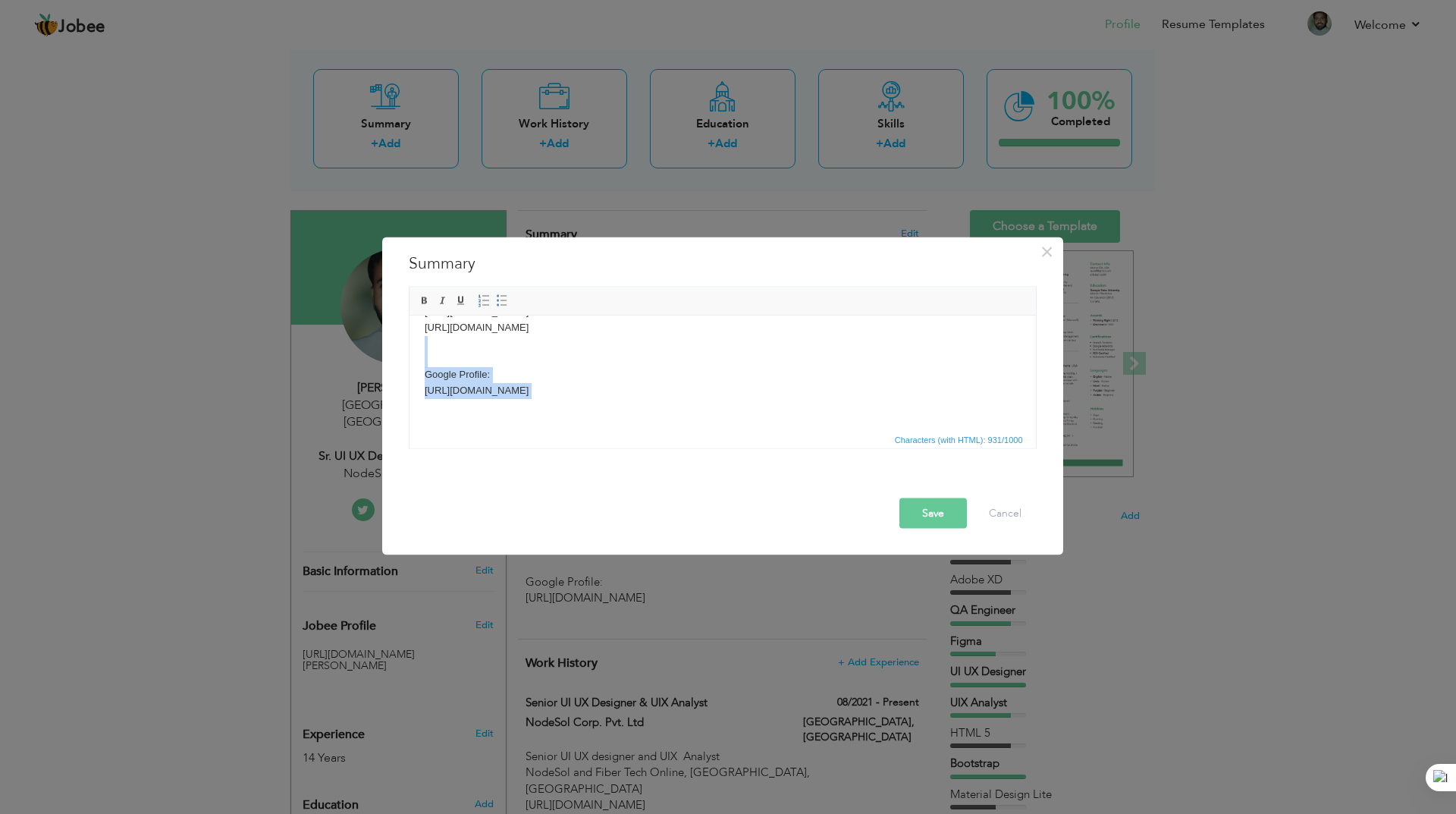
click at [672, 401] on body "I'm a result-driven UI/UX designer, US Analyst, UX Architect and QA Engineer wi…" at bounding box center [722, 248] width 596 height 331
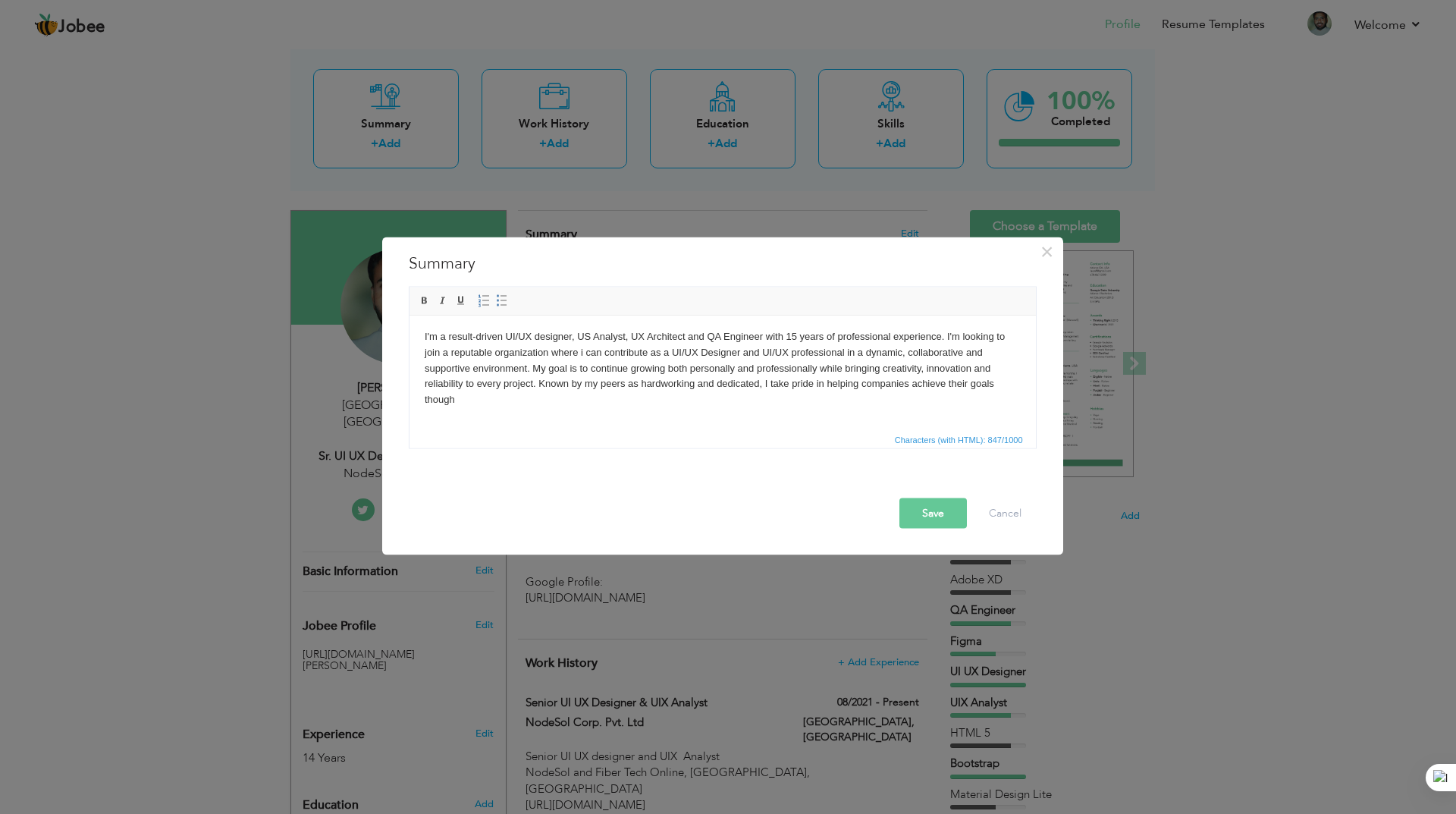
scroll to position [0, 0]
click at [575, 404] on body "I'm a result-driven UI/UX designer, US Analyst, UX Architect and QA Engineer wi…" at bounding box center [722, 472] width 596 height 283
click at [678, 401] on body "I'm a result-driven UI/UX designer, US Analyst, UX Architect and QA Engineer wi…" at bounding box center [722, 480] width 596 height 300
click at [767, 407] on body "I'm a result-driven UI/UX designer, US Analyst, UX Architect and QA Engineer wi…" at bounding box center [722, 480] width 596 height 300
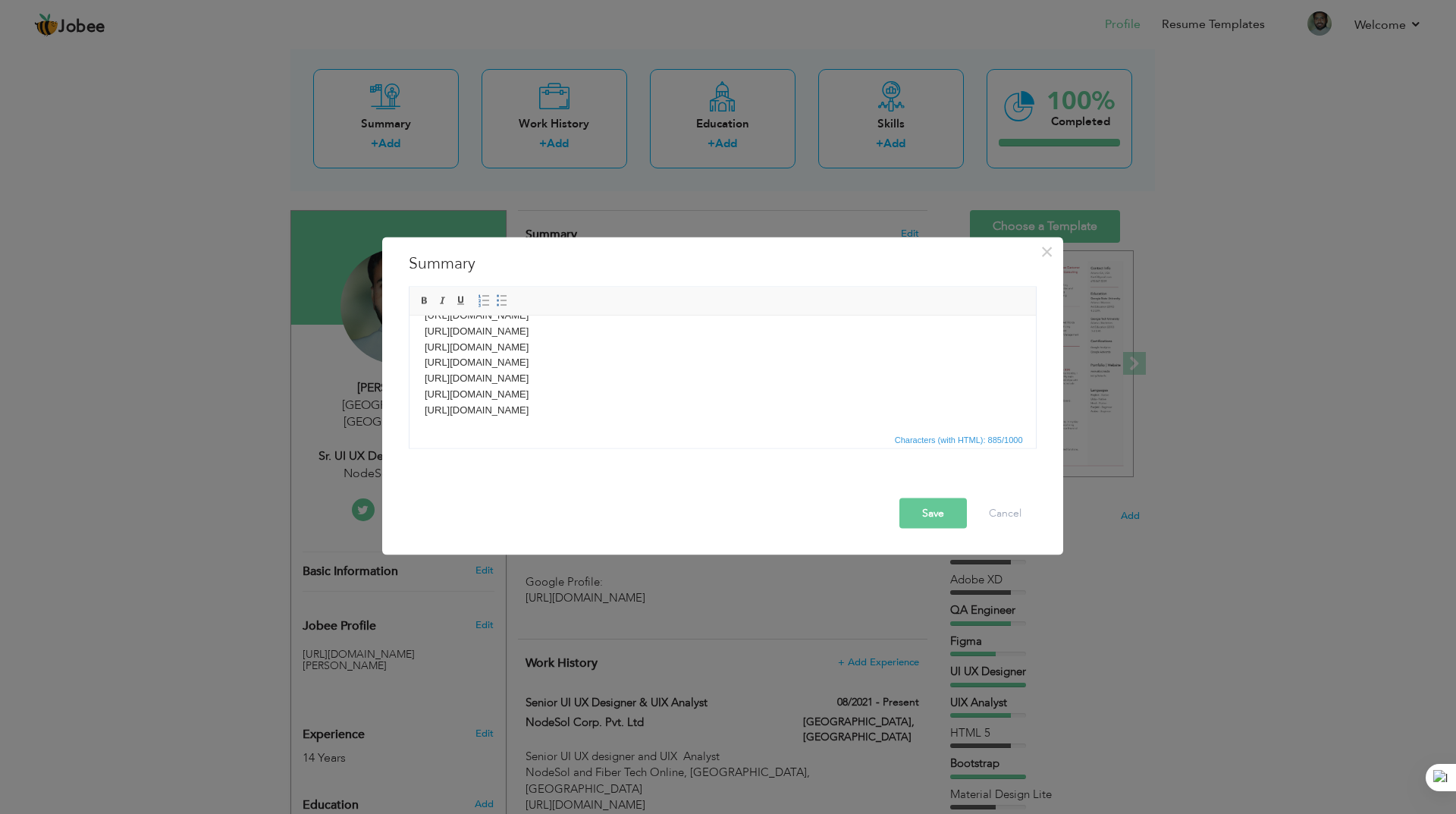
scroll to position [216, 0]
click at [930, 514] on button "Save" at bounding box center [933, 513] width 68 height 31
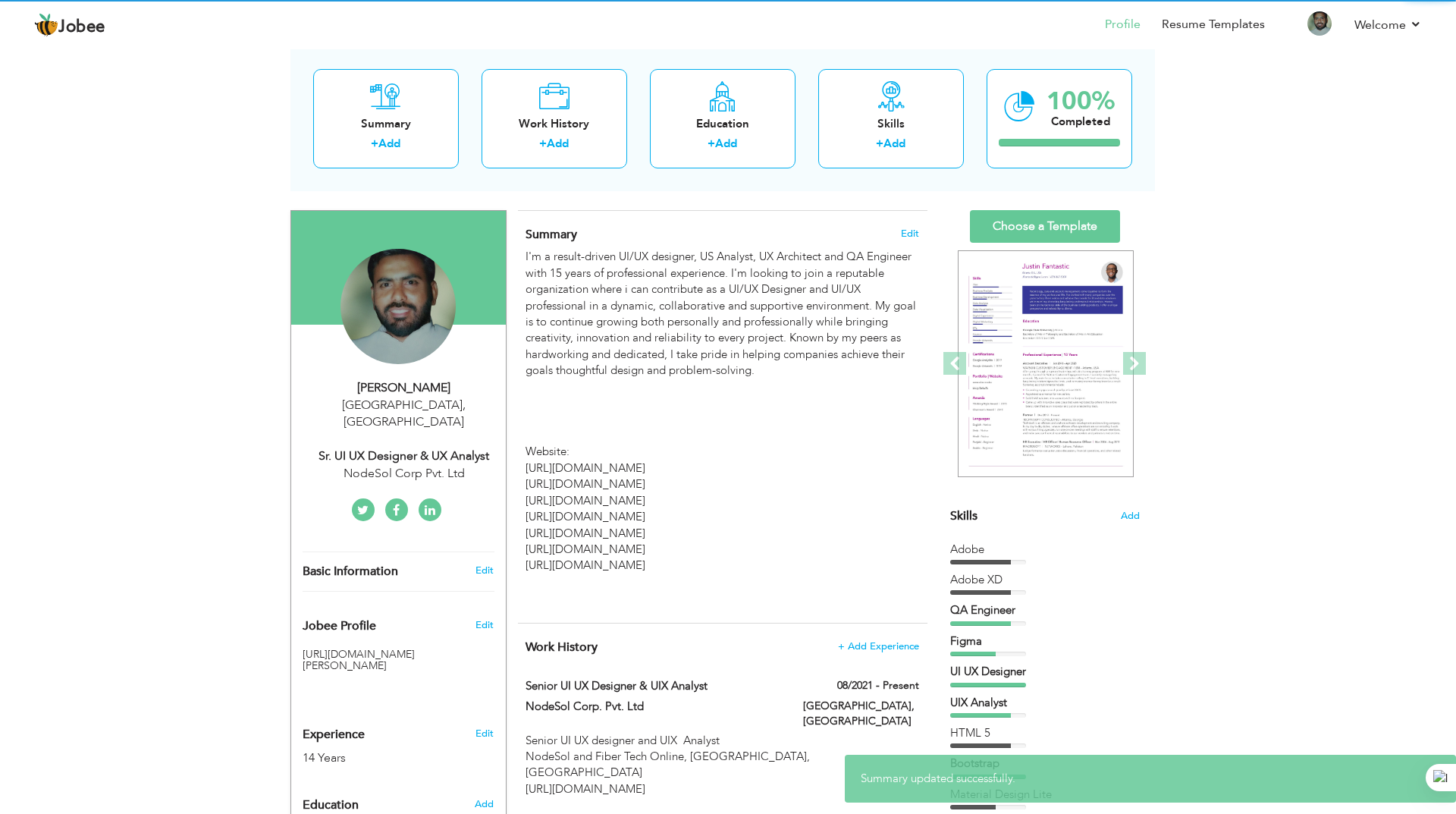
scroll to position [0, 0]
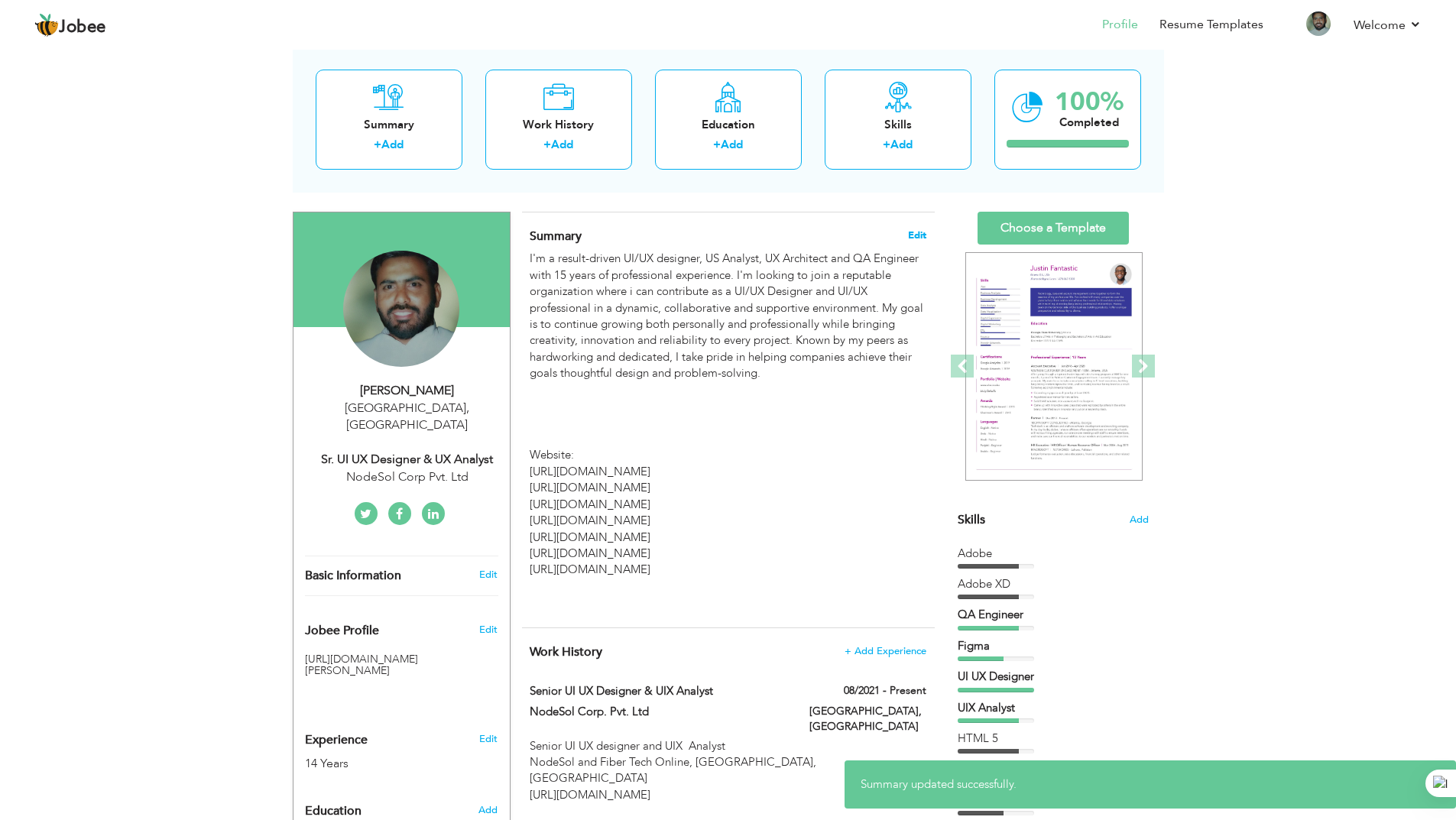
click at [926, 234] on span "Edit" at bounding box center [916, 235] width 18 height 11
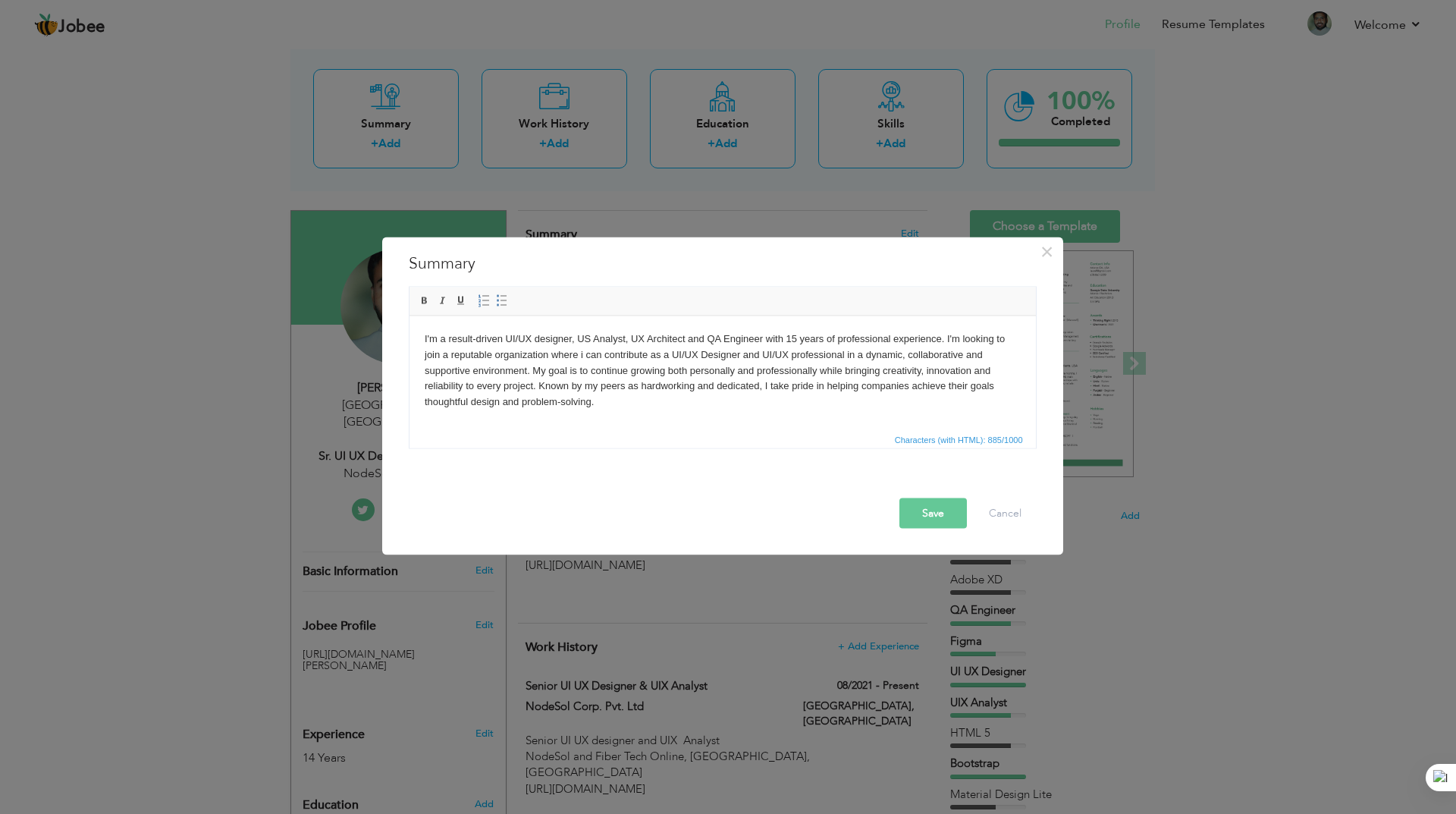
click at [578, 444] on span "Characters (with HTML): 885/1000" at bounding box center [722, 438] width 627 height 18
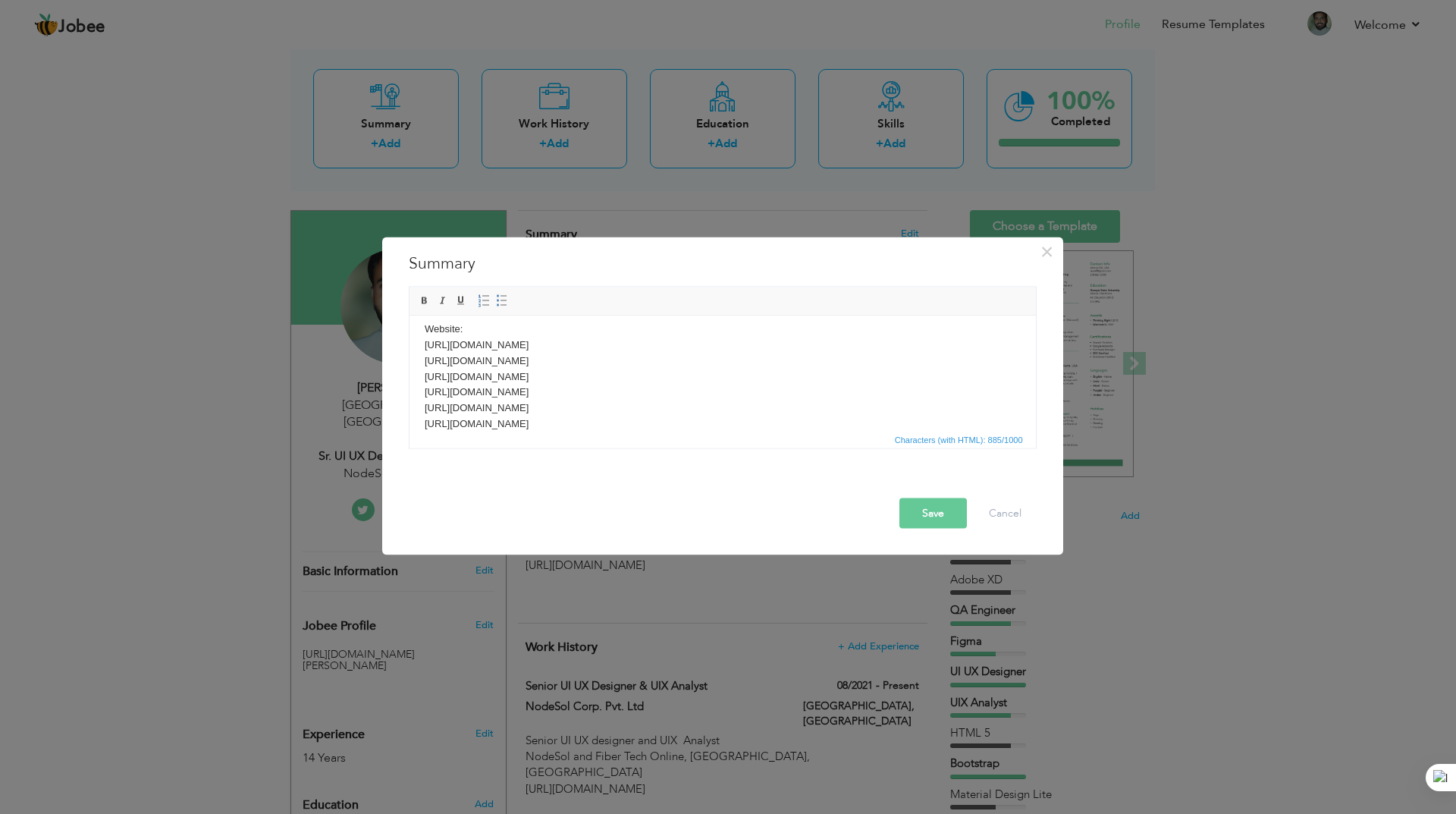
scroll to position [76, 0]
click at [604, 379] on body "I'm a result-driven UI/UX designer, US Analyst, UX Architect and QA Engineer wi…" at bounding box center [722, 404] width 596 height 300
click at [454, 361] on body "I'm a result-driven UI/UX designer, US Analyst, UX Architect and QA Engineer wi…" at bounding box center [722, 380] width 596 height 252
click at [936, 511] on button "Save" at bounding box center [933, 513] width 68 height 31
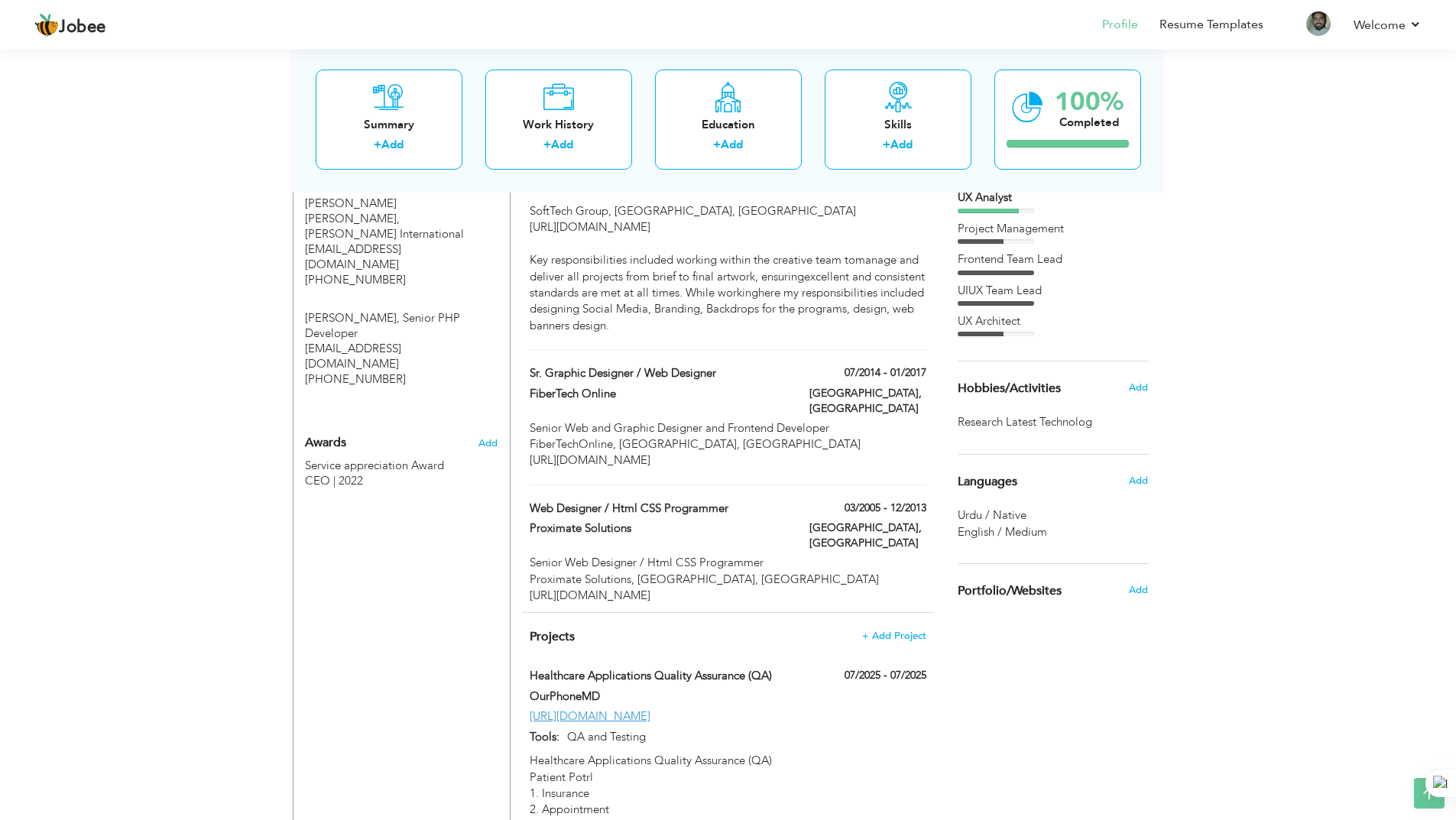
scroll to position [1070, 0]
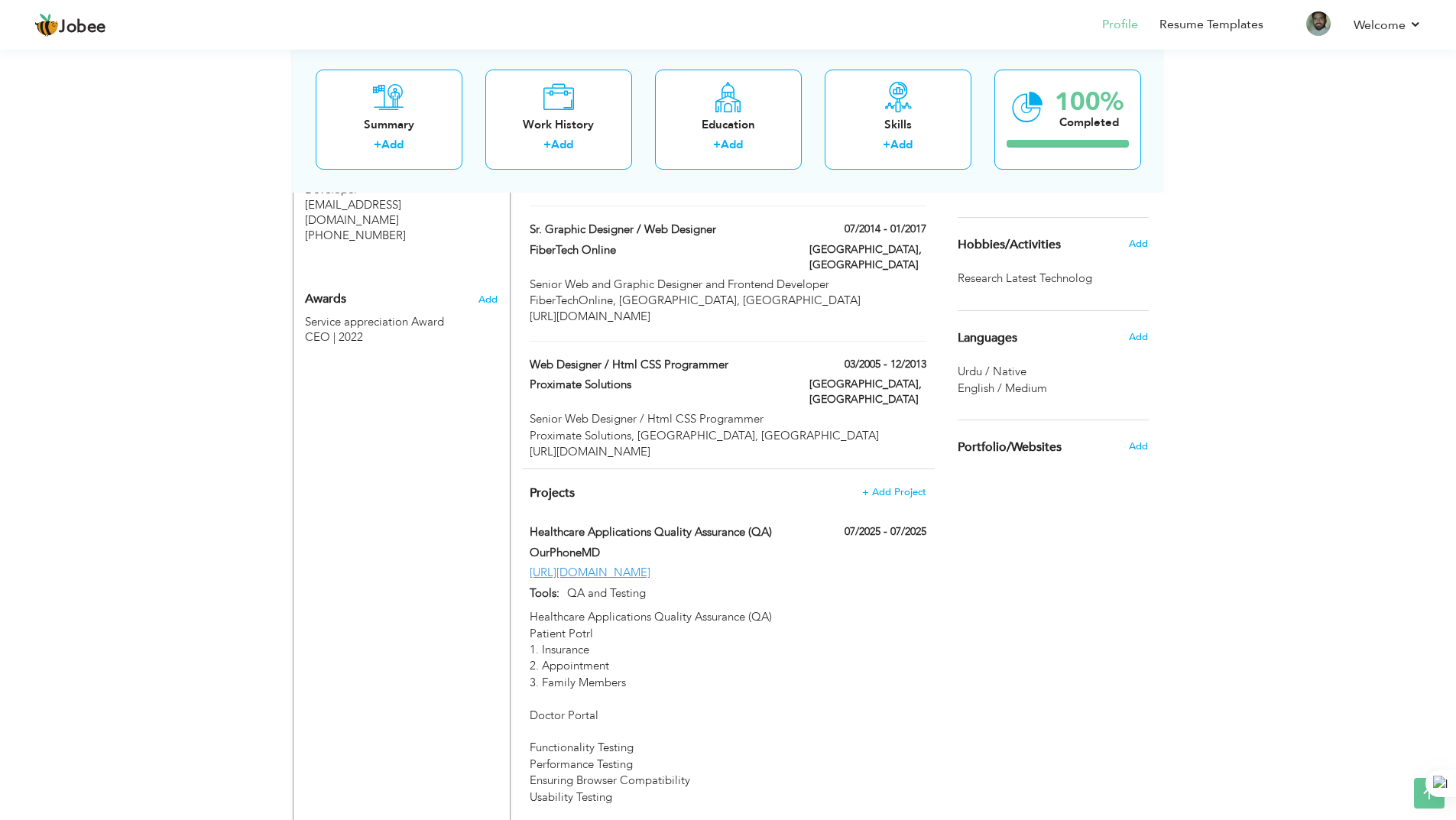
click at [612, 485] on h4 "Projects + Add Project" at bounding box center [727, 493] width 396 height 15
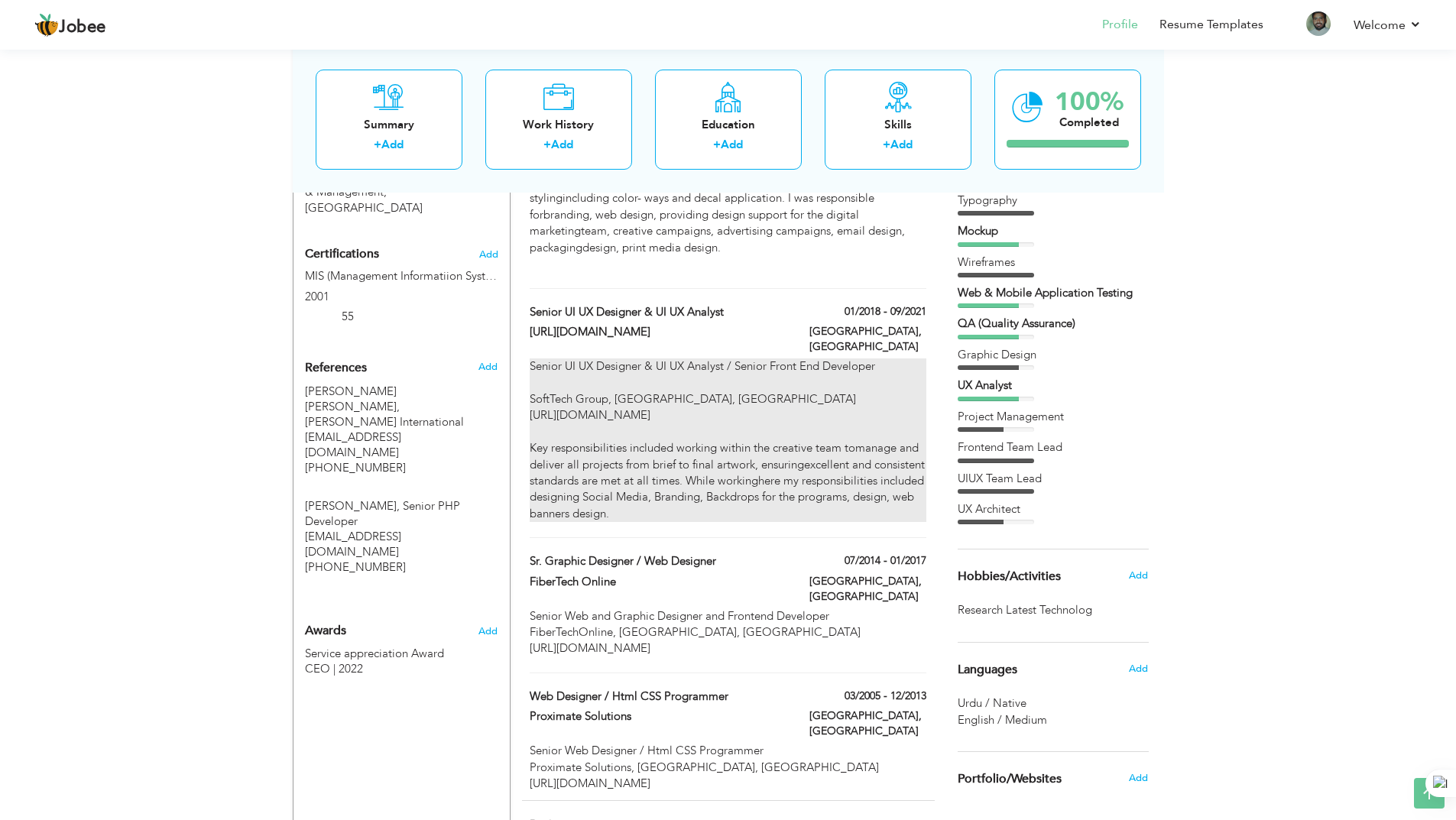
scroll to position [764, 0]
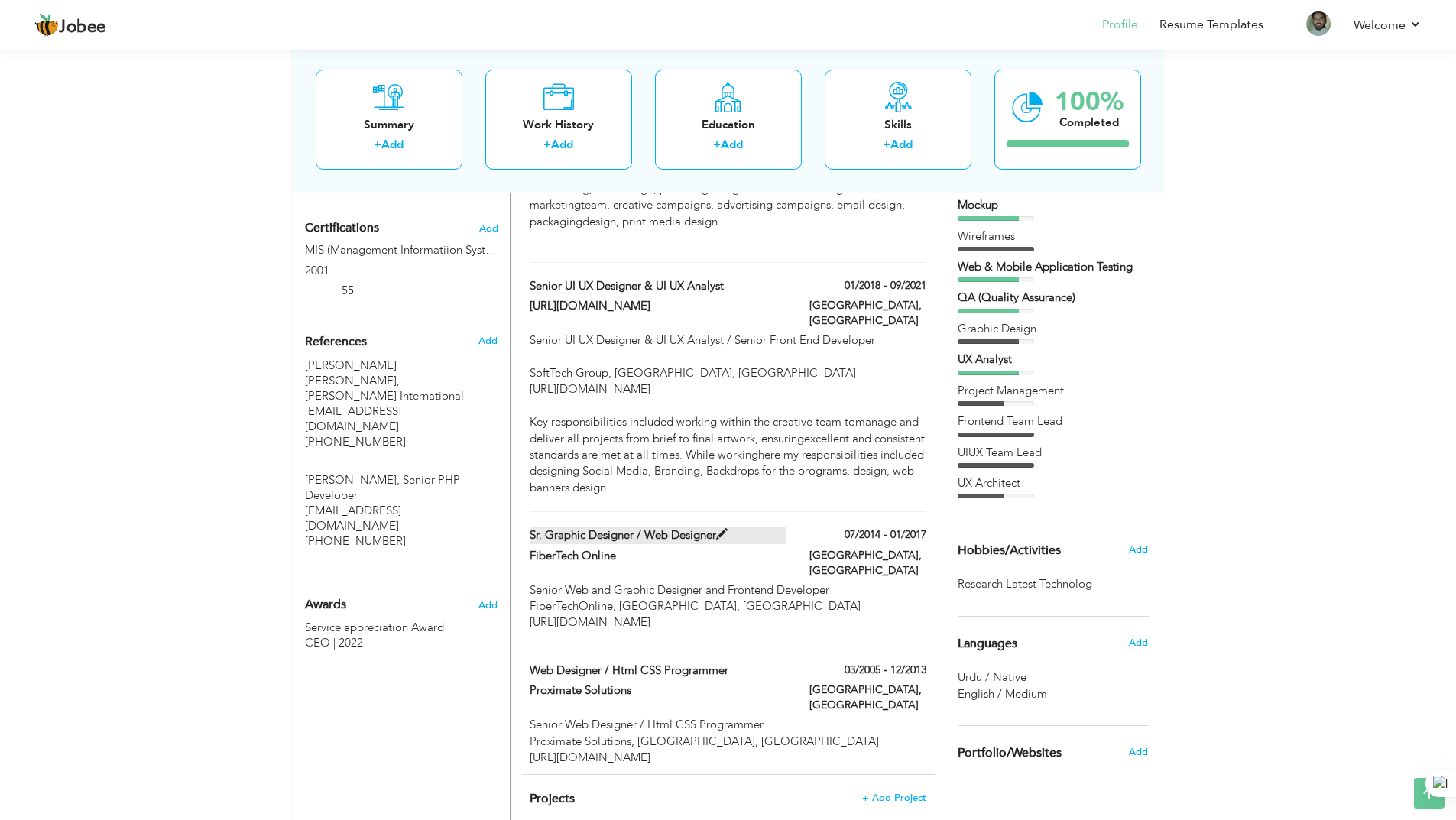
click at [721, 528] on span at bounding box center [721, 534] width 11 height 11
type input "Sr. Graphic Designer / Web Designer"
type input "FiberTech Online"
type input "07/2014"
type input "01/2017"
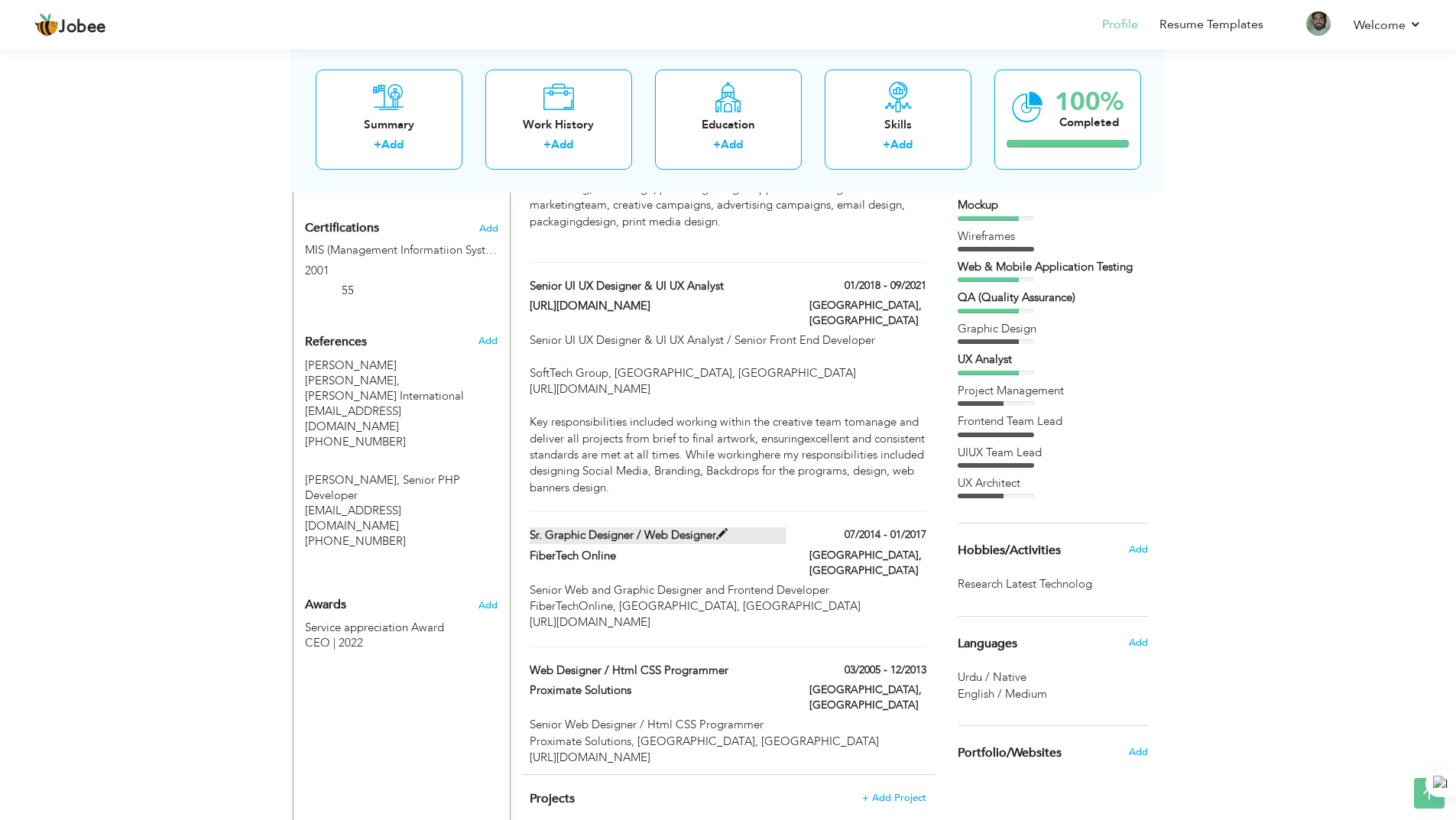
type input "[GEOGRAPHIC_DATA]"
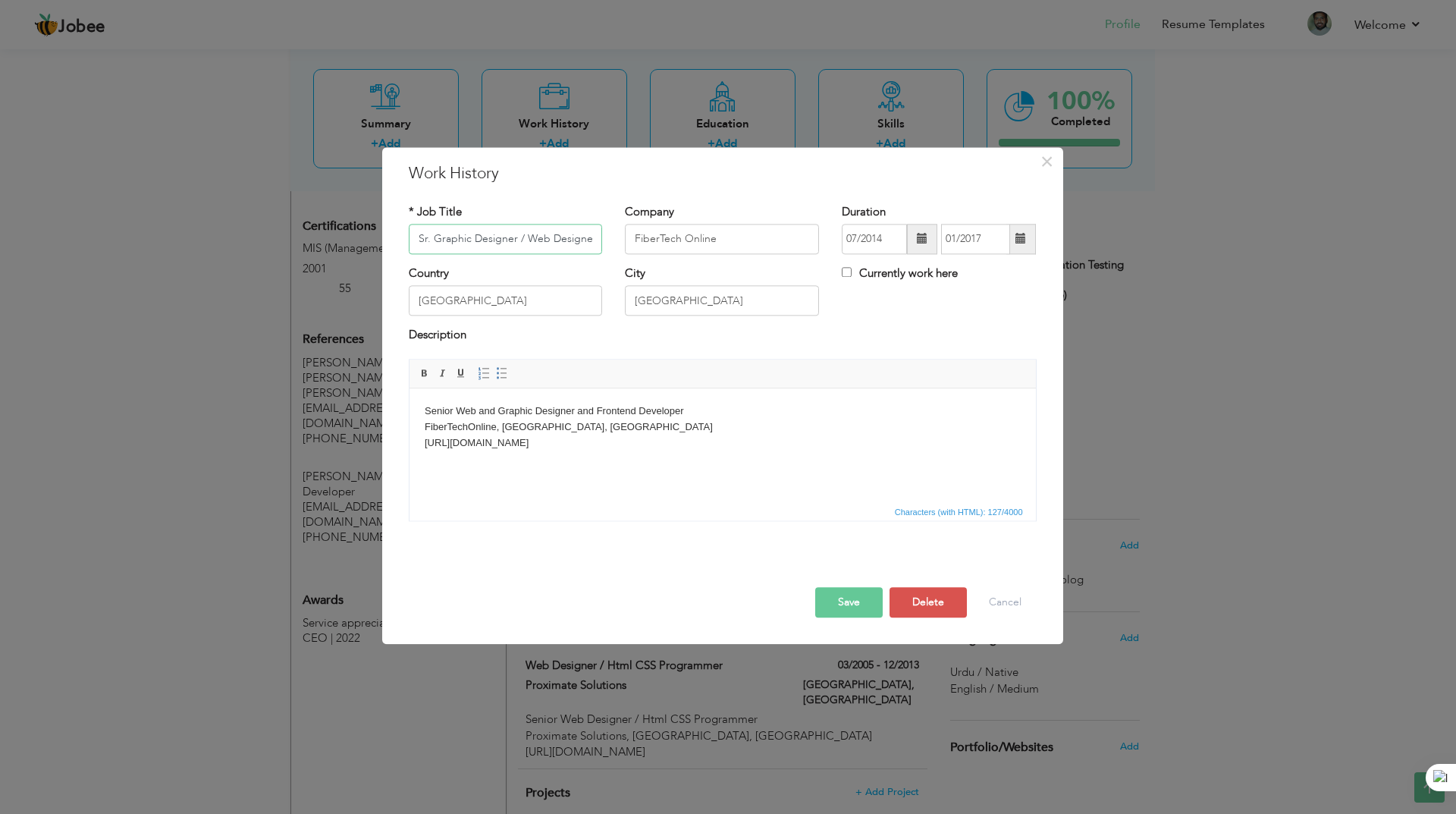
click at [535, 242] on input "Sr. Graphic Designer / Web Designer" at bounding box center [505, 239] width 194 height 31
type input "Sr. UIUX Designer and QA Engineer"
click at [853, 601] on button "Save" at bounding box center [849, 602] width 68 height 31
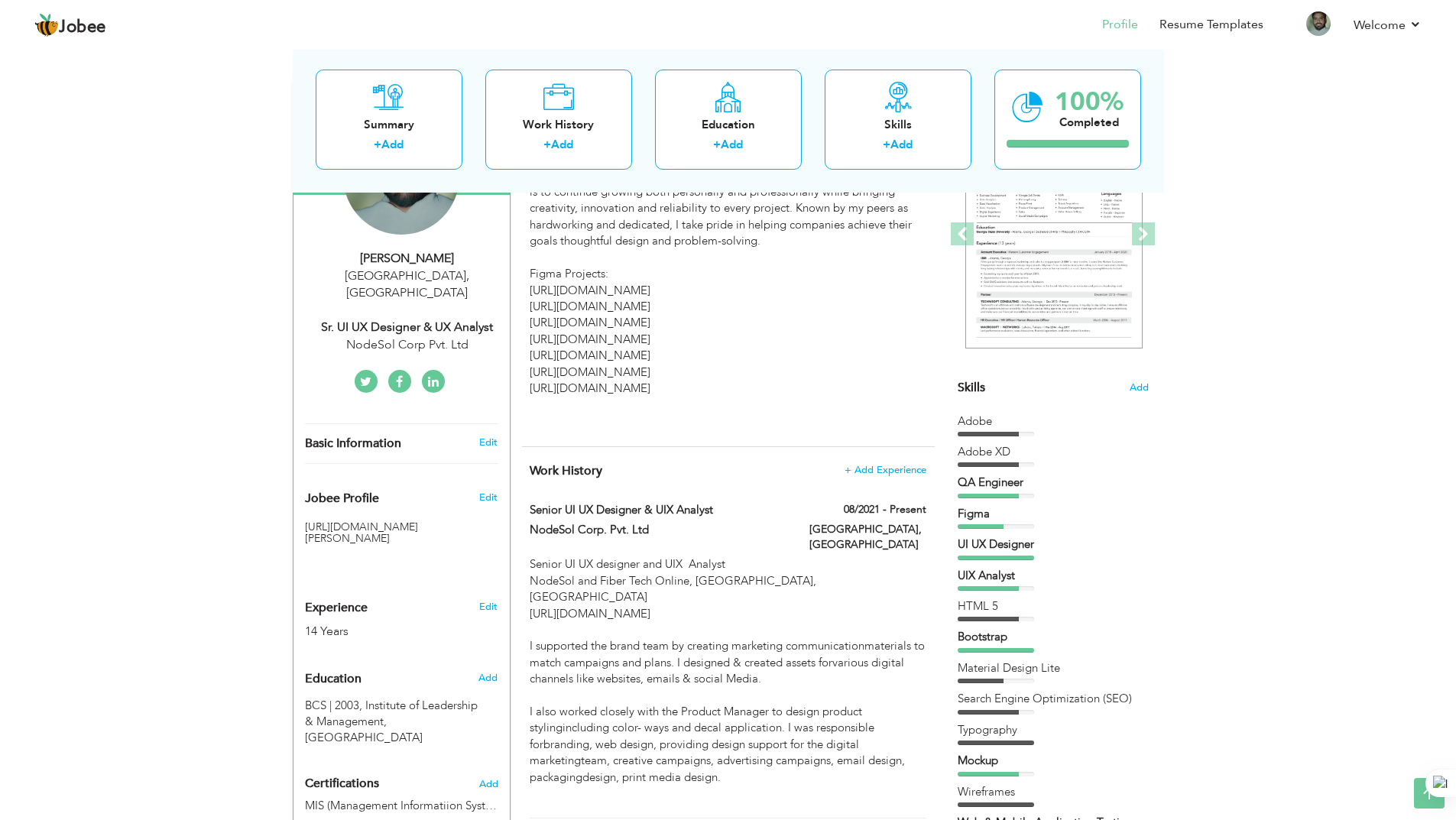
scroll to position [0, 0]
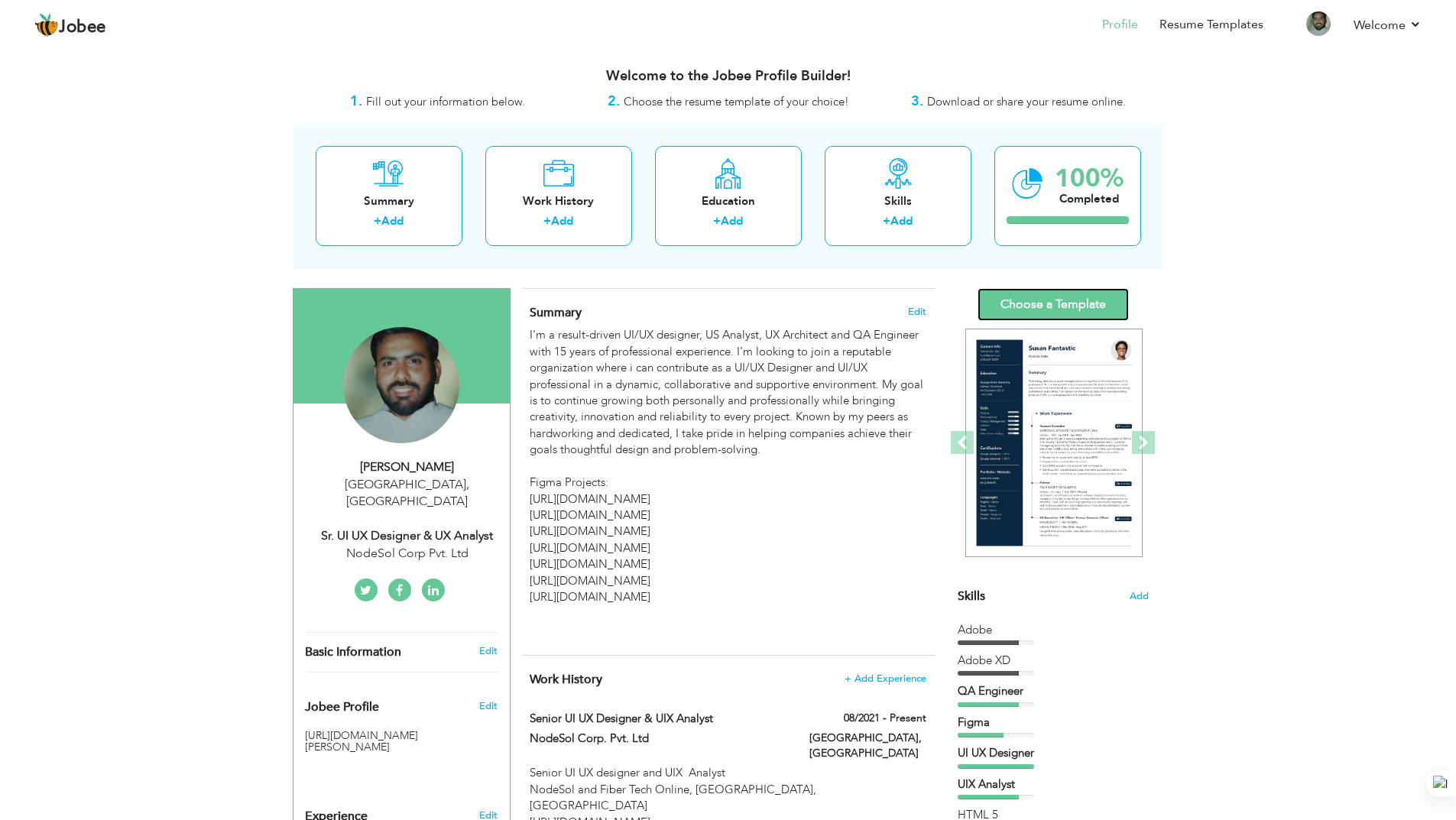
click at [1074, 310] on link "Choose a Template" at bounding box center [1053, 304] width 151 height 32
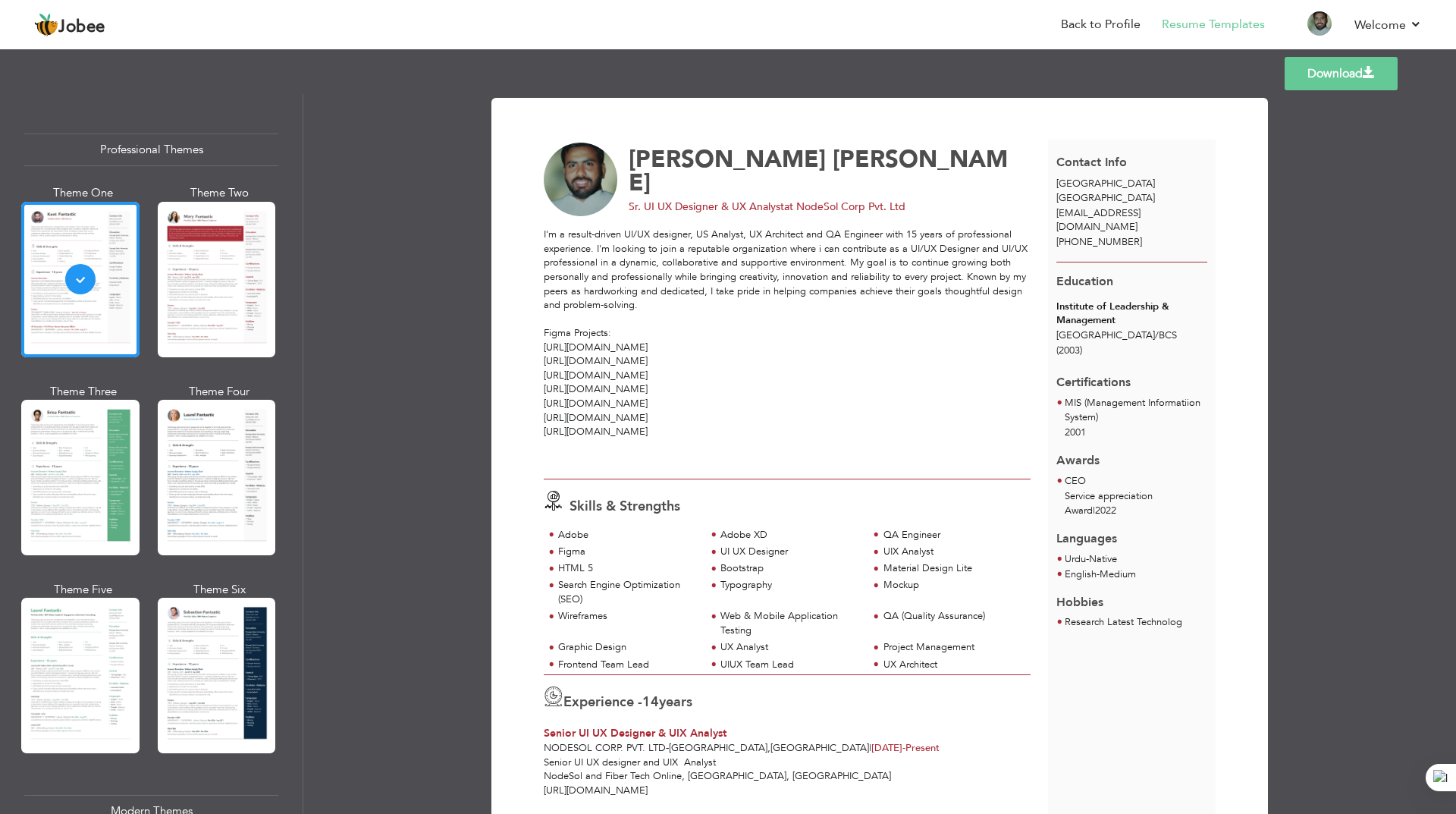
drag, startPoint x: 628, startPoint y: 185, endPoint x: 912, endPoint y: 194, distance: 284.1
click at [912, 194] on div "[PERSON_NAME] Sr. UI UX Designer & UX Analyst at NodeSol Corp Pvt. Ltd" at bounding box center [796, 180] width 521 height 75
click at [378, 121] on div "Download [PERSON_NAME] Sr. UI UX Designer & UX Analyst at NodeSol Corp Pvt. Ltd…" at bounding box center [880, 454] width 1153 height 720
click at [1085, 26] on link "Back to Profile" at bounding box center [1101, 25] width 80 height 18
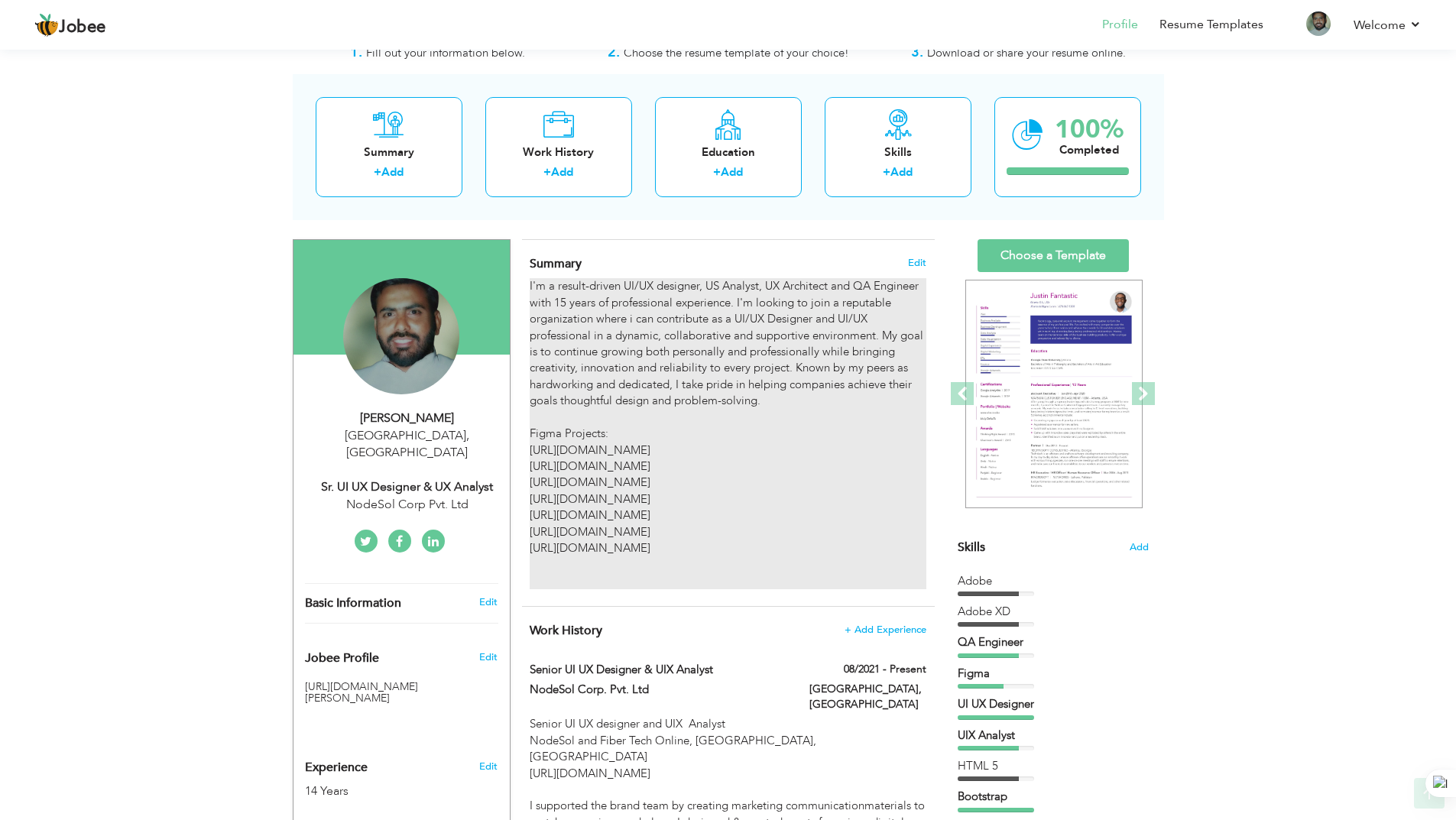
scroll to position [153, 0]
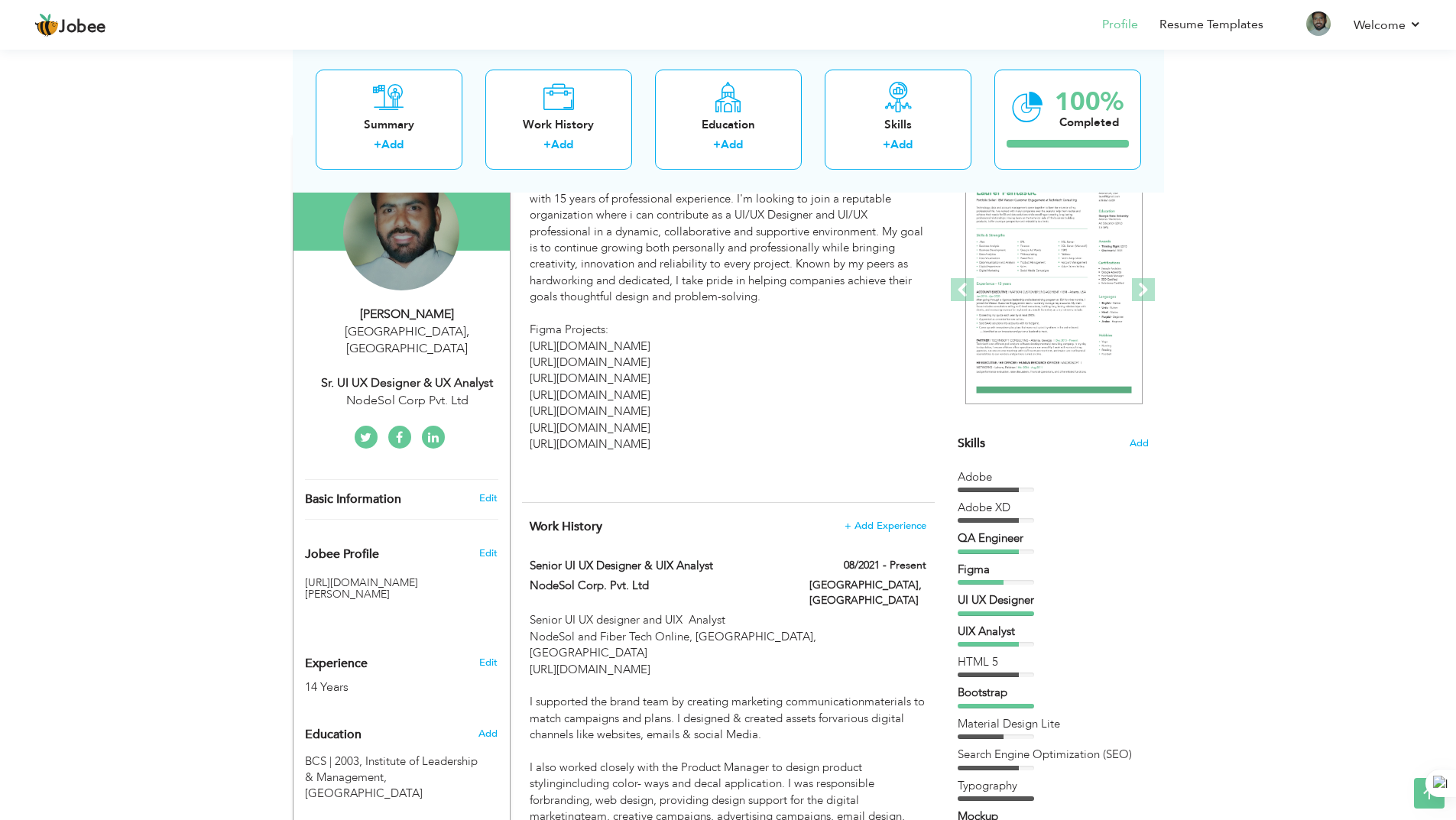
click at [474, 399] on div "Change Remove Tanveer Ahmad Lahore , Pakistan Sr. UI UX Designer & UX Analyst N…" at bounding box center [401, 296] width 193 height 320
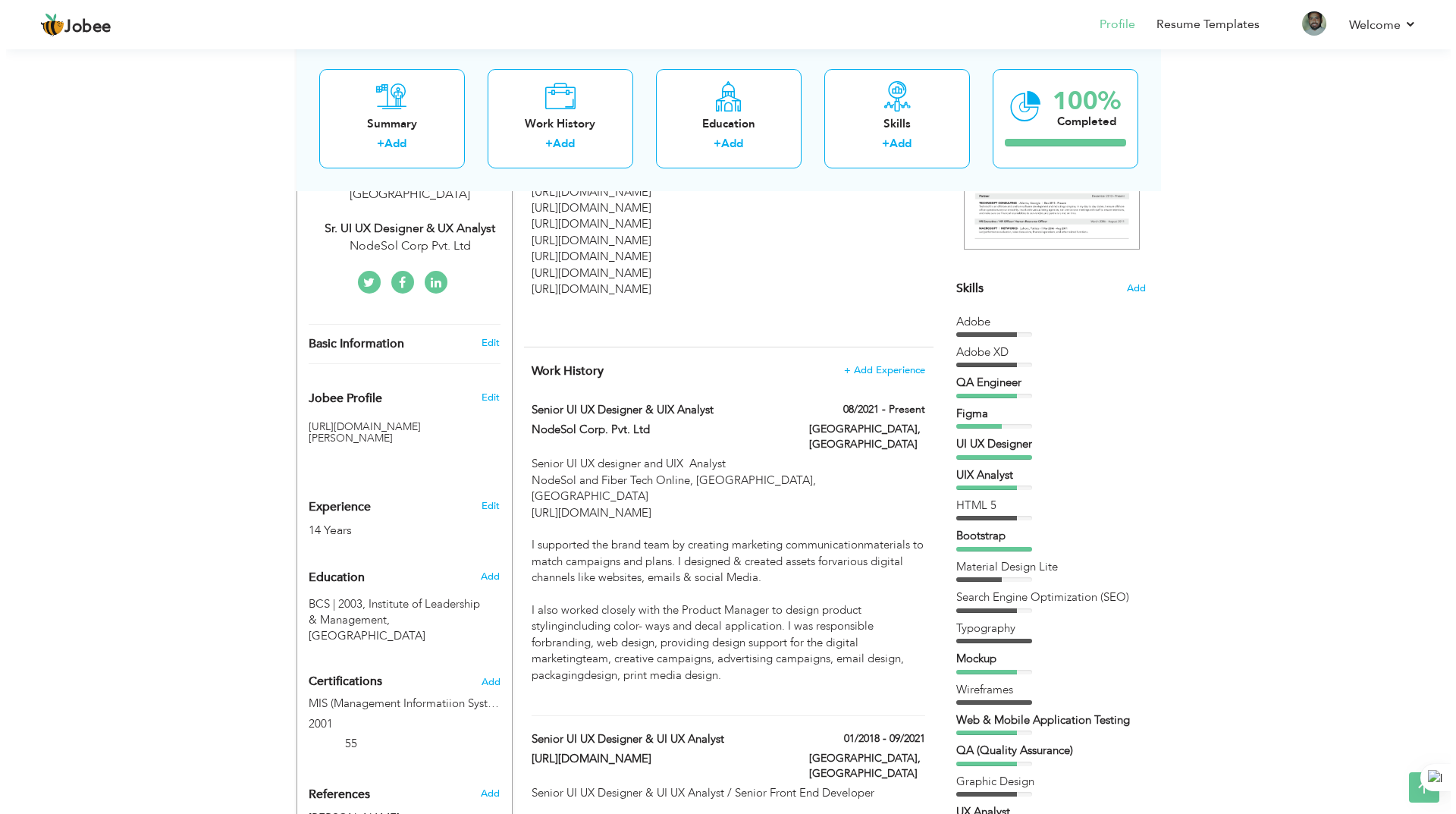
scroll to position [227, 0]
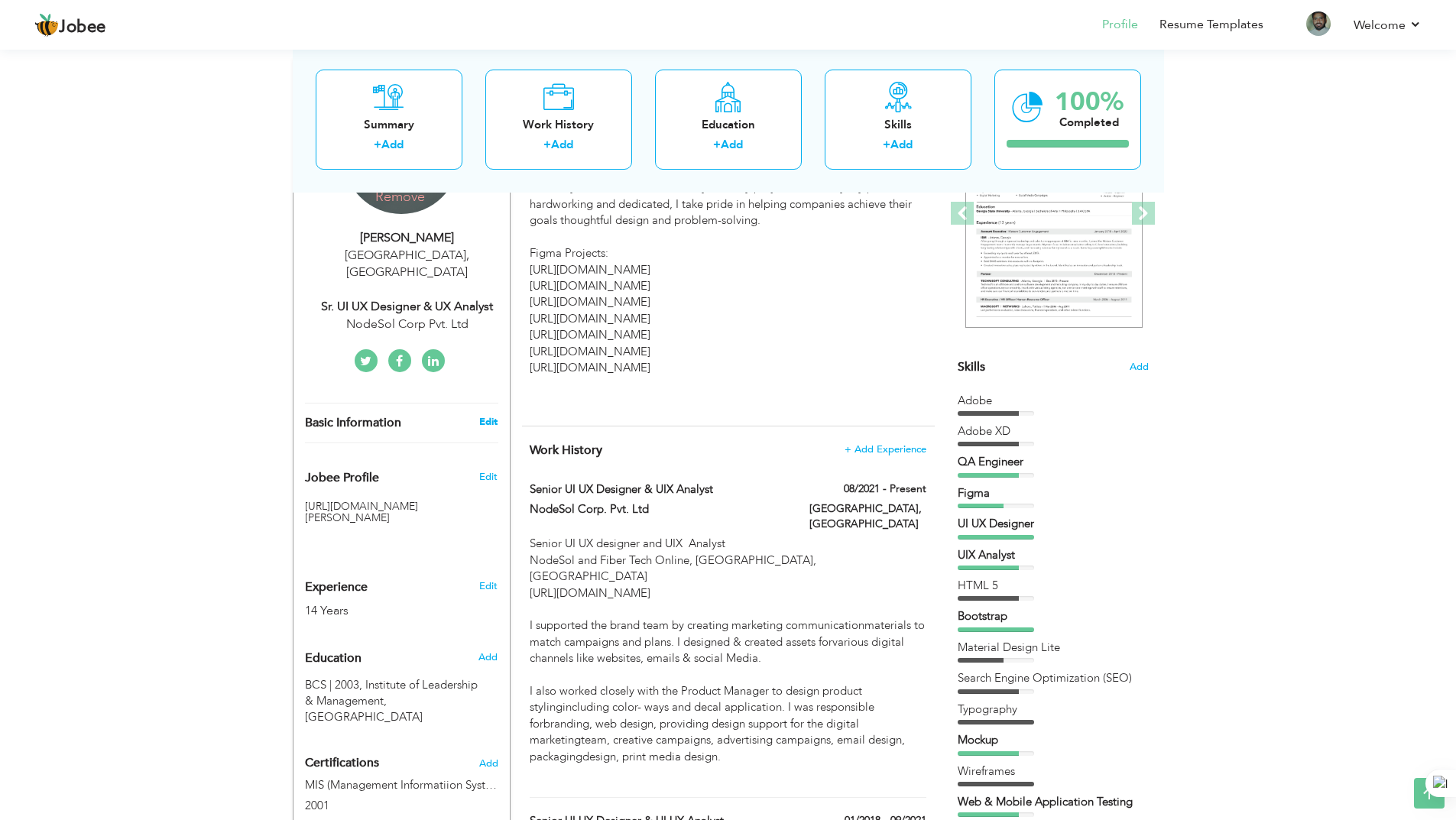
click at [493, 415] on link "Edit" at bounding box center [488, 422] width 18 height 14
type input "[PERSON_NAME]"
type input "[PHONE_NUMBER]"
select select "number:166"
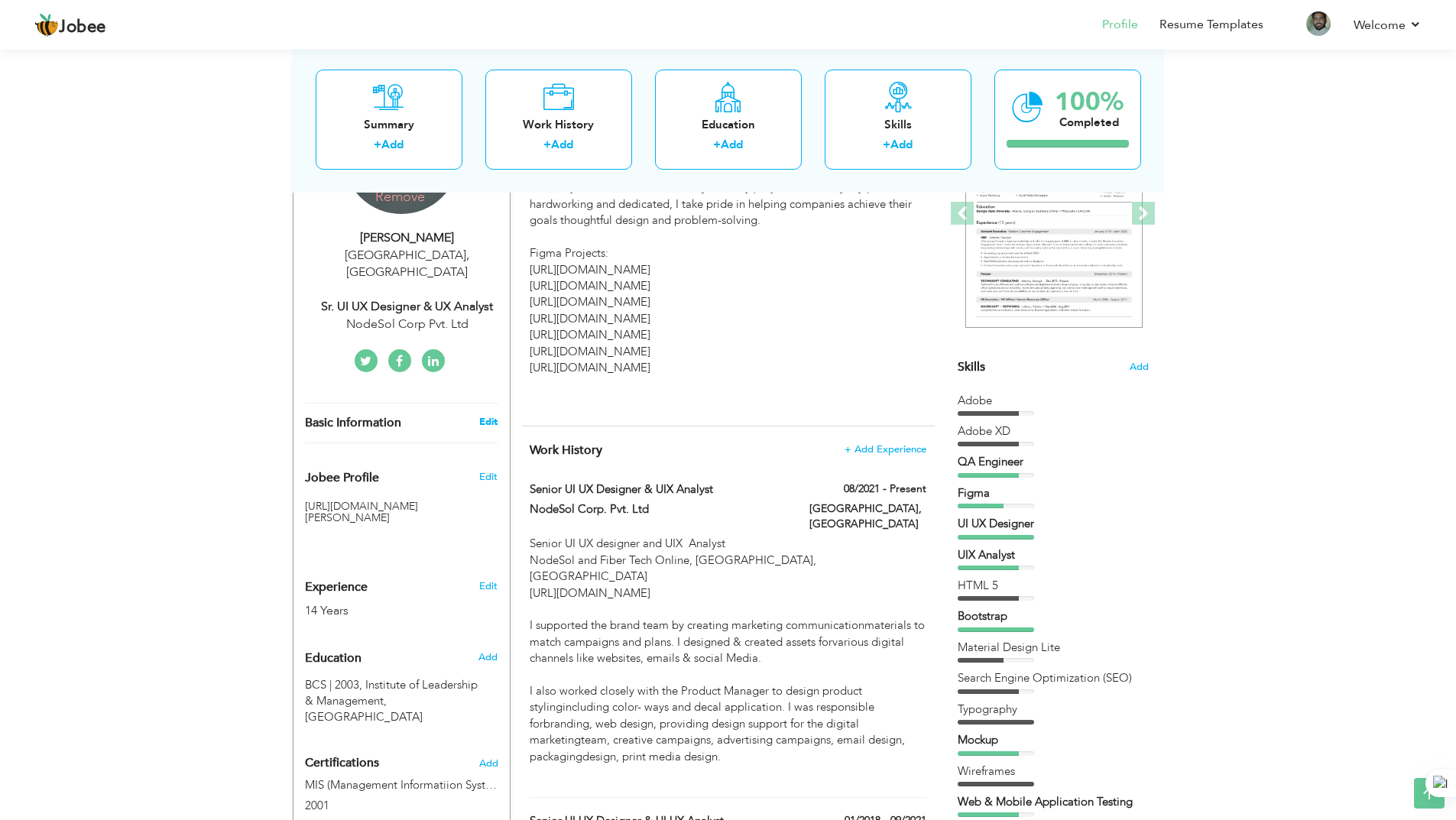
type input "[GEOGRAPHIC_DATA]"
select select "number:16"
type input "NodeSol Corp Pvt. Ltd"
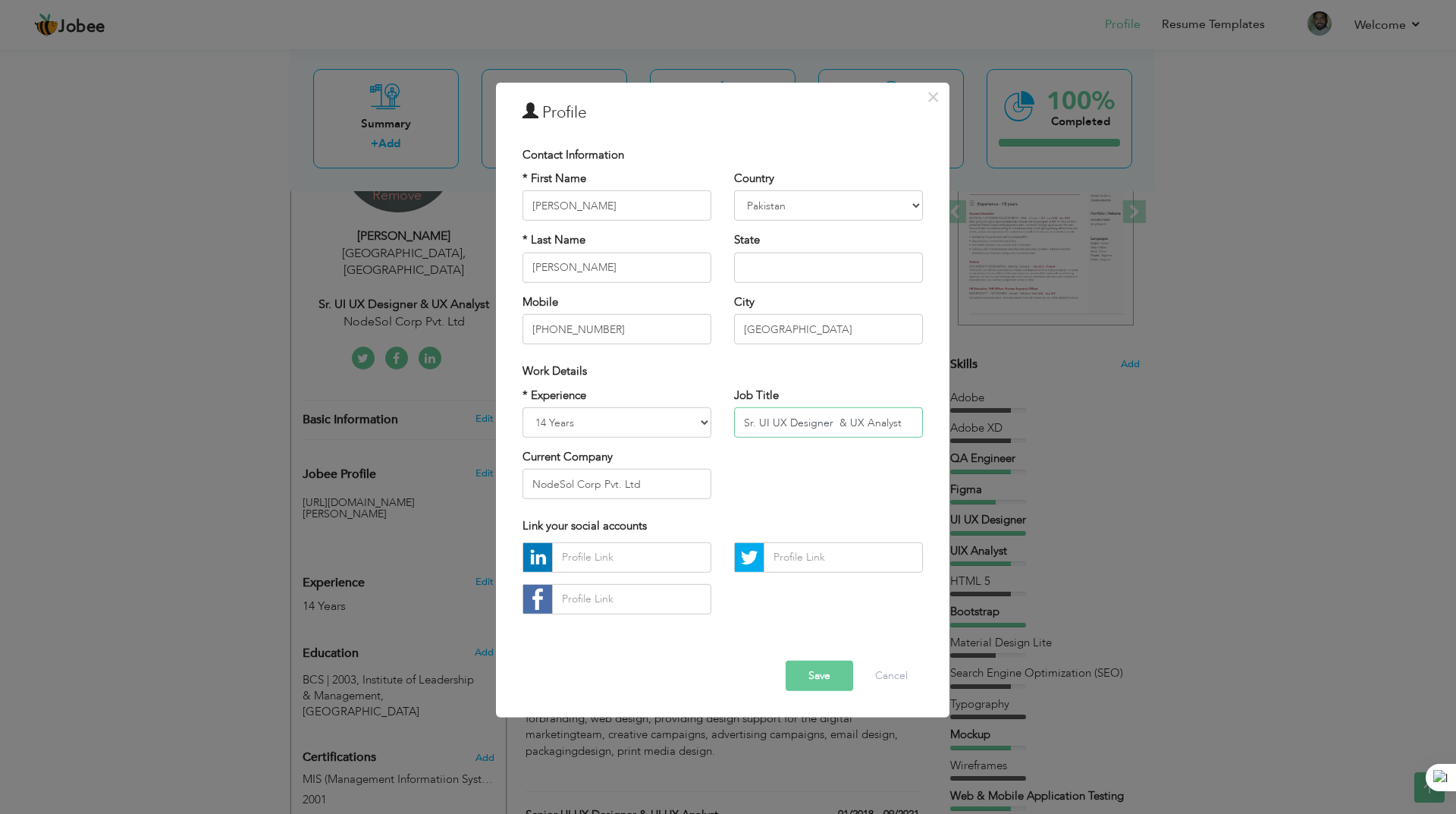
click at [824, 424] on input "Sr. UI UX Designer & UX Analyst" at bounding box center [829, 423] width 188 height 31
click at [830, 424] on input "Sr. UI UX Designer & UX Analyst" at bounding box center [829, 423] width 188 height 31
type input "Sr. UI UX Designer, UX Analyst & QA Engineer"
click at [806, 678] on button "Save" at bounding box center [819, 676] width 68 height 31
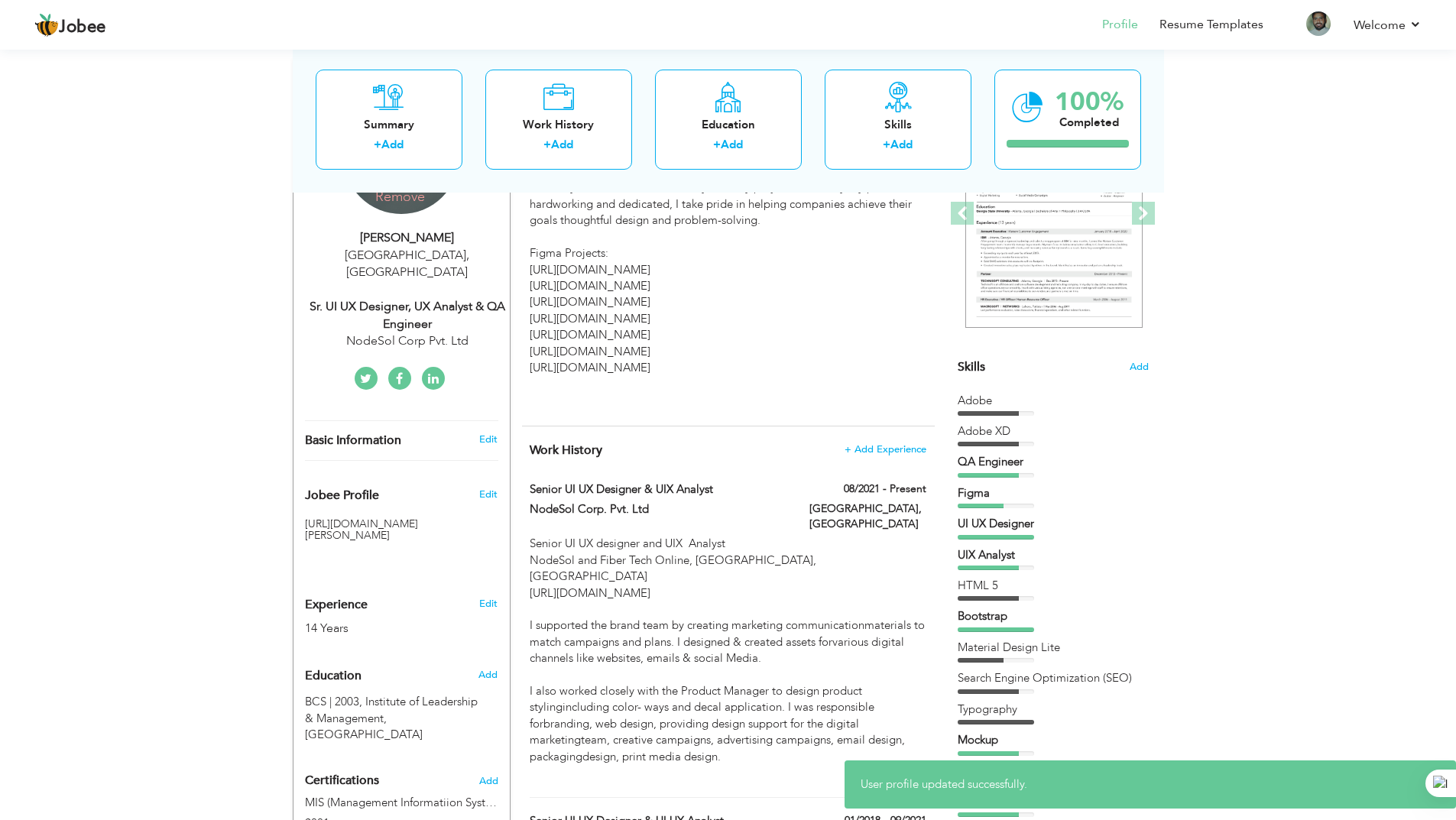
scroll to position [0, 0]
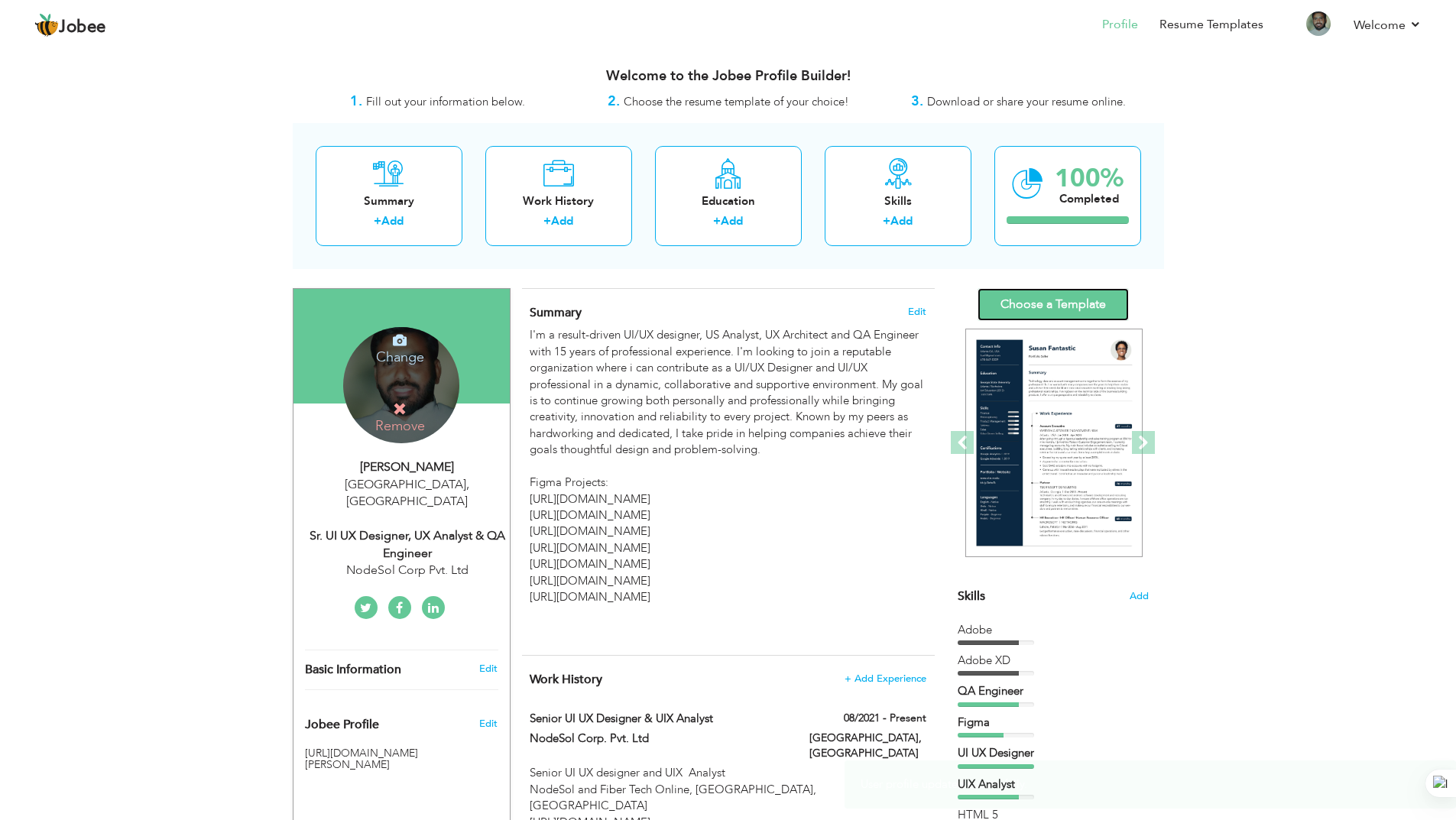
click at [1077, 304] on link "Choose a Template" at bounding box center [1053, 304] width 151 height 32
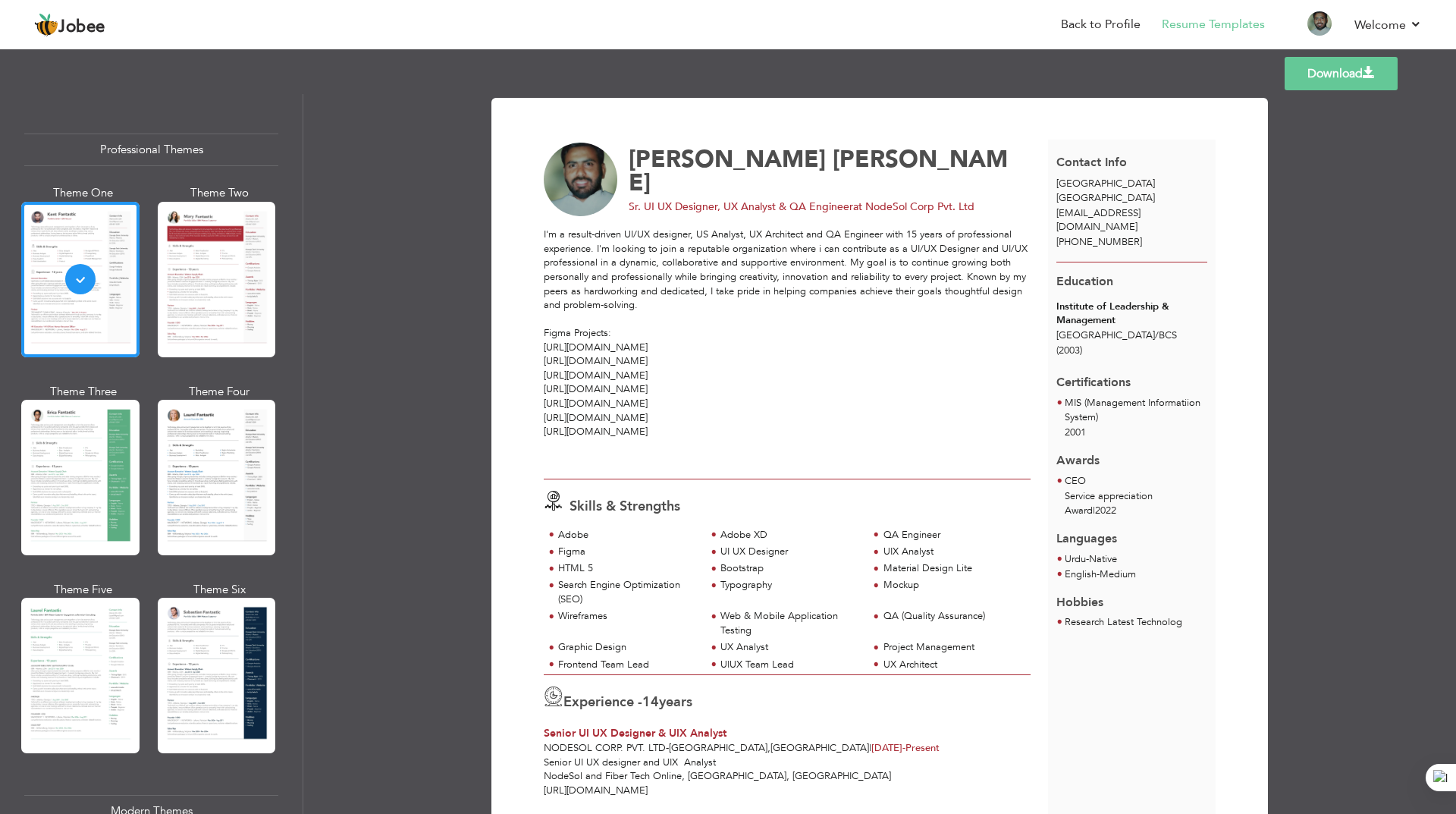
click at [1335, 75] on link "Download" at bounding box center [1341, 73] width 113 height 33
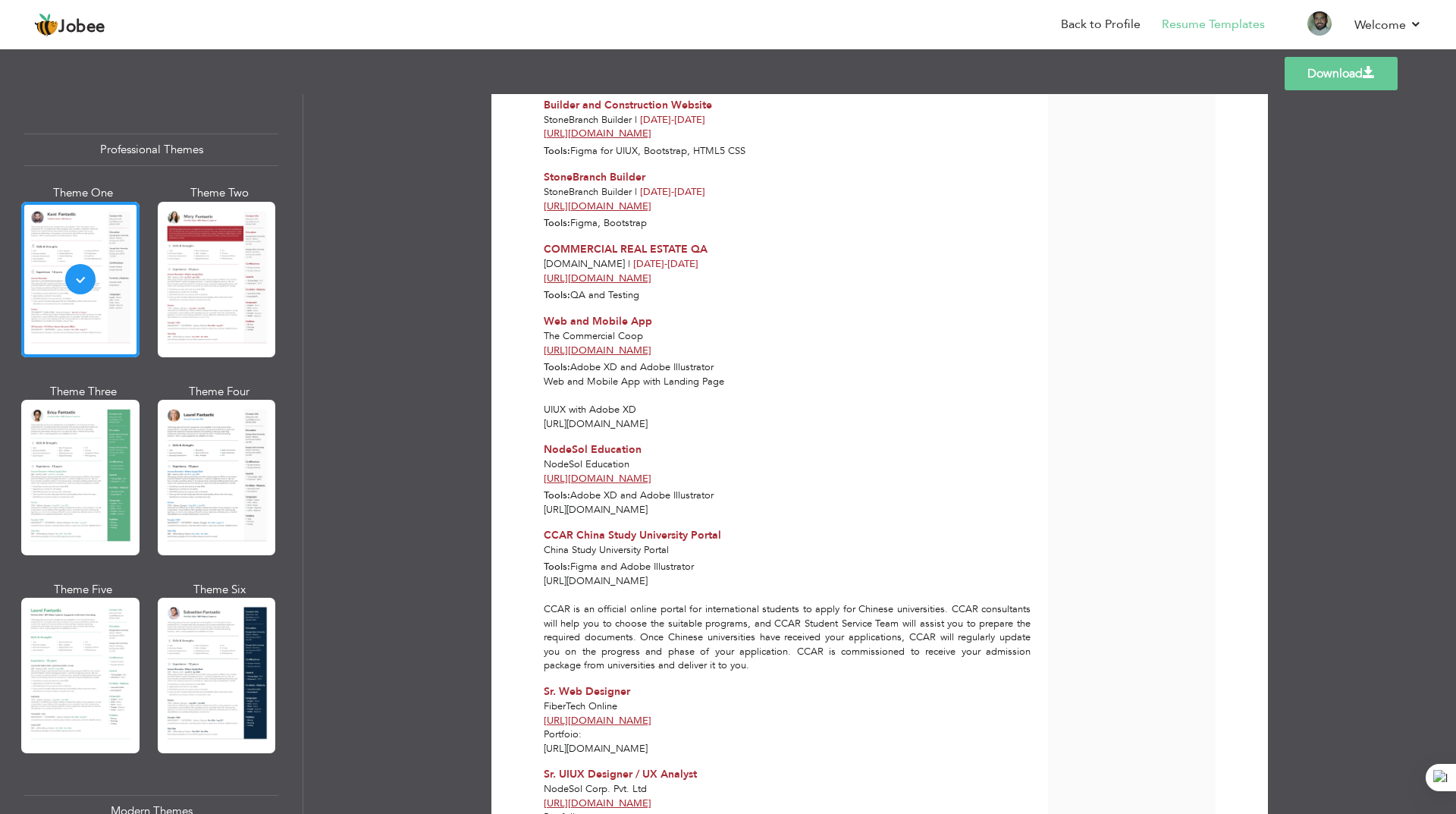
scroll to position [2047, 0]
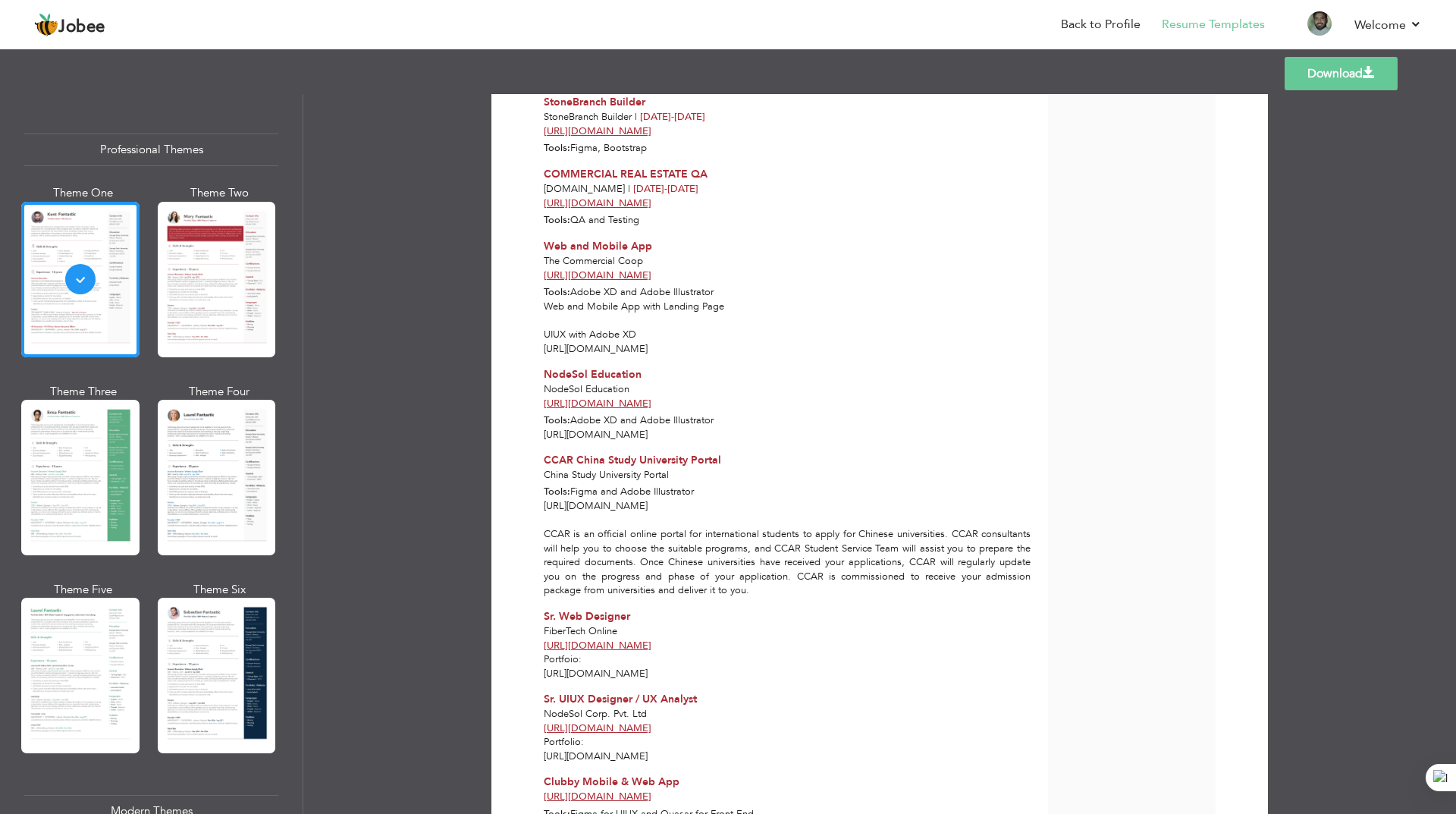
click at [113, 301] on div at bounding box center [80, 279] width 118 height 155
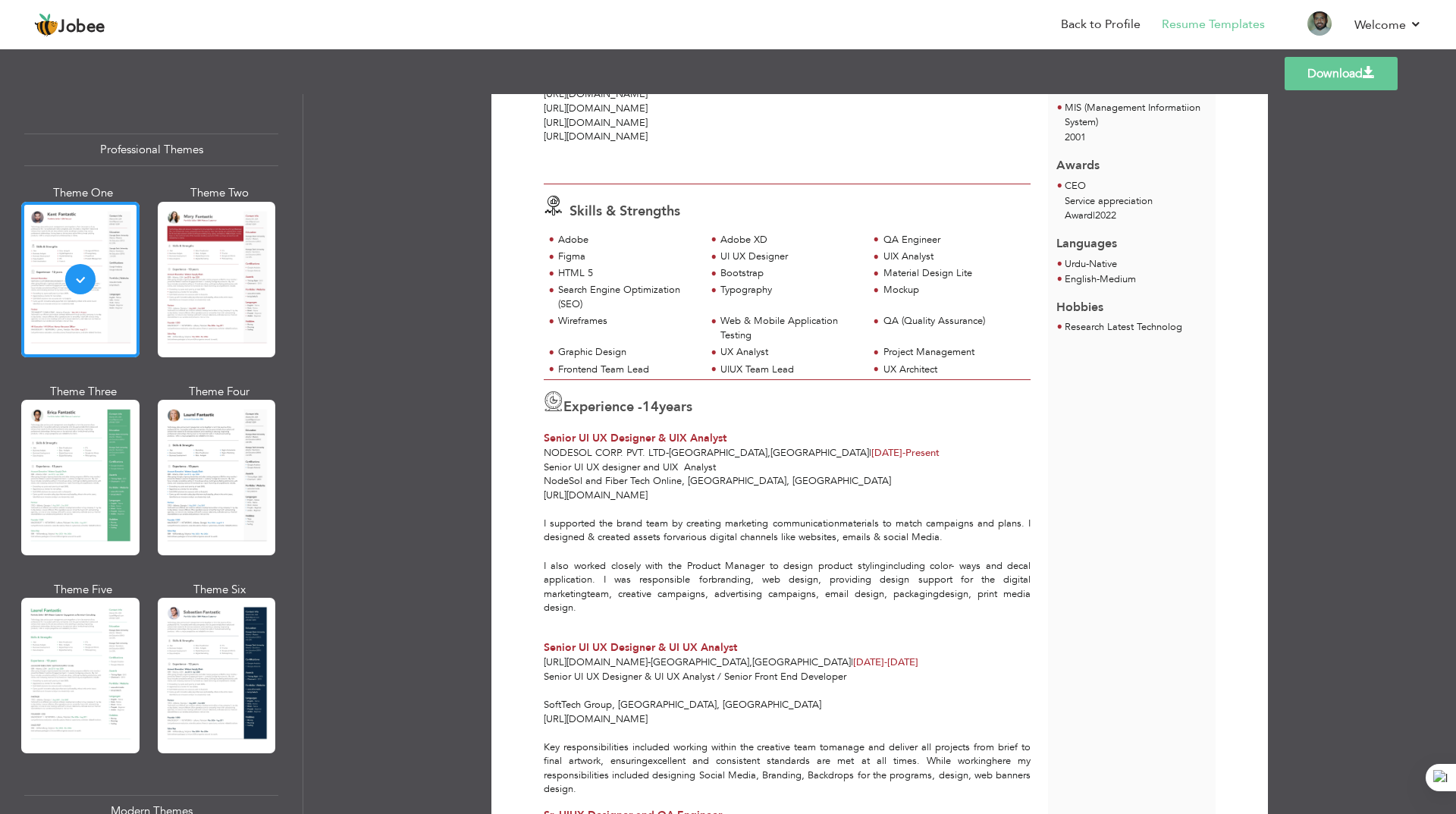
scroll to position [303, 0]
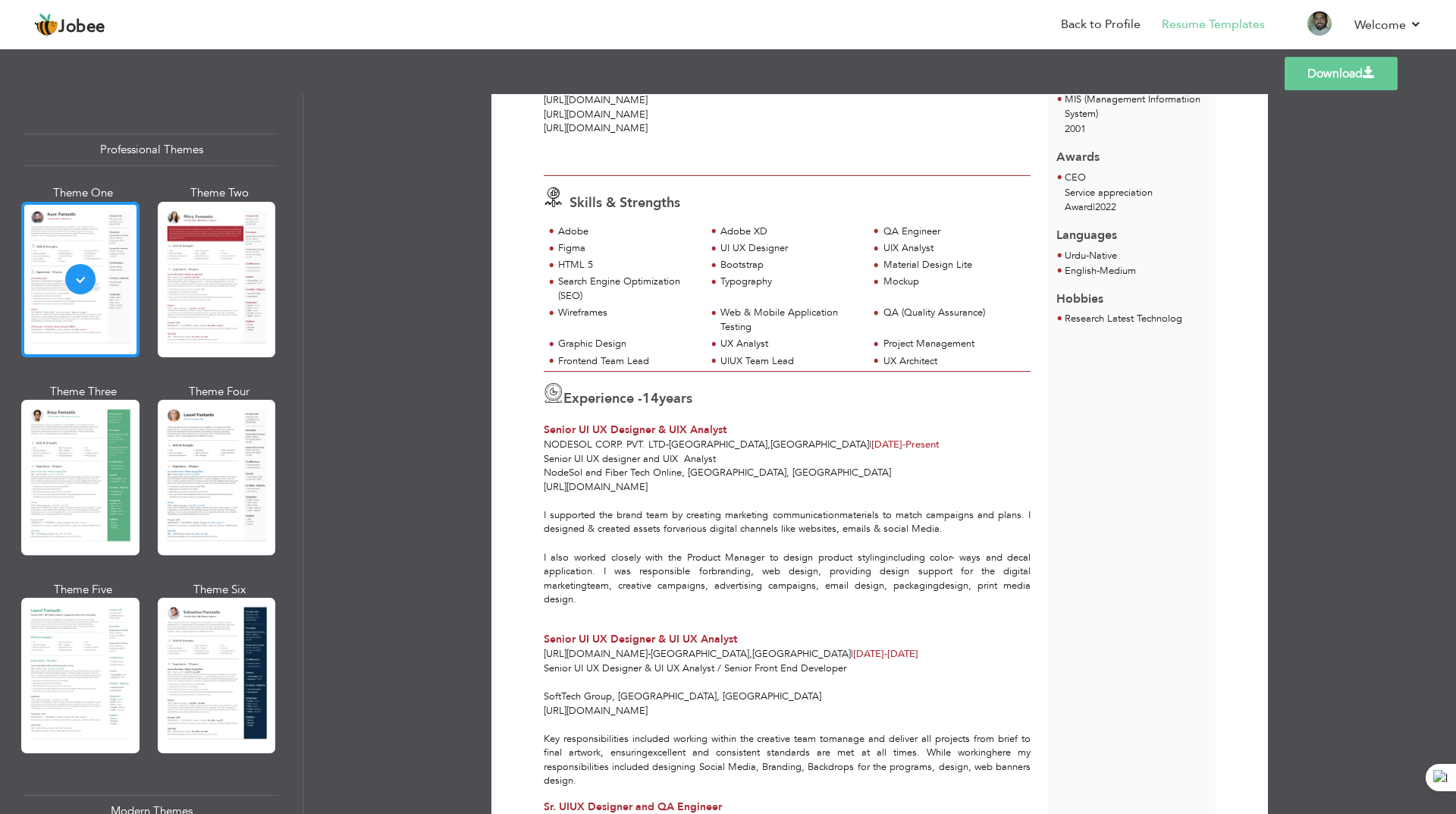
click at [105, 303] on div at bounding box center [80, 279] width 118 height 155
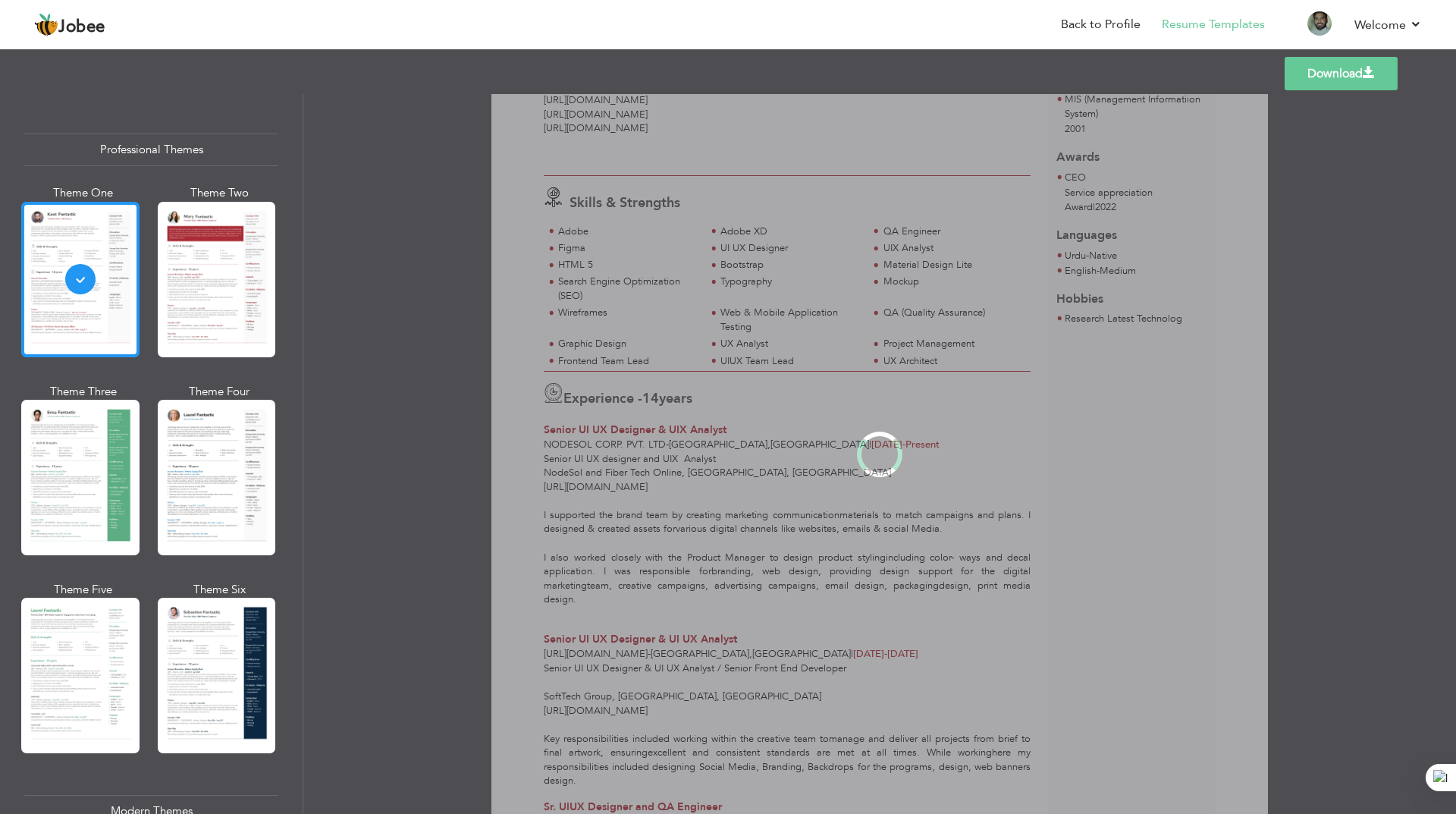
scroll to position [0, 0]
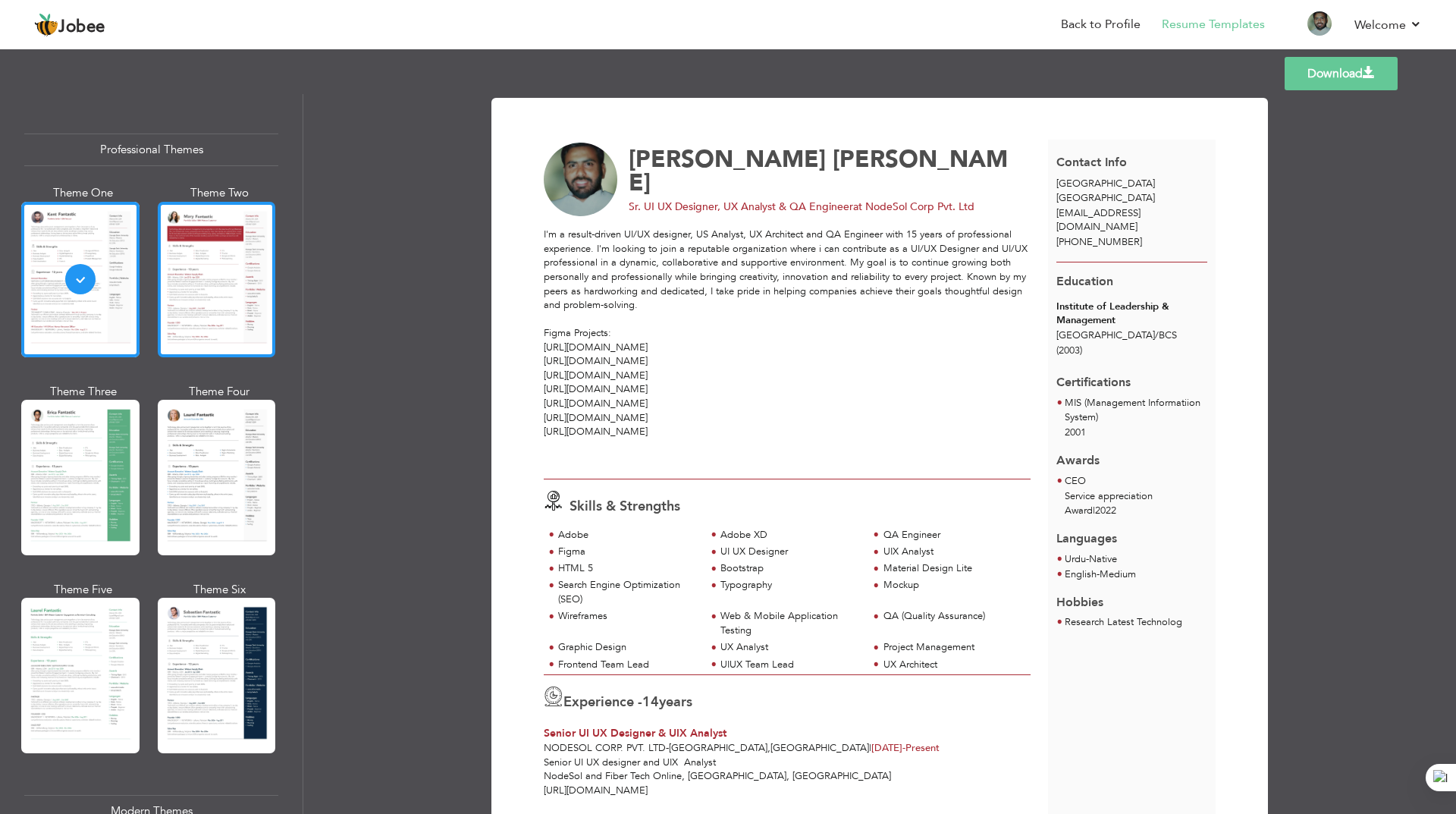
click at [216, 307] on div at bounding box center [216, 279] width 118 height 155
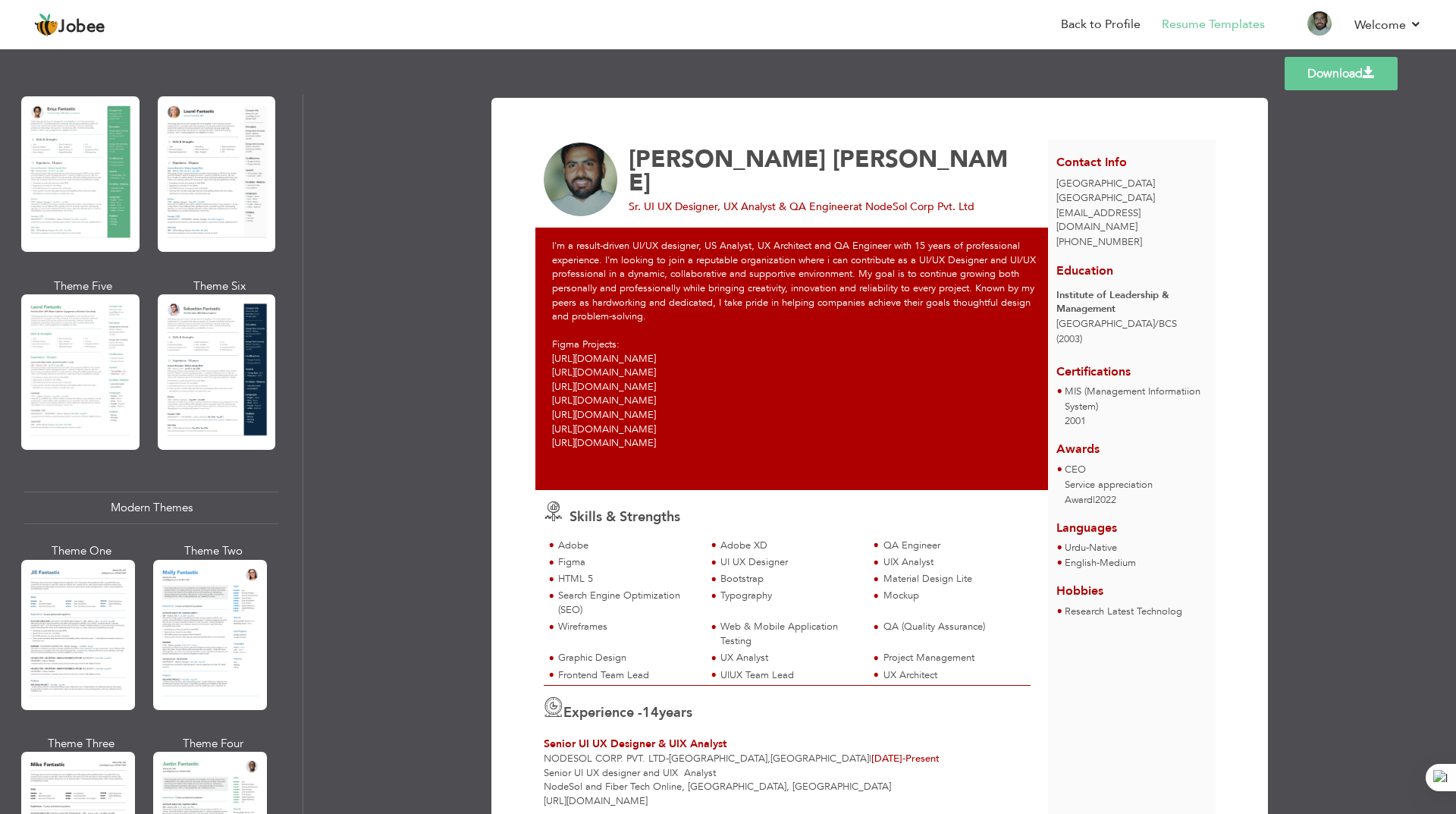
scroll to position [379, 0]
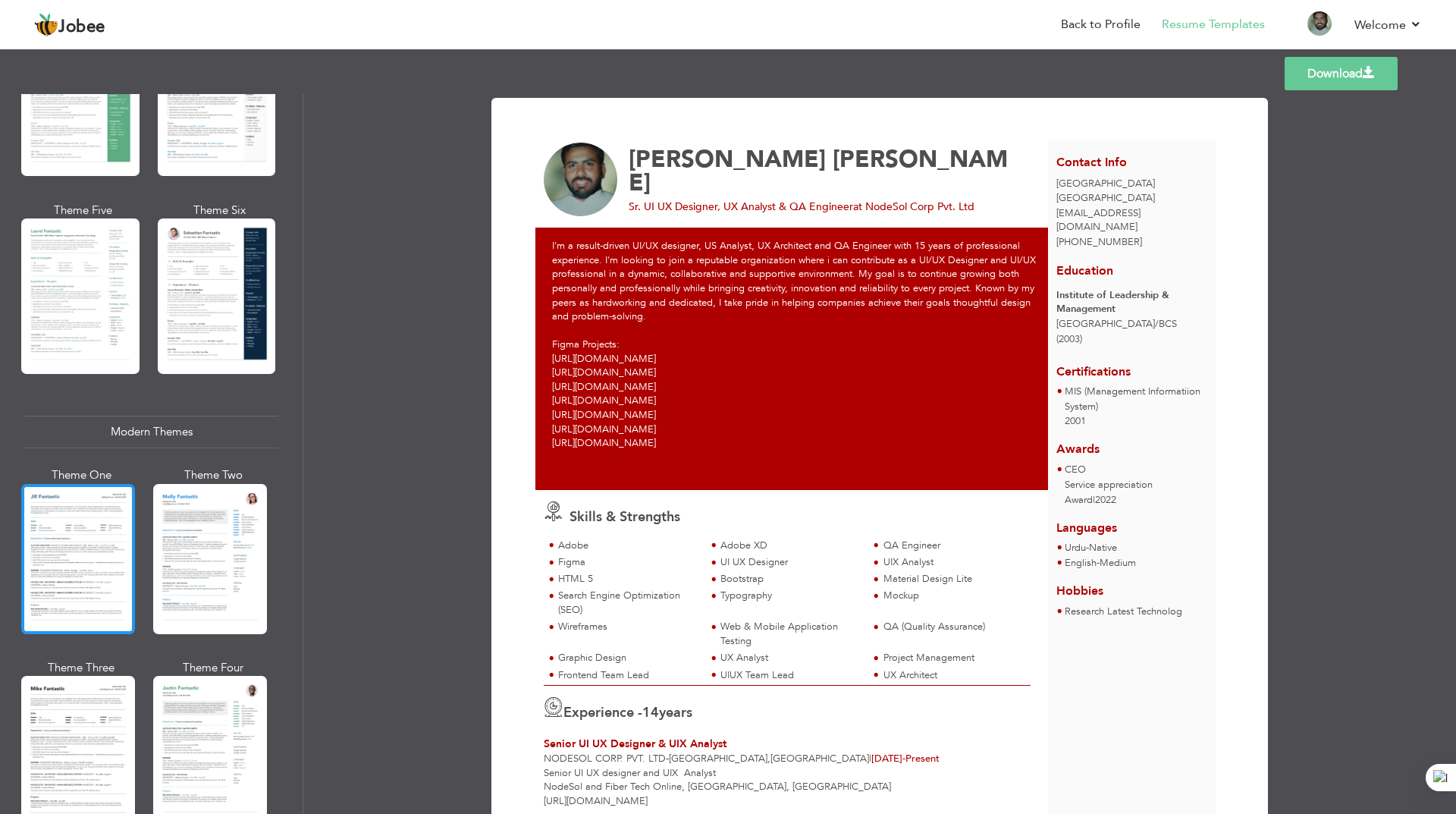
click at [88, 514] on div at bounding box center [78, 559] width 114 height 150
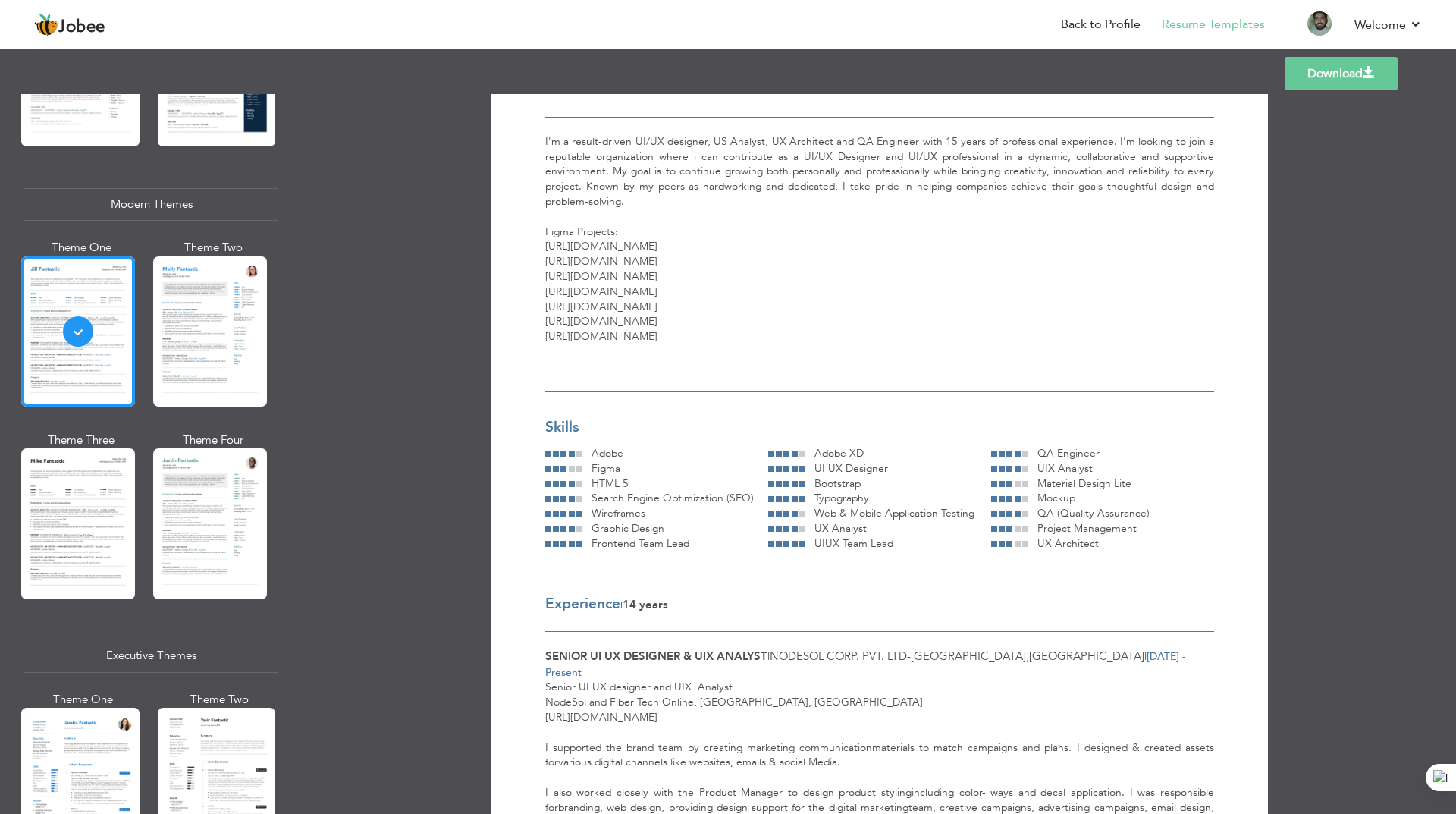
scroll to position [76, 0]
